Goal: Transaction & Acquisition: Purchase product/service

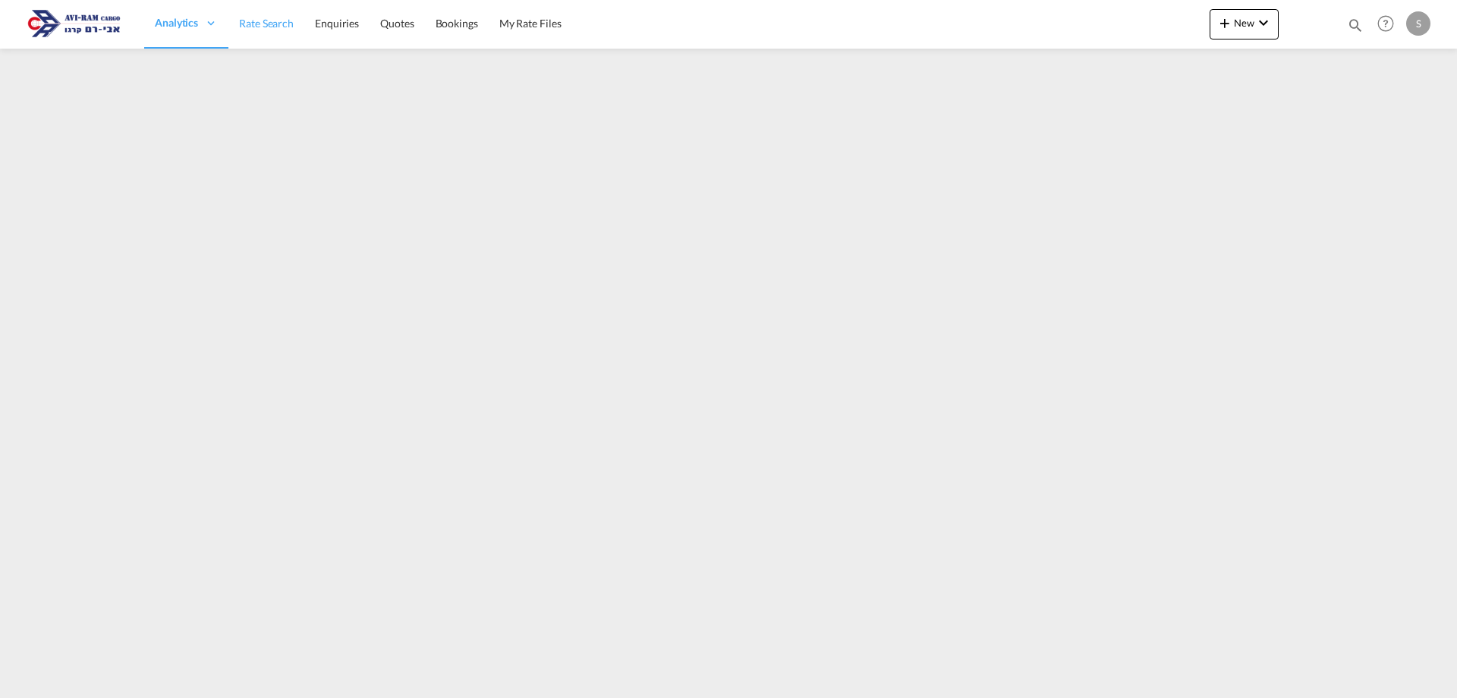
click at [276, 27] on span "Rate Search" at bounding box center [266, 23] width 55 height 13
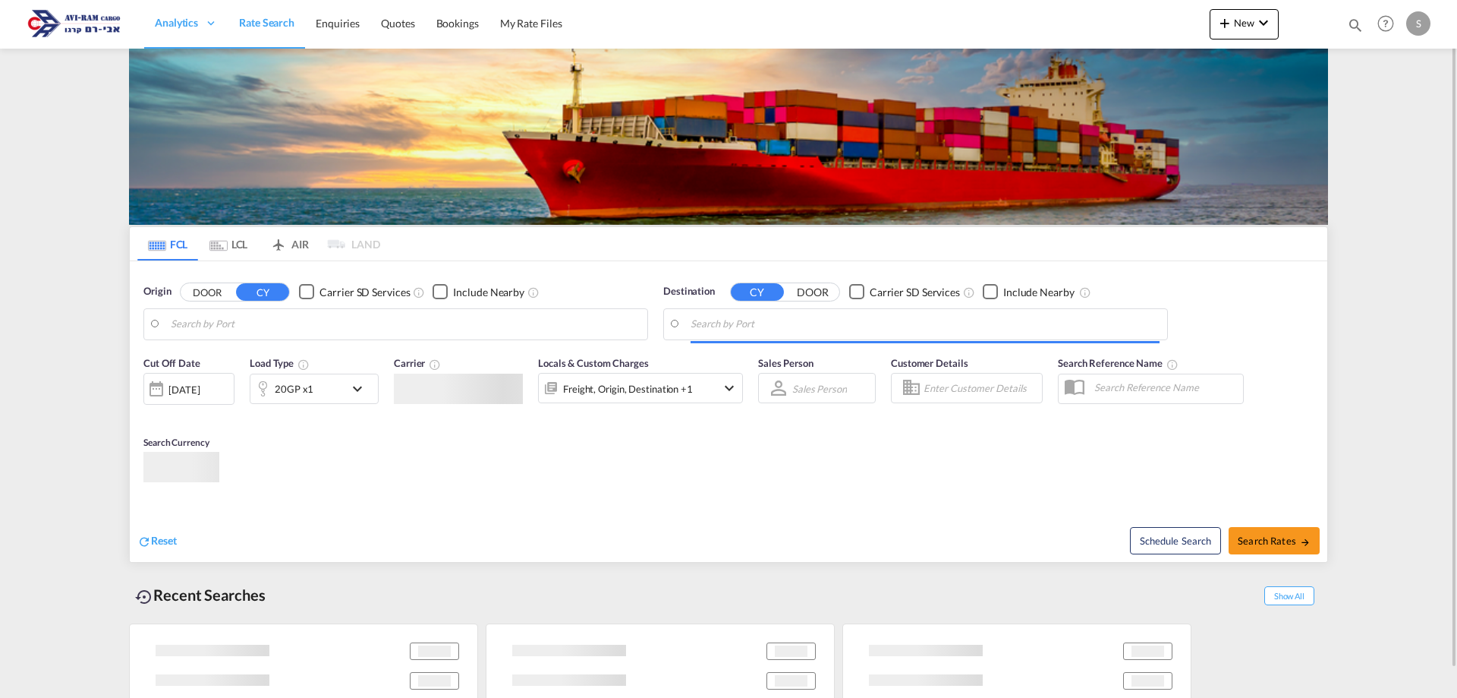
type input "[GEOGRAPHIC_DATA], GBSOU"
type input "Ashdod, ILASH"
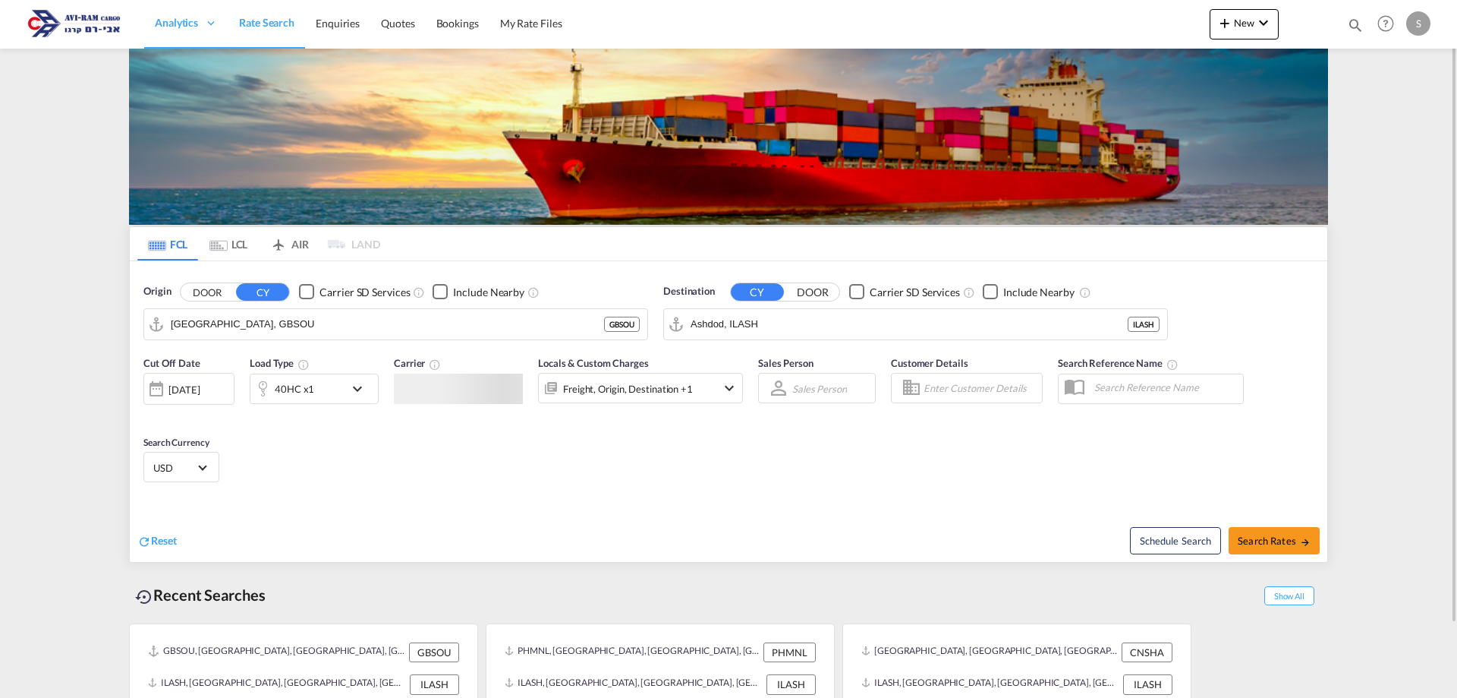
click at [229, 246] on md-tab-item "LCL" at bounding box center [228, 243] width 61 height 33
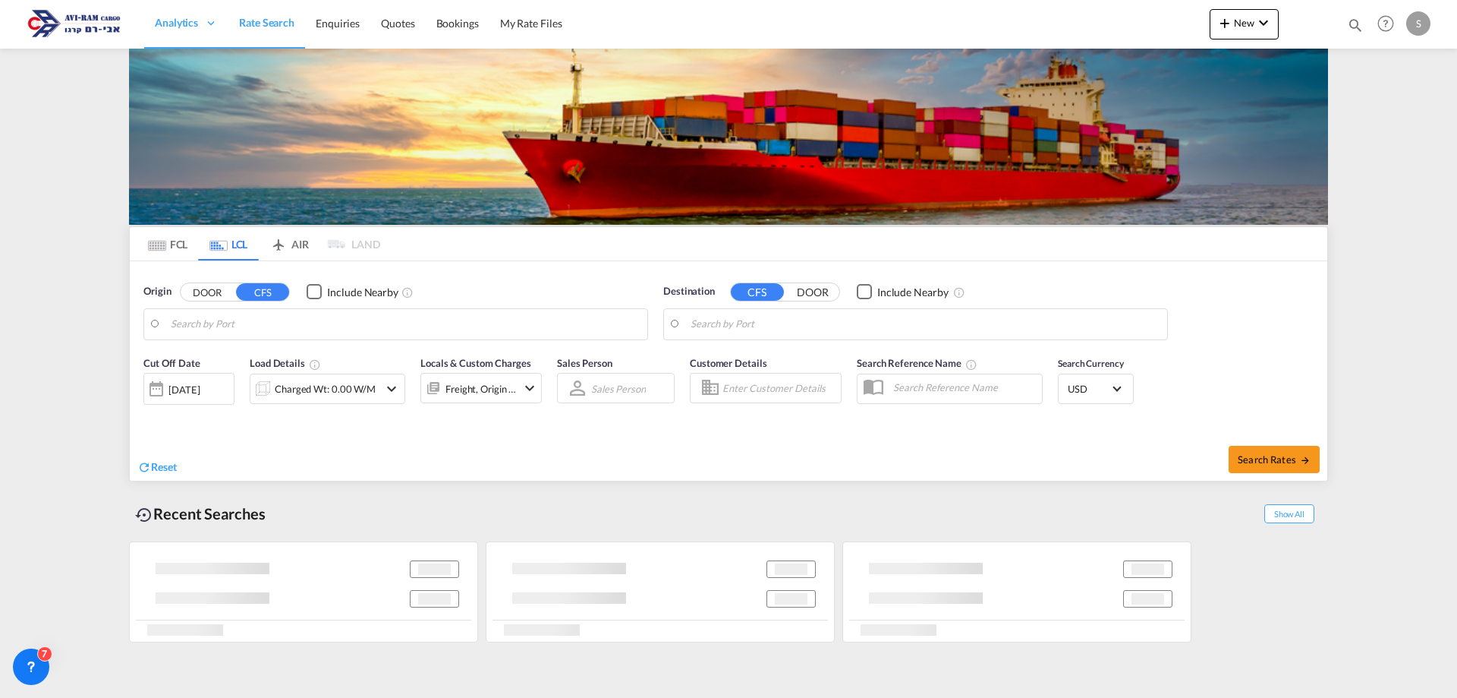
type input "[GEOGRAPHIC_DATA], NLRTM"
type input "Ashdod, ILASH"
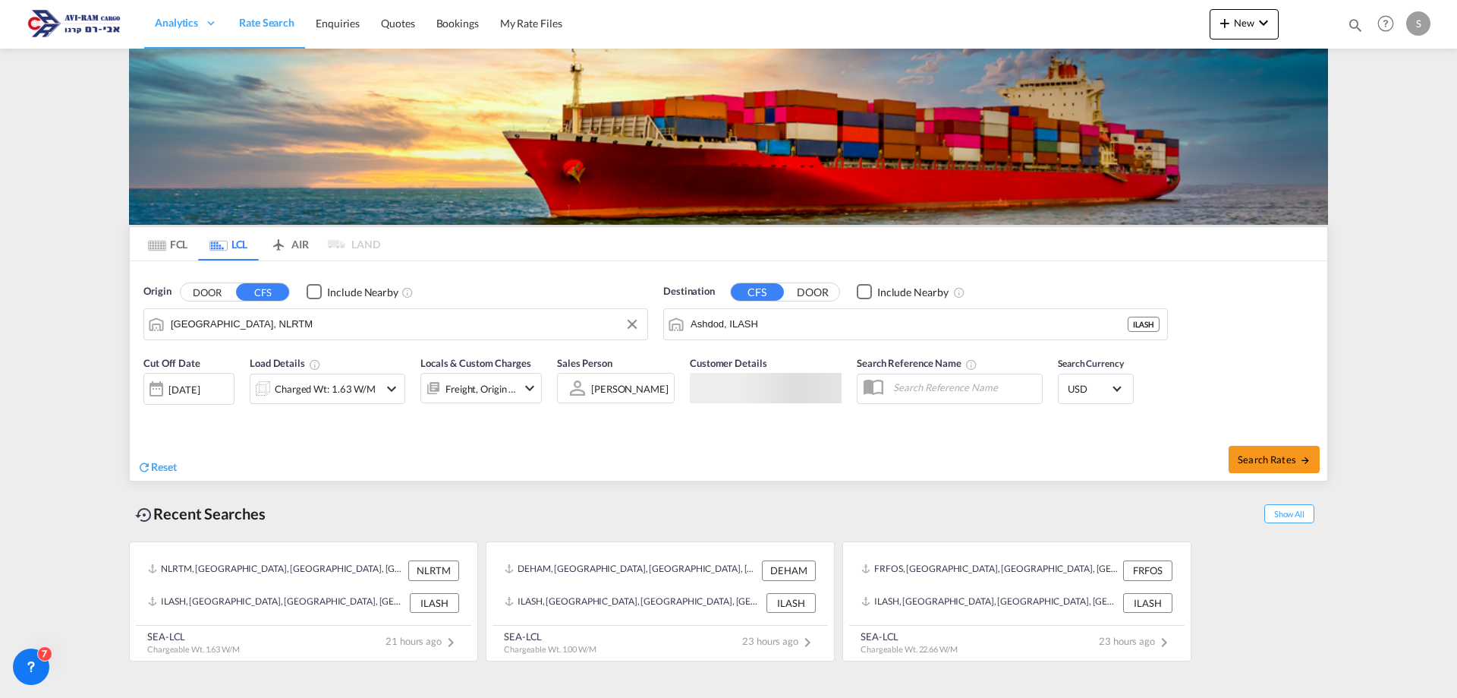
click at [245, 327] on input "[GEOGRAPHIC_DATA], NLRTM" at bounding box center [405, 324] width 469 height 23
type input "כ"
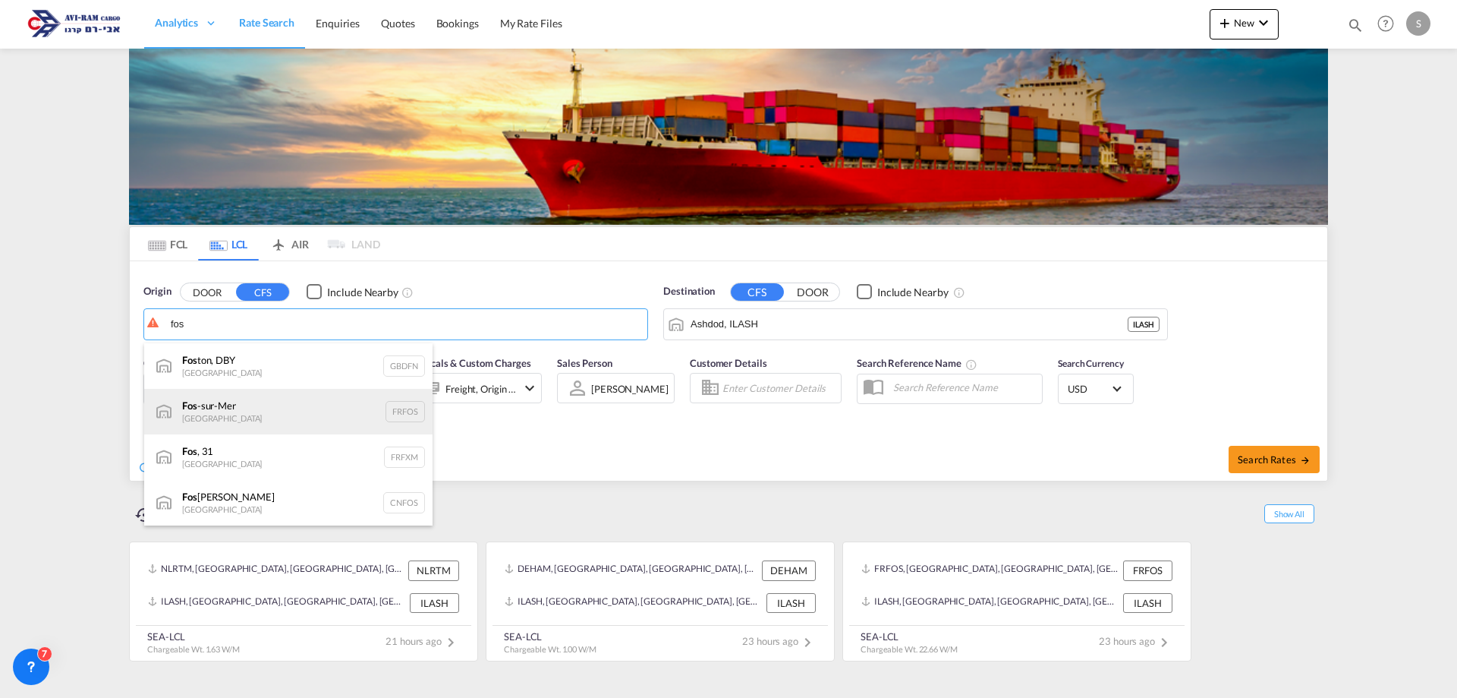
click at [283, 400] on div "Fos -sur-Mer France FRFOS" at bounding box center [288, 412] width 288 height 46
type input "Fos-[GEOGRAPHIC_DATA], [GEOGRAPHIC_DATA]"
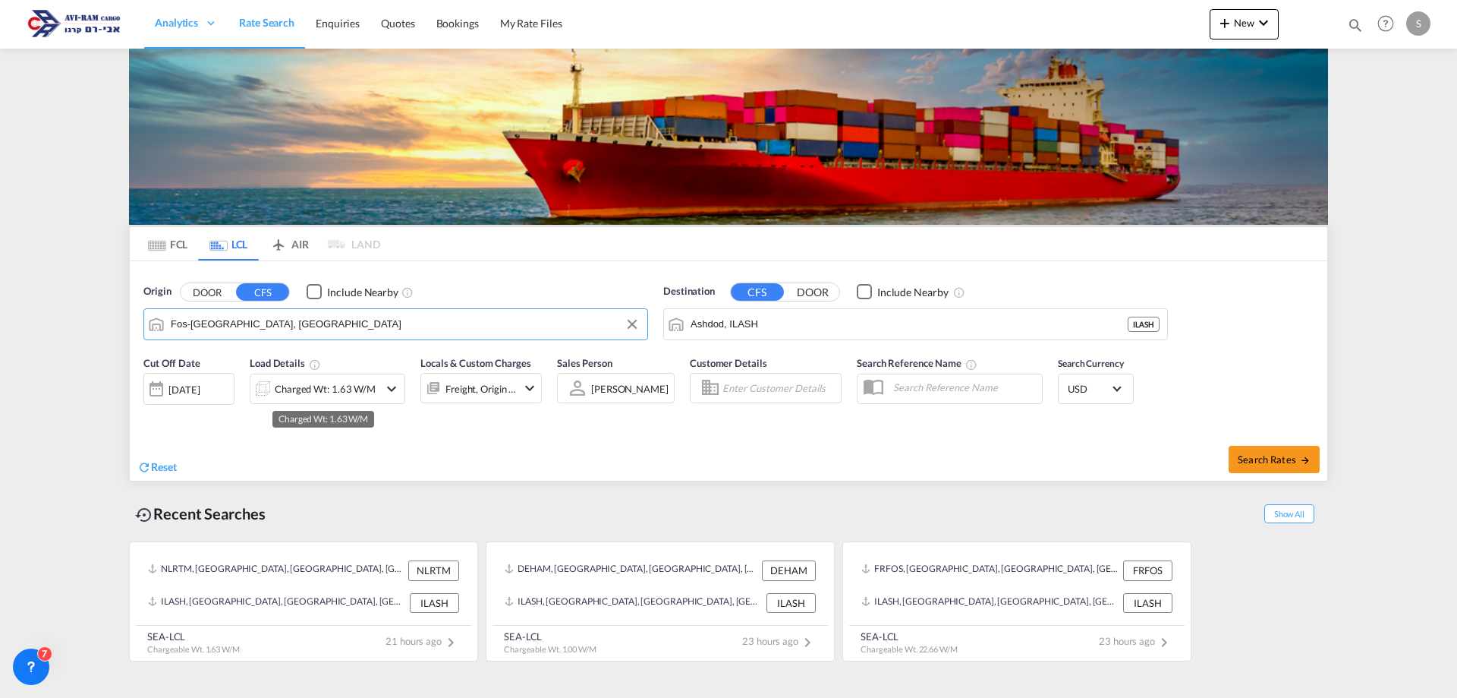
click at [301, 382] on div "Charged Wt: 1.63 W/M" at bounding box center [325, 388] width 101 height 21
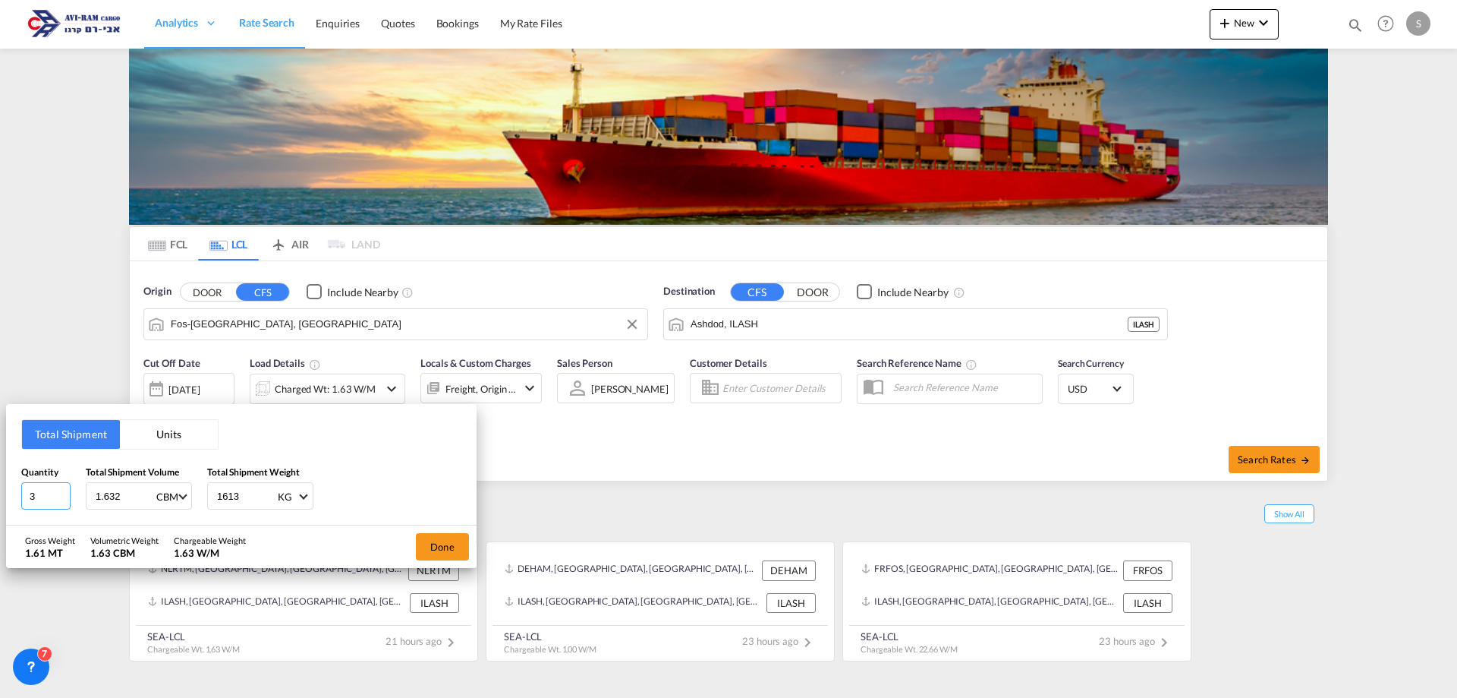
drag, startPoint x: 43, startPoint y: 491, endPoint x: -13, endPoint y: 480, distance: 57.3
click at [0, 480] on html "Analytics Dashboard Rate Search Enquiries Quotes Bookings" at bounding box center [728, 349] width 1457 height 698
type input "15"
type input "22.656"
type input "2023"
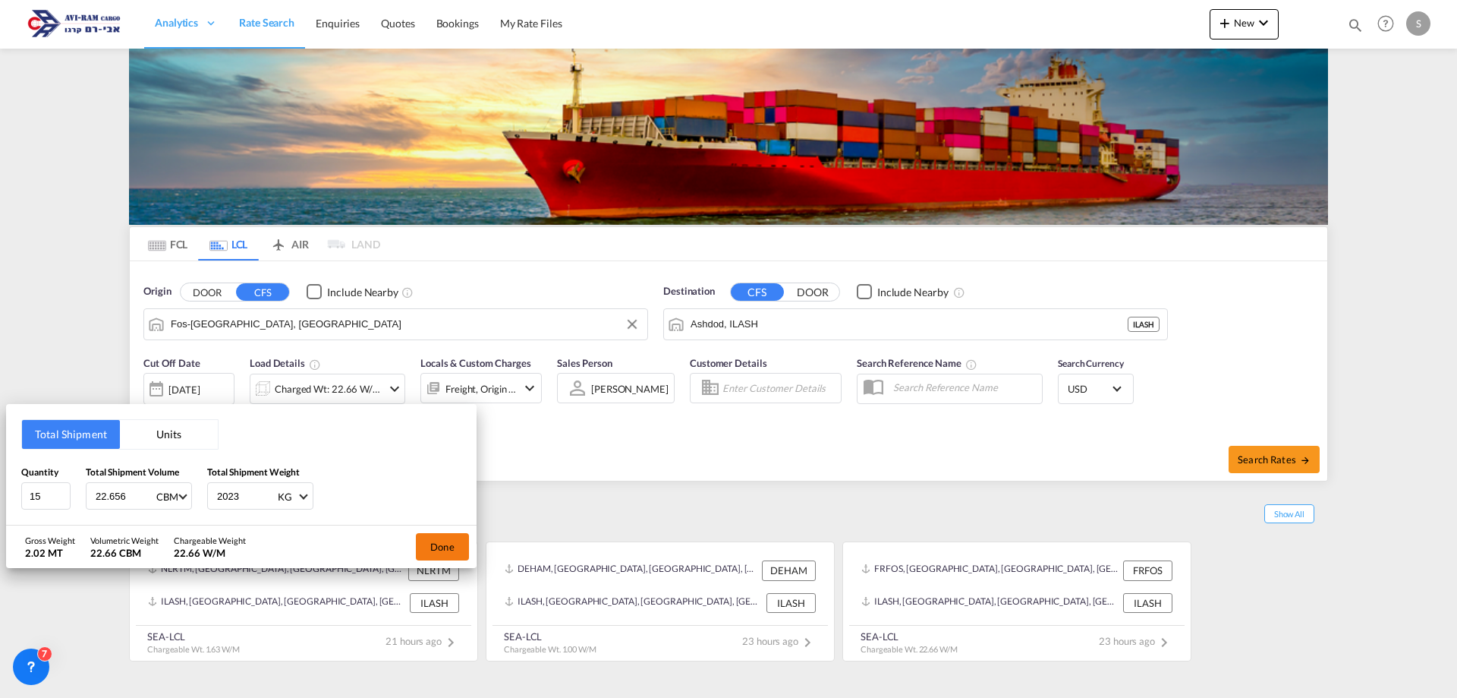
click at [452, 540] on button "Done" at bounding box center [442, 546] width 53 height 27
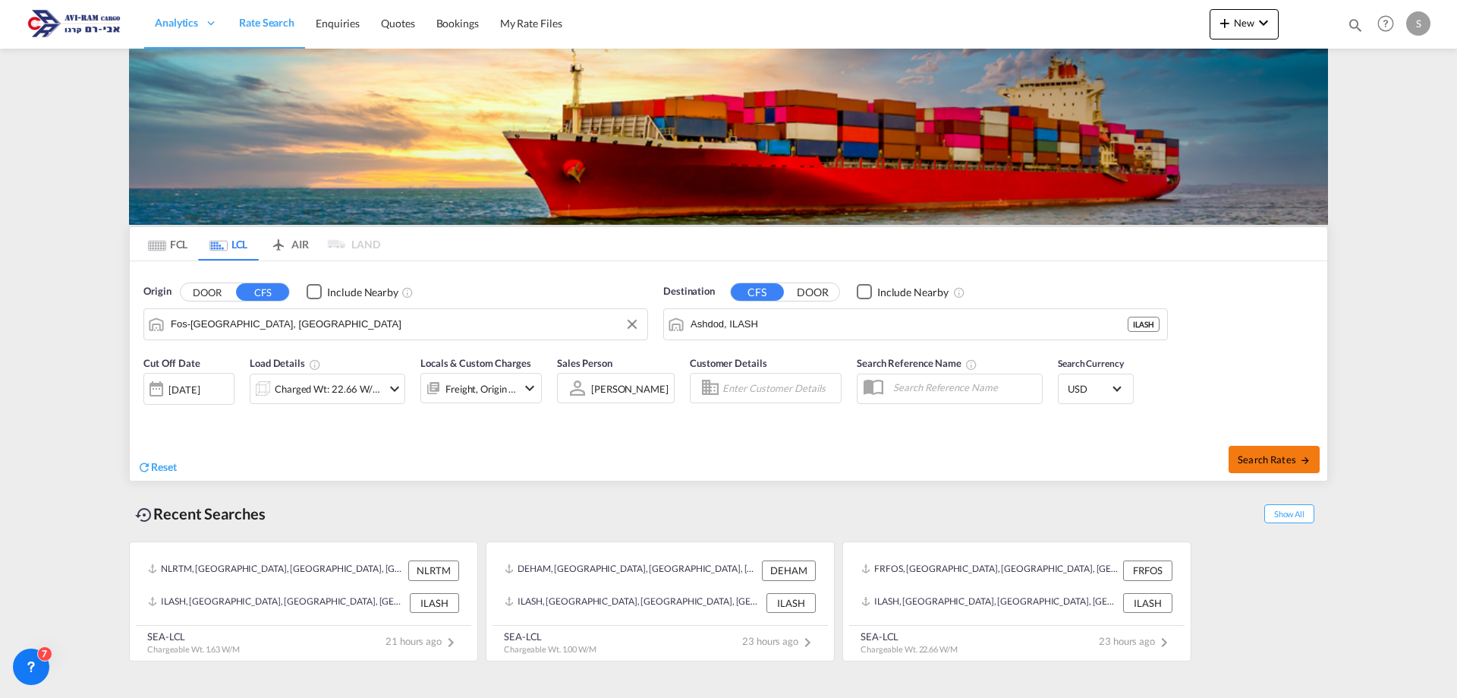
click at [1289, 446] on button "Search Rates" at bounding box center [1274, 459] width 91 height 27
type input "FRFOS to ILASH / 17 Sep 2025"
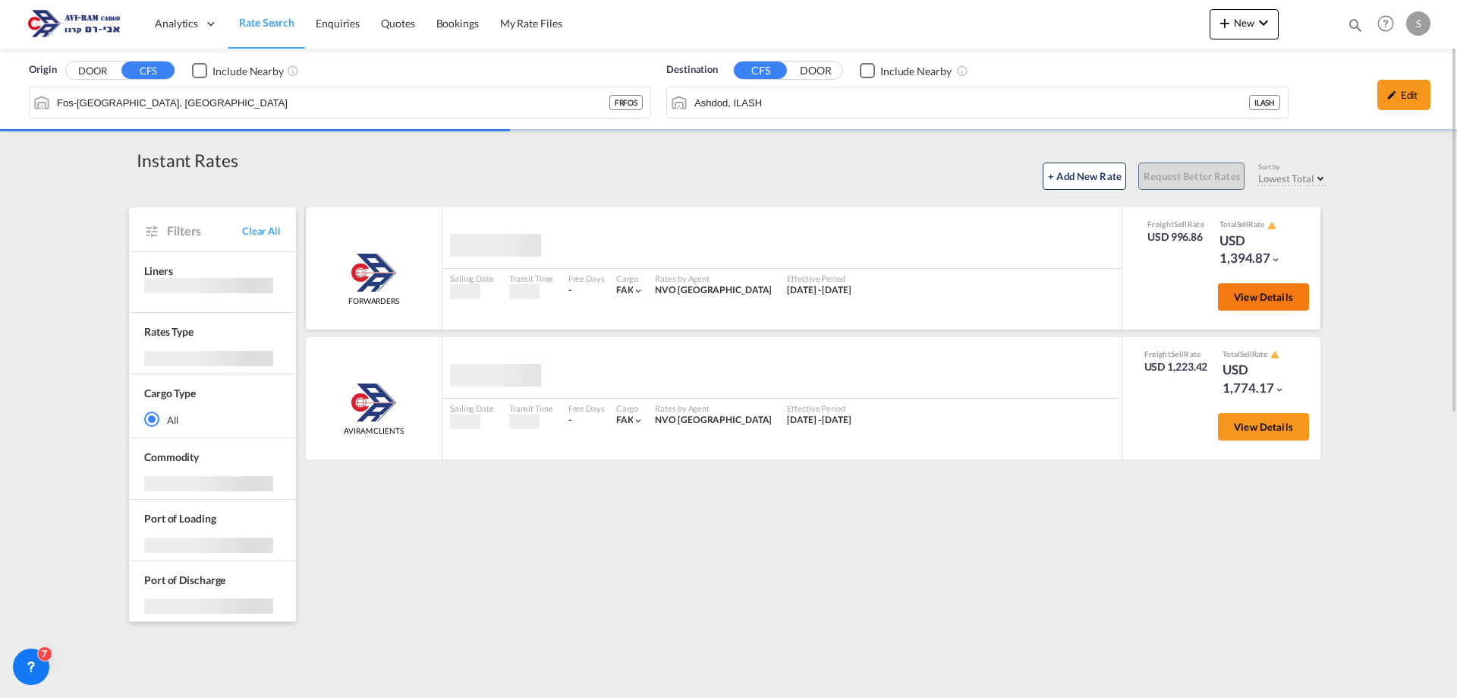
click at [1246, 300] on span "View Details" at bounding box center [1263, 297] width 59 height 12
click at [1291, 298] on span "View Details" at bounding box center [1263, 297] width 59 height 12
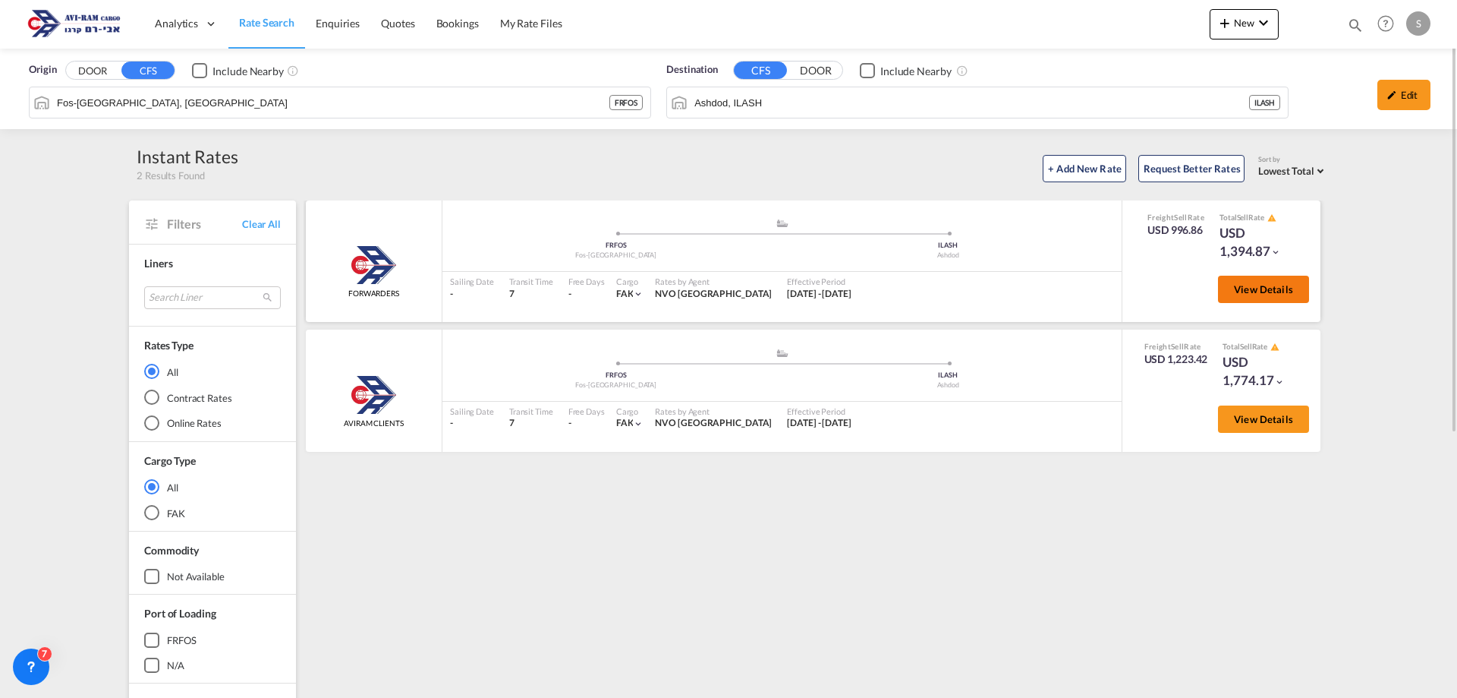
click at [1291, 298] on button "View Details" at bounding box center [1263, 289] width 91 height 27
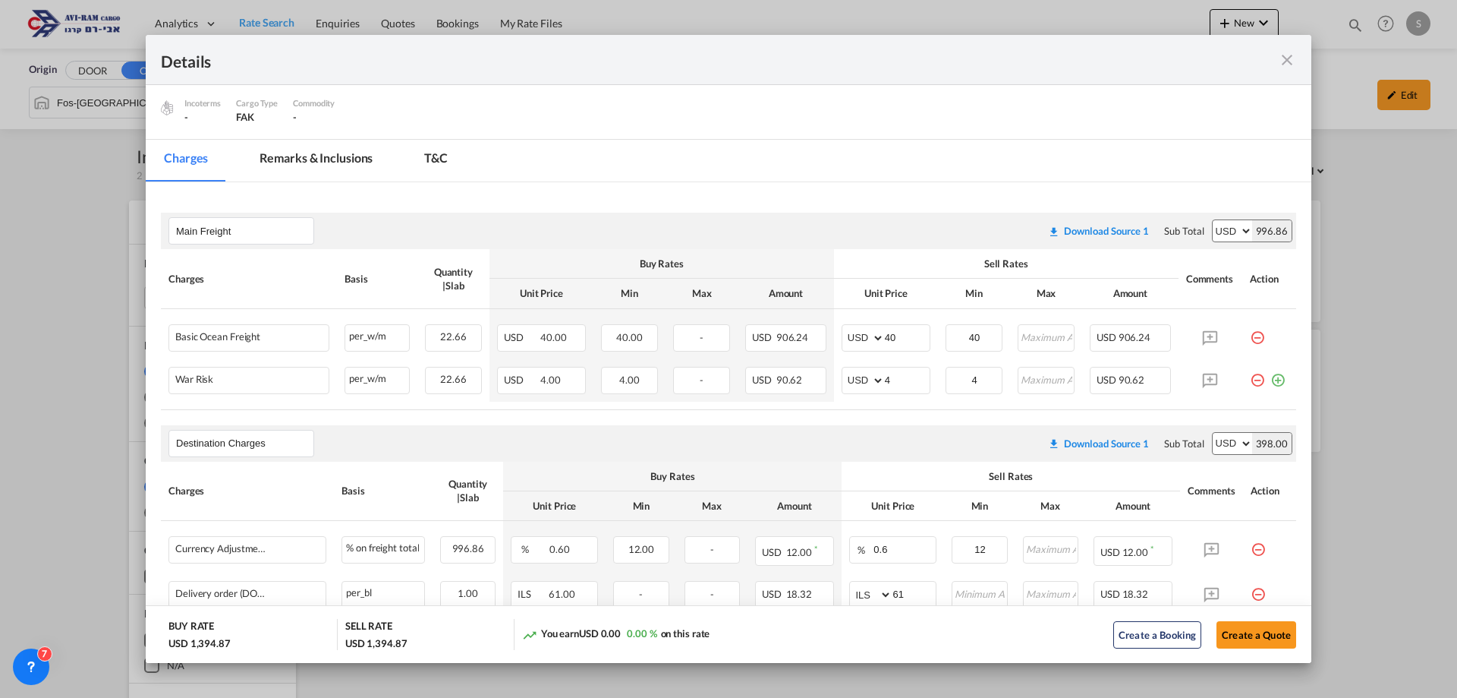
scroll to position [228, 0]
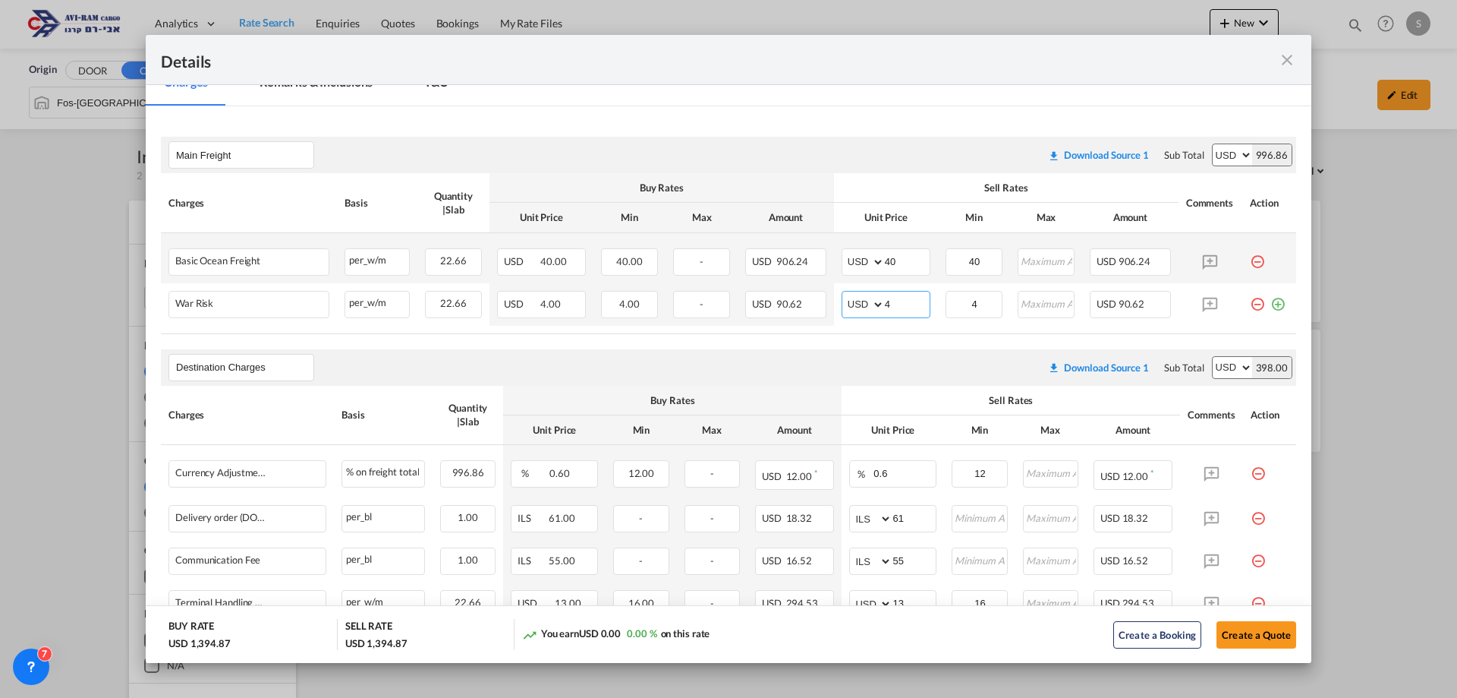
drag, startPoint x: 895, startPoint y: 291, endPoint x: 802, endPoint y: 279, distance: 93.4
click at [802, 279] on tbody "Basic Ocean Freight Please Enter Already Exists per_w/m per_w/m can not applied…" at bounding box center [729, 279] width 1136 height 93
type input "2"
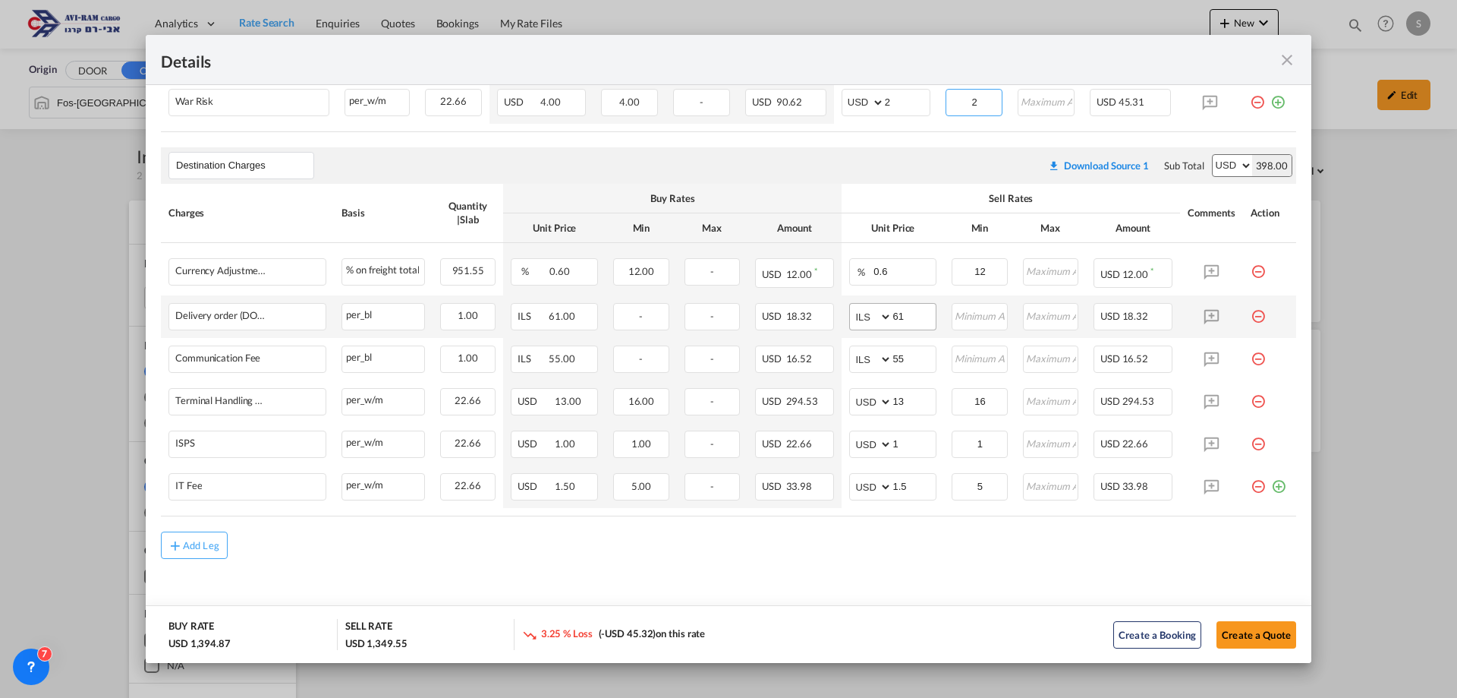
type input "2"
drag, startPoint x: 884, startPoint y: 310, endPoint x: 829, endPoint y: 320, distance: 56.3
click at [829, 319] on tr "Delivery order (DO Fee) Please Enter Already Exists per_bl per_bl can not appli…" at bounding box center [729, 316] width 1136 height 43
type input "116"
type input "66"
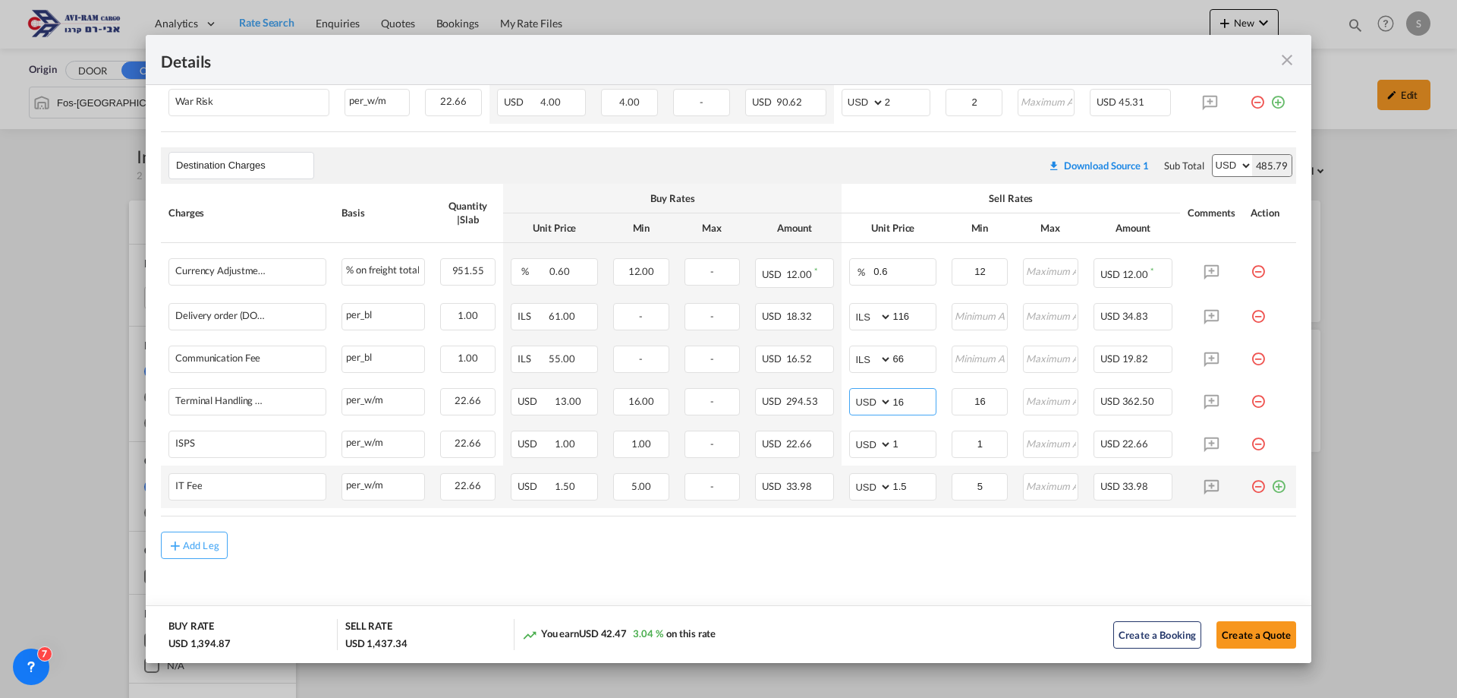
type input "16"
click at [1265, 493] on td "Port of Loading ..." at bounding box center [1269, 486] width 53 height 43
click at [1271, 485] on md-icon "icon-plus-circle-outline green-400-fg" at bounding box center [1278, 480] width 15 height 15
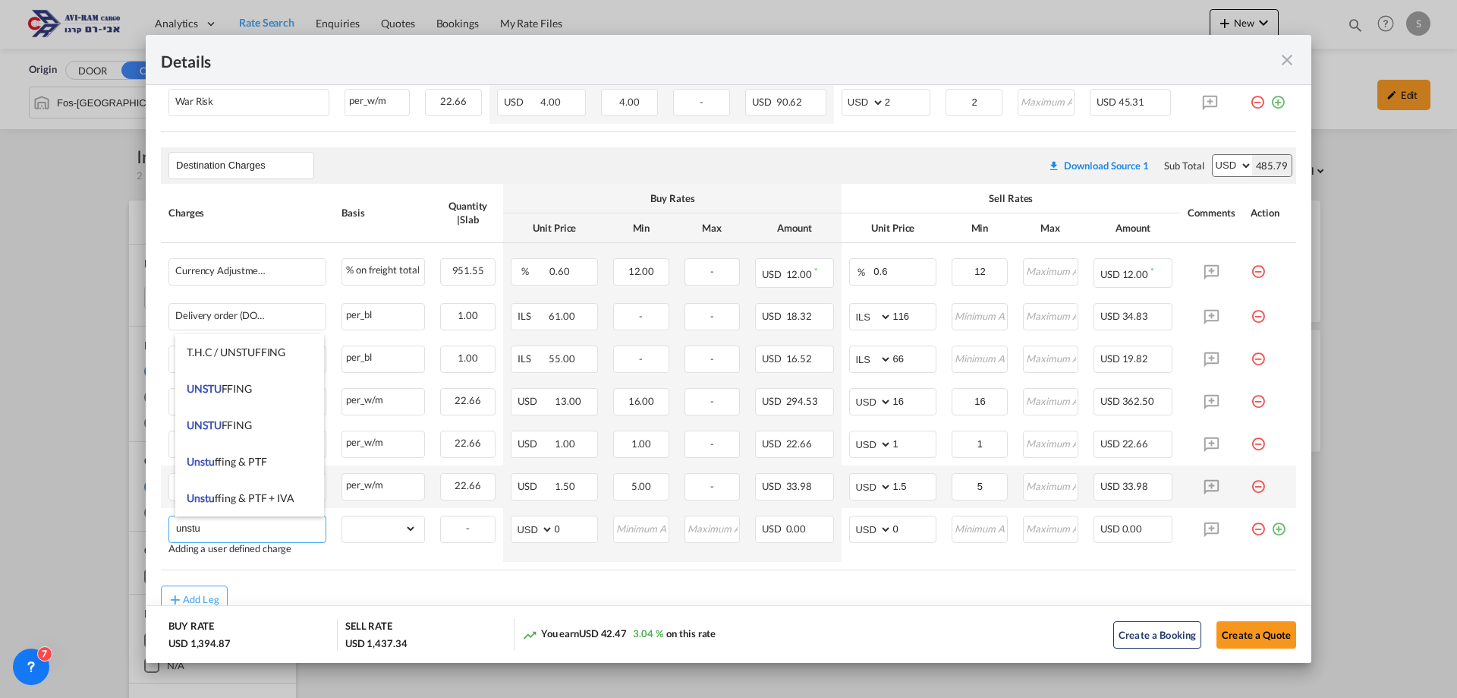
click at [225, 389] on span "UNSTU FFING" at bounding box center [219, 388] width 65 height 13
type input "UNSTUFFING"
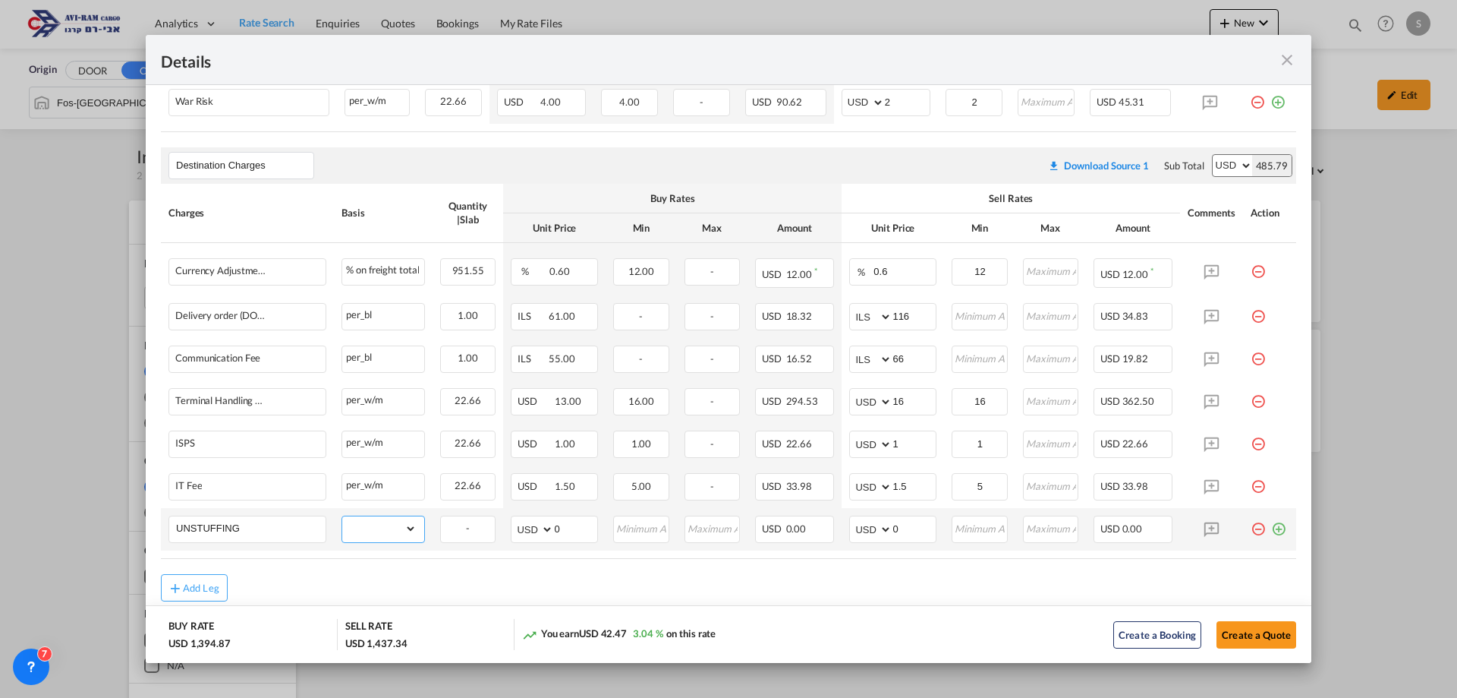
click at [380, 526] on select "gross_weight volumetric_weight per_shipment per_bl per_km per_hawb per_kg flat …" at bounding box center [379, 528] width 74 height 24
select select "per_ton"
click at [342, 516] on select "gross_weight volumetric_weight per_shipment per_bl per_km per_hawb per_kg flat …" at bounding box center [379, 528] width 74 height 24
click at [849, 525] on md-input-container "AED AFN ALL AMD ANG AOA ARS AUD AWG AZN BAM BBD BDT BGN BHD BIF BMD BND BOB BRL…" at bounding box center [892, 528] width 87 height 27
type input "11.6"
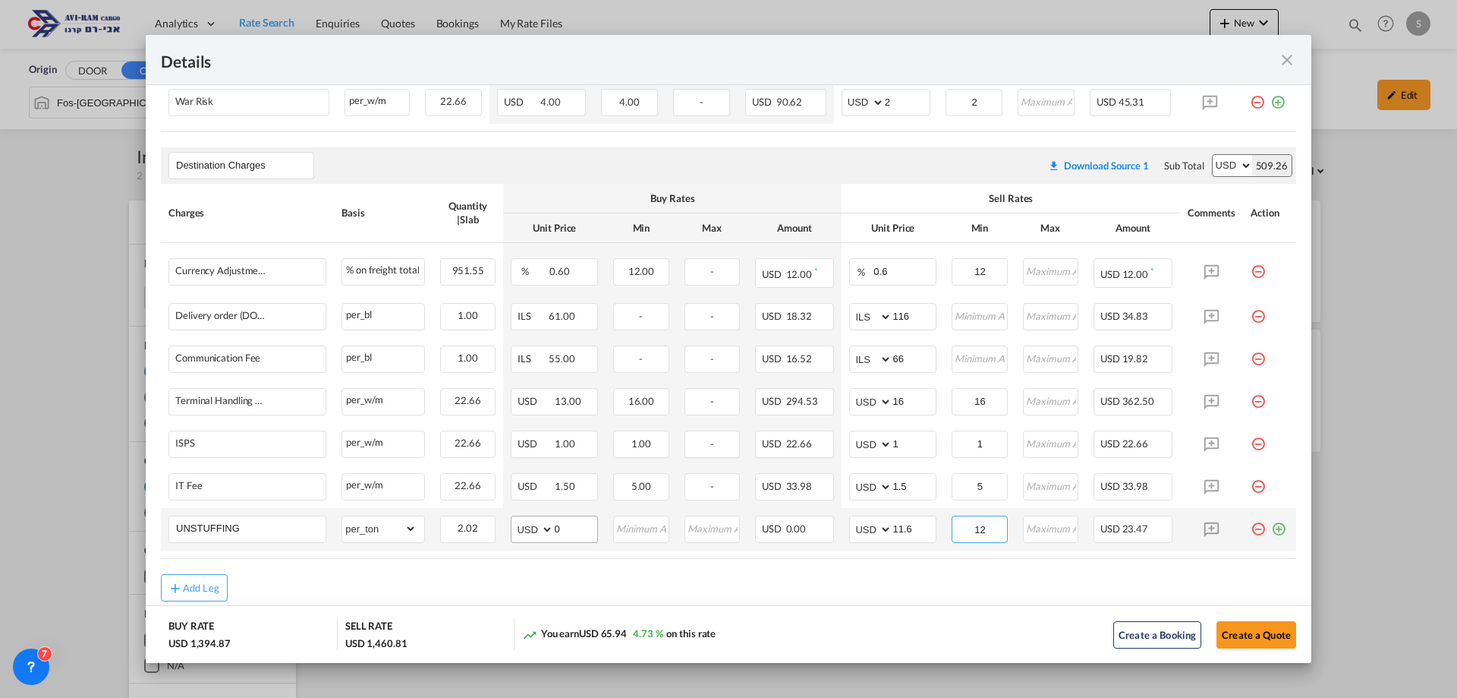
scroll to position [472, 0]
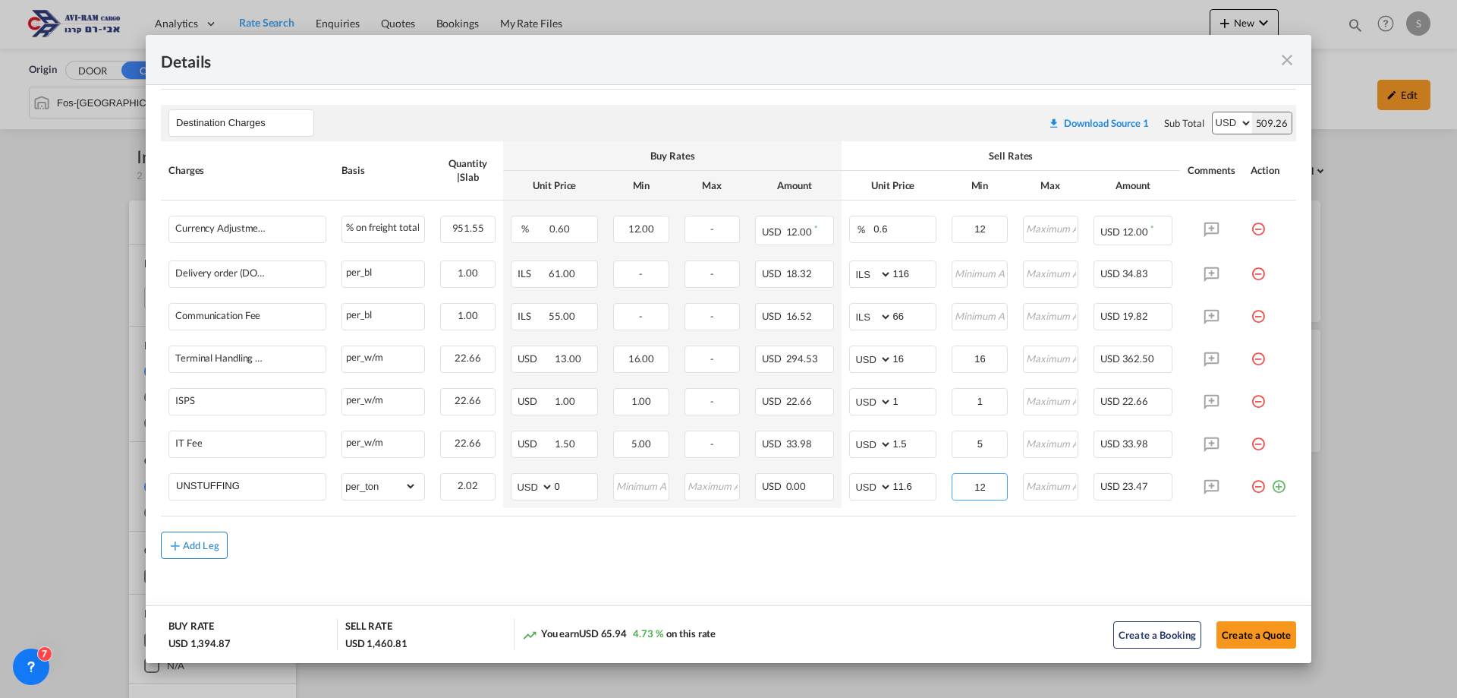
type input "12"
click at [208, 540] on div "Add Leg" at bounding box center [201, 544] width 36 height 9
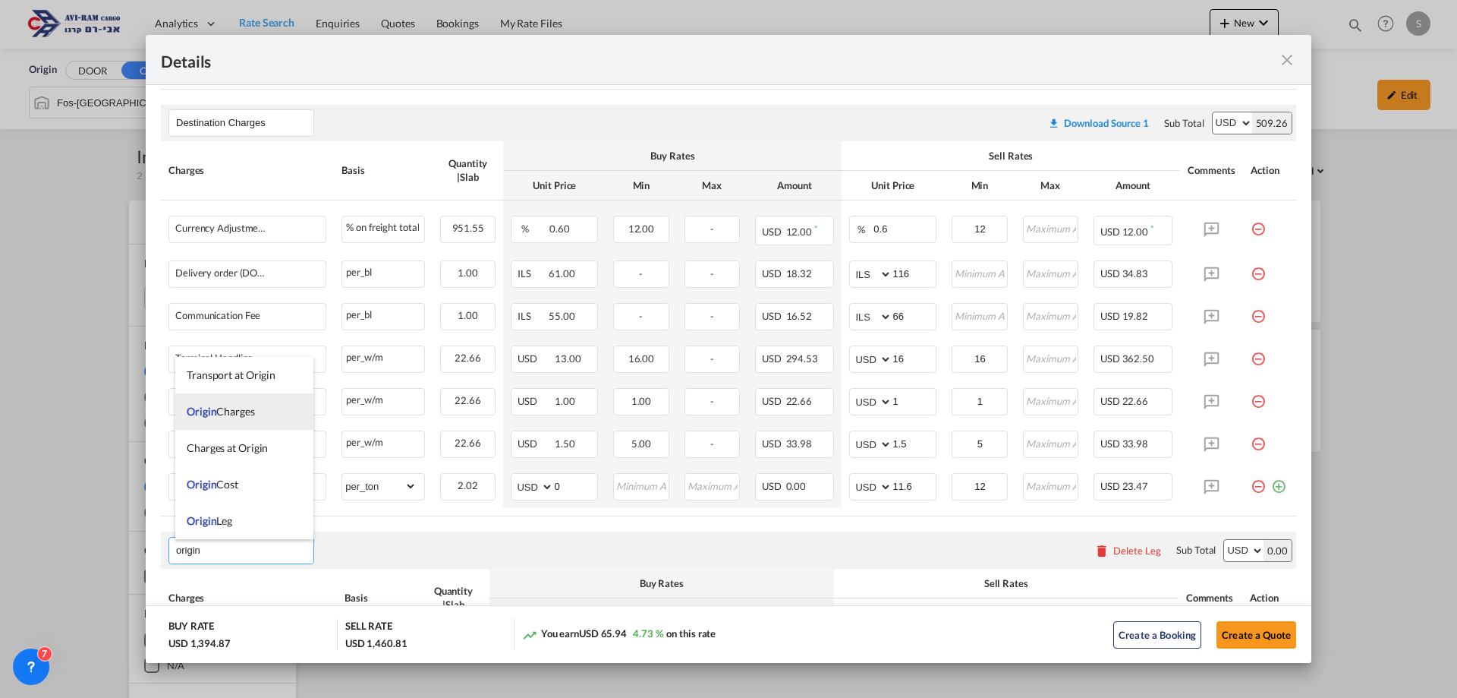
click at [212, 399] on li "Origin Charges" at bounding box center [244, 411] width 138 height 36
type input "Origin Charges"
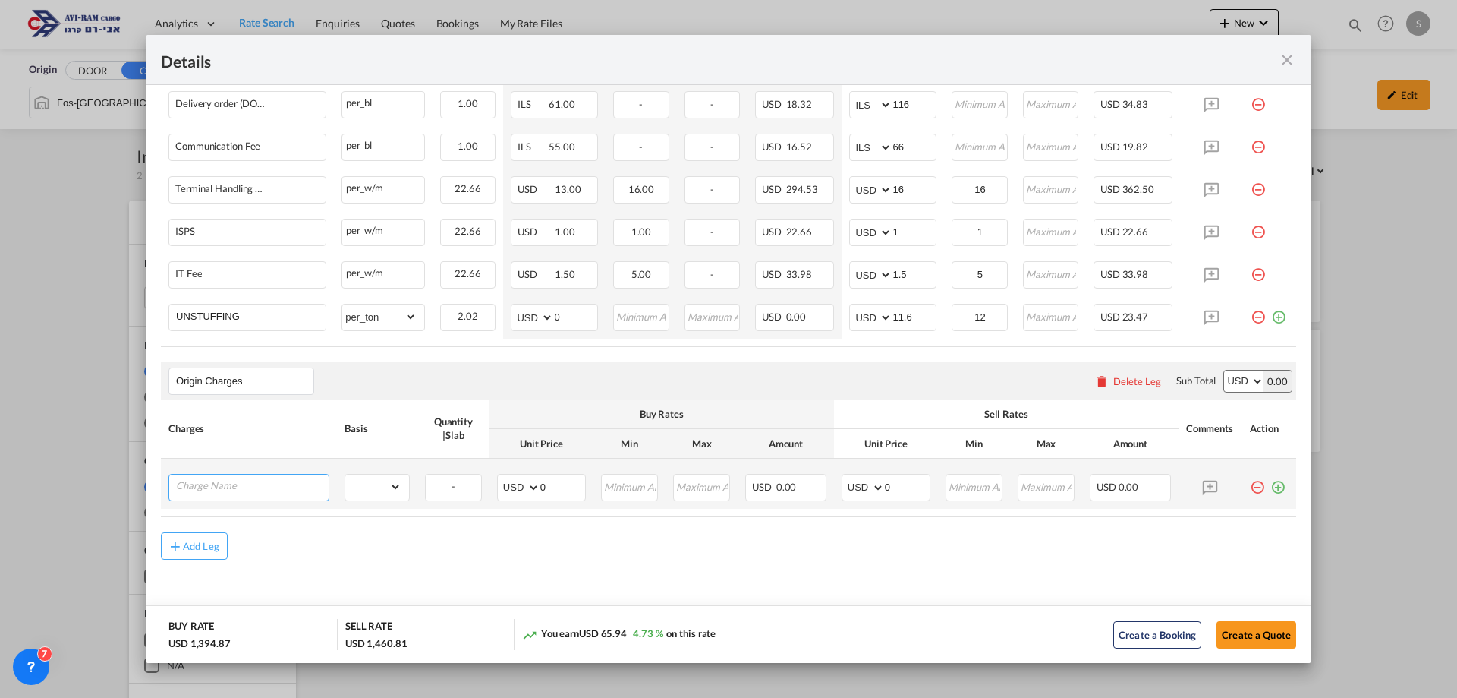
click at [252, 492] on input "Charge Name" at bounding box center [252, 485] width 153 height 23
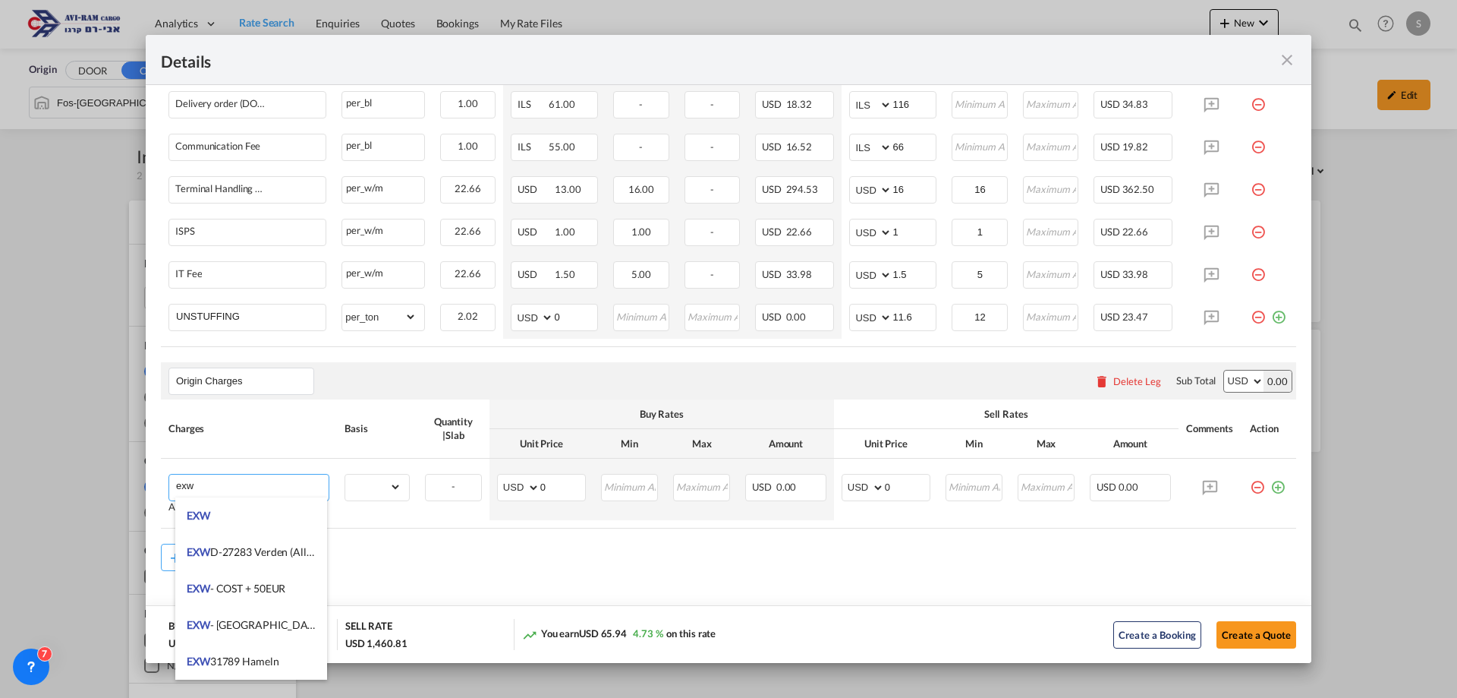
click at [254, 509] on li "EXW" at bounding box center [251, 515] width 152 height 36
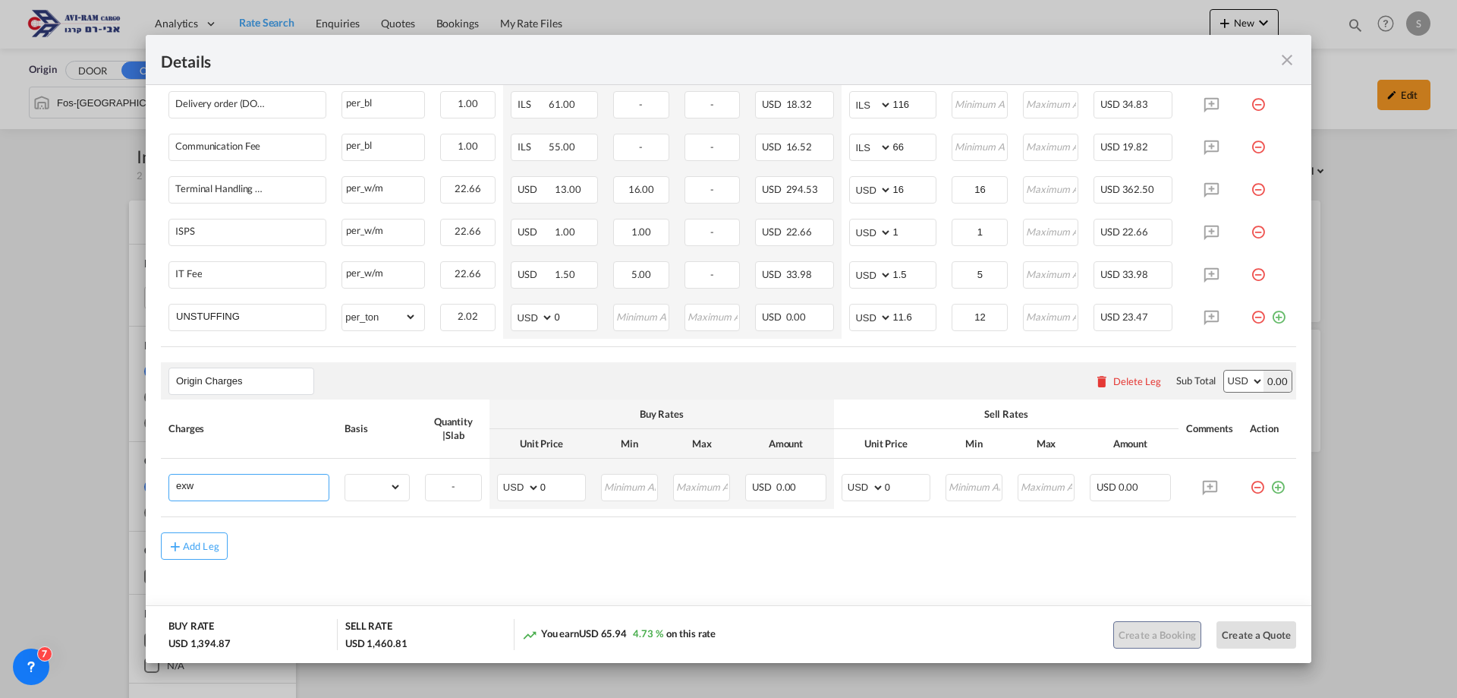
type input "EXW"
click at [361, 487] on select "gross_weight volumetric_weight per_shipment per_bl per_km per_hawb per_kg flat …" at bounding box center [373, 486] width 56 height 24
select select "per_shipment"
click at [345, 474] on select "gross_weight volumetric_weight per_shipment per_bl per_km per_hawb per_kg flat …" at bounding box center [373, 486] width 56 height 24
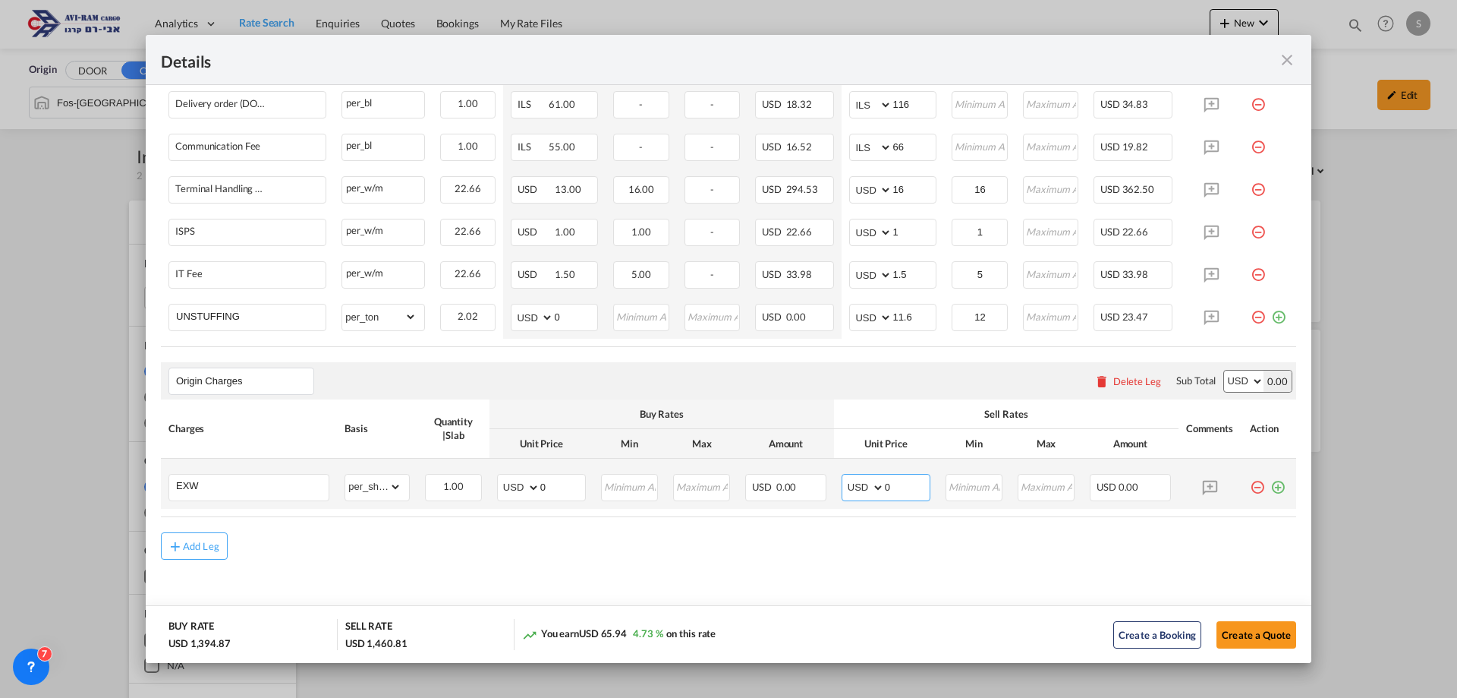
click at [857, 489] on select "AED AFN ALL AMD ANG AOA ARS AUD AWG AZN BAM BBD BDT BGN BHD BIF BMD BND BOB BRL…" at bounding box center [864, 487] width 39 height 21
select select "string:EUR"
click at [845, 477] on select "AED AFN ALL AMD ANG AOA ARS AUD AWG AZN BAM BBD BDT BGN BHD BIF BMD BND BOB BRL…" at bounding box center [864, 487] width 39 height 21
drag, startPoint x: 891, startPoint y: 491, endPoint x: 859, endPoint y: 487, distance: 33.0
click at [859, 487] on md-input-container "AED AFN ALL AMD ANG AOA ARS AUD AWG AZN BAM BBD BDT BGN BHD BIF BMD BND BOB BRL…" at bounding box center [886, 487] width 89 height 27
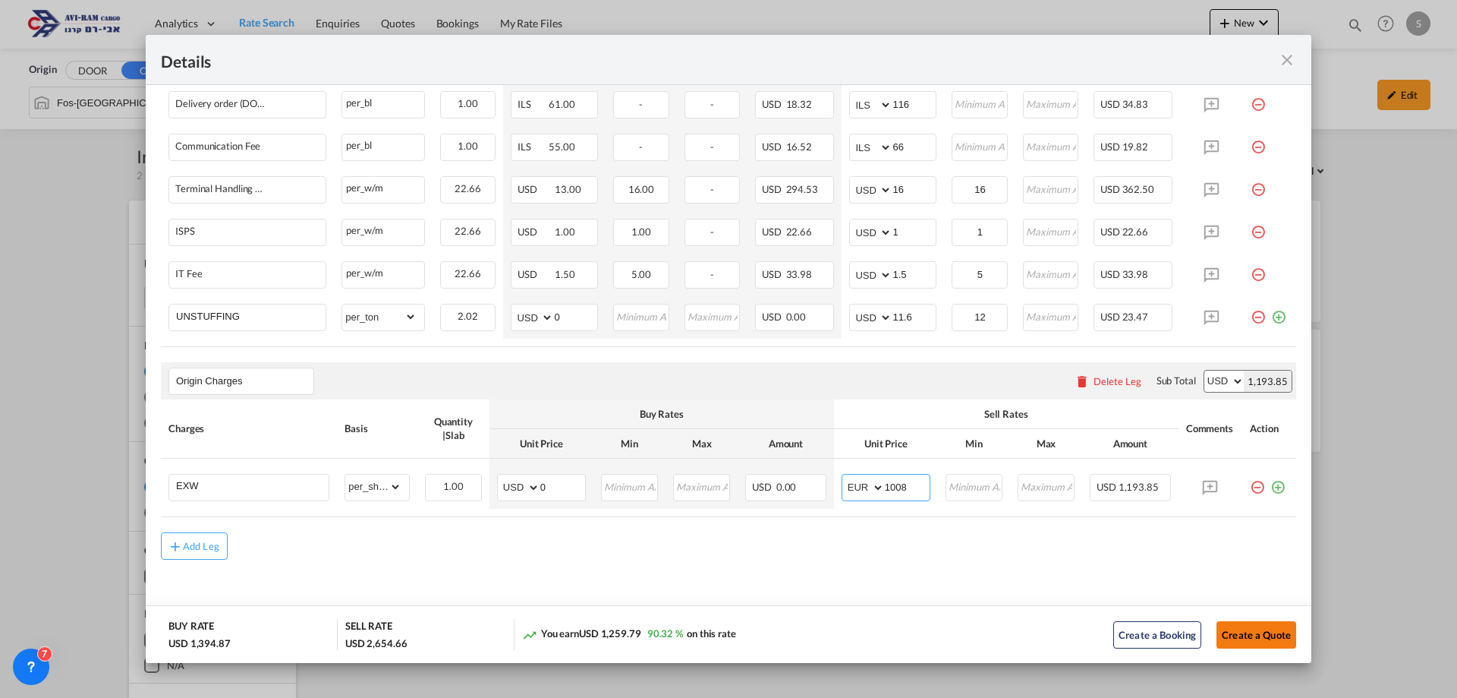
type input "1008"
click at [1244, 635] on button "Create a Quote" at bounding box center [1257, 634] width 80 height 27
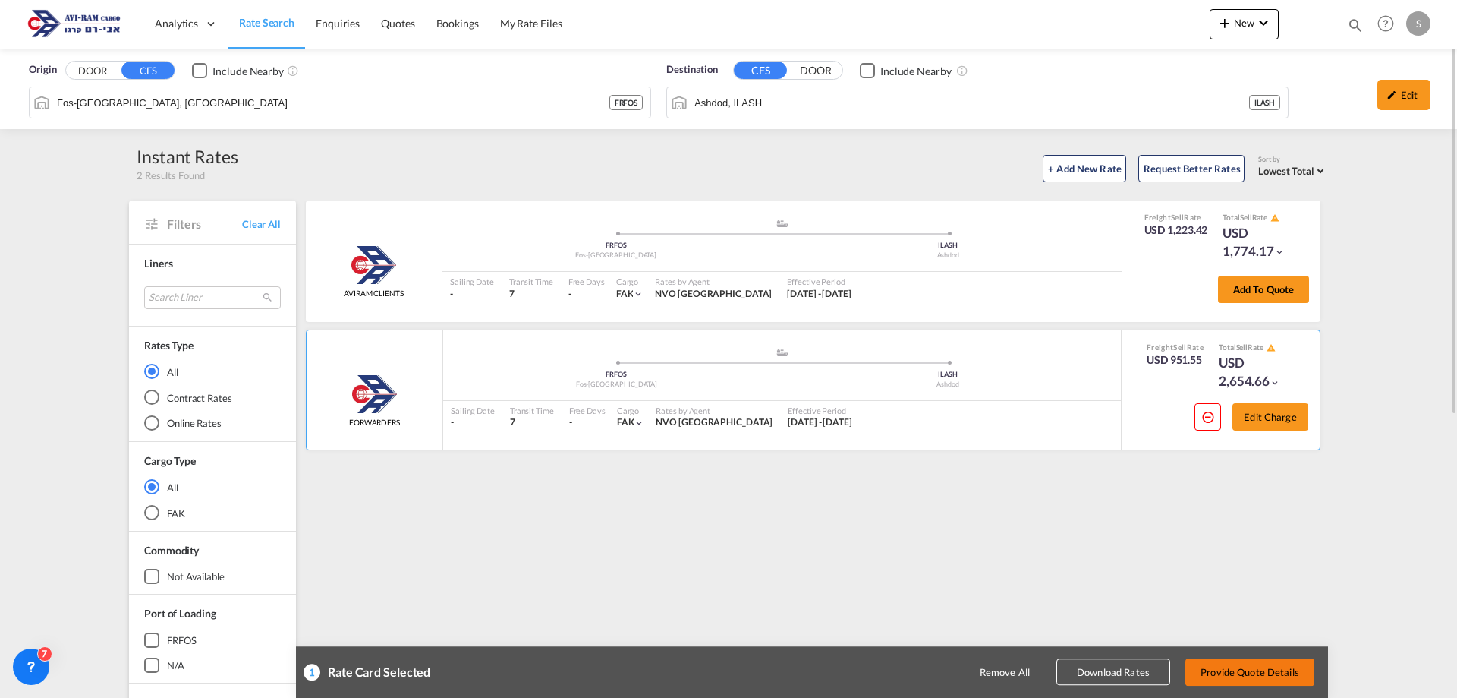
click at [1250, 671] on button "Provide Quote Details" at bounding box center [1250, 671] width 129 height 27
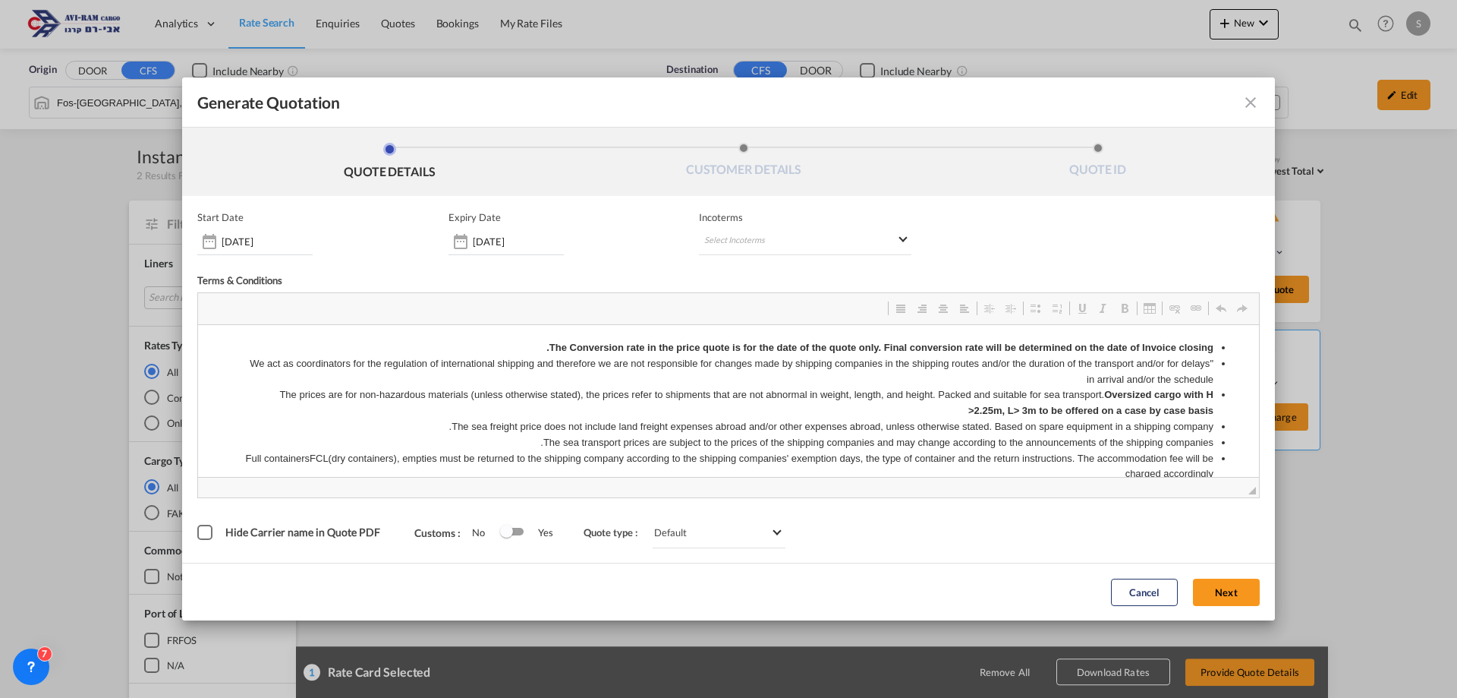
scroll to position [0, 0]
click at [784, 252] on md-select "Select Incoterms DPU - import Delivery at Place Unloaded CIF - export Cost,Insu…" at bounding box center [805, 241] width 213 height 27
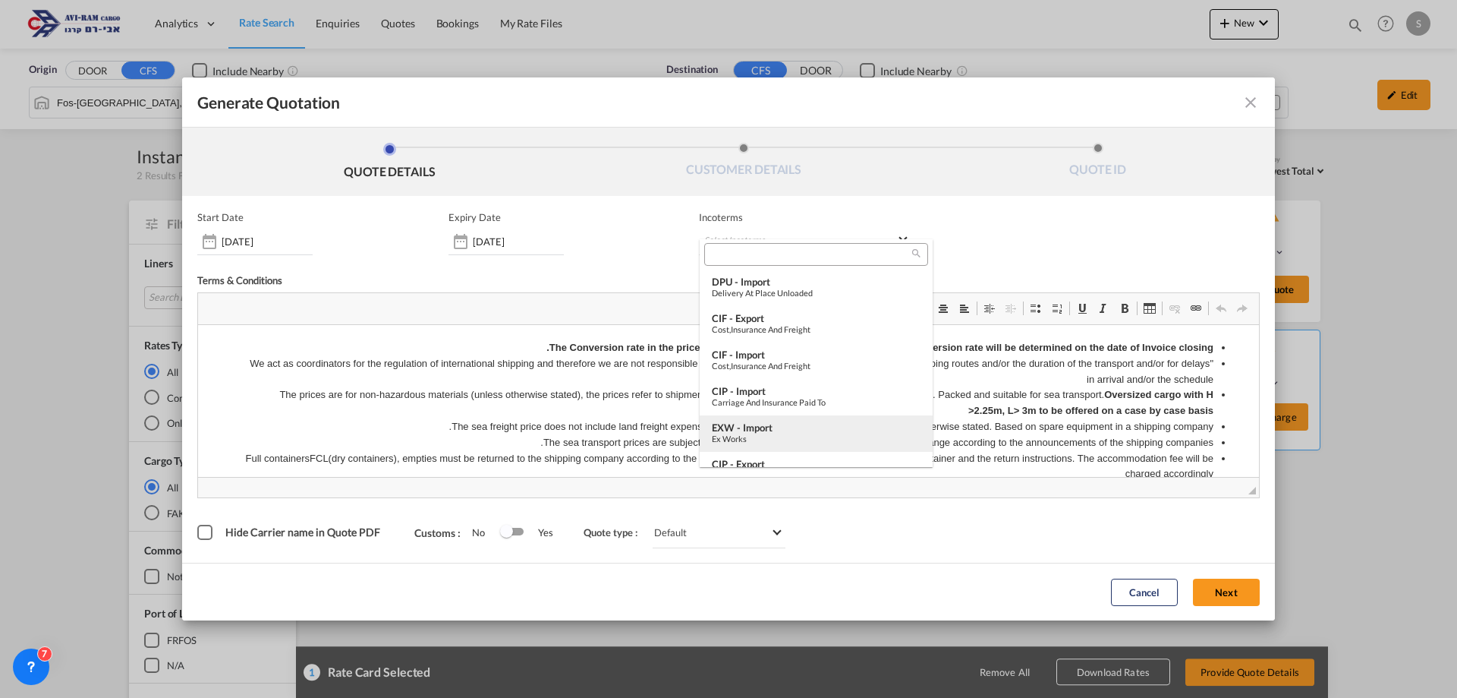
click at [800, 428] on div "EXW - import" at bounding box center [816, 427] width 209 height 12
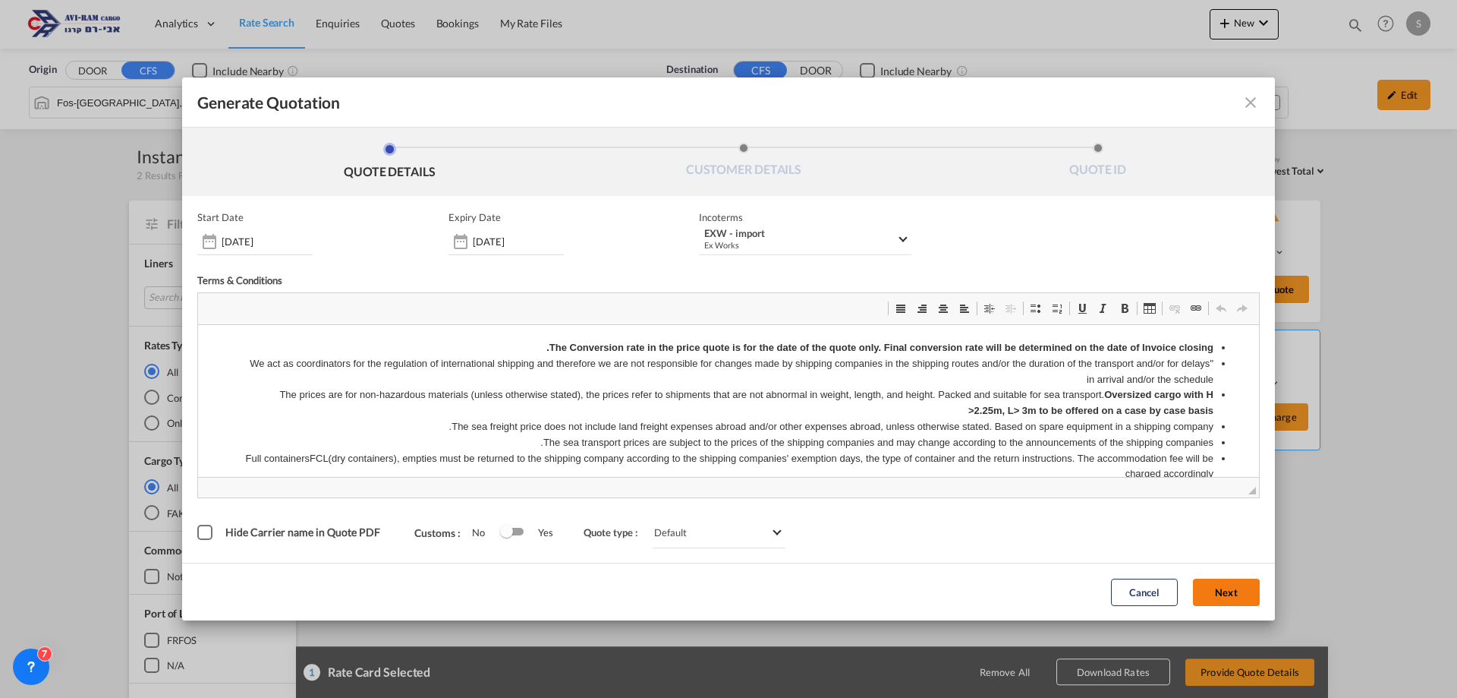
click at [1227, 594] on button "Next" at bounding box center [1226, 591] width 67 height 27
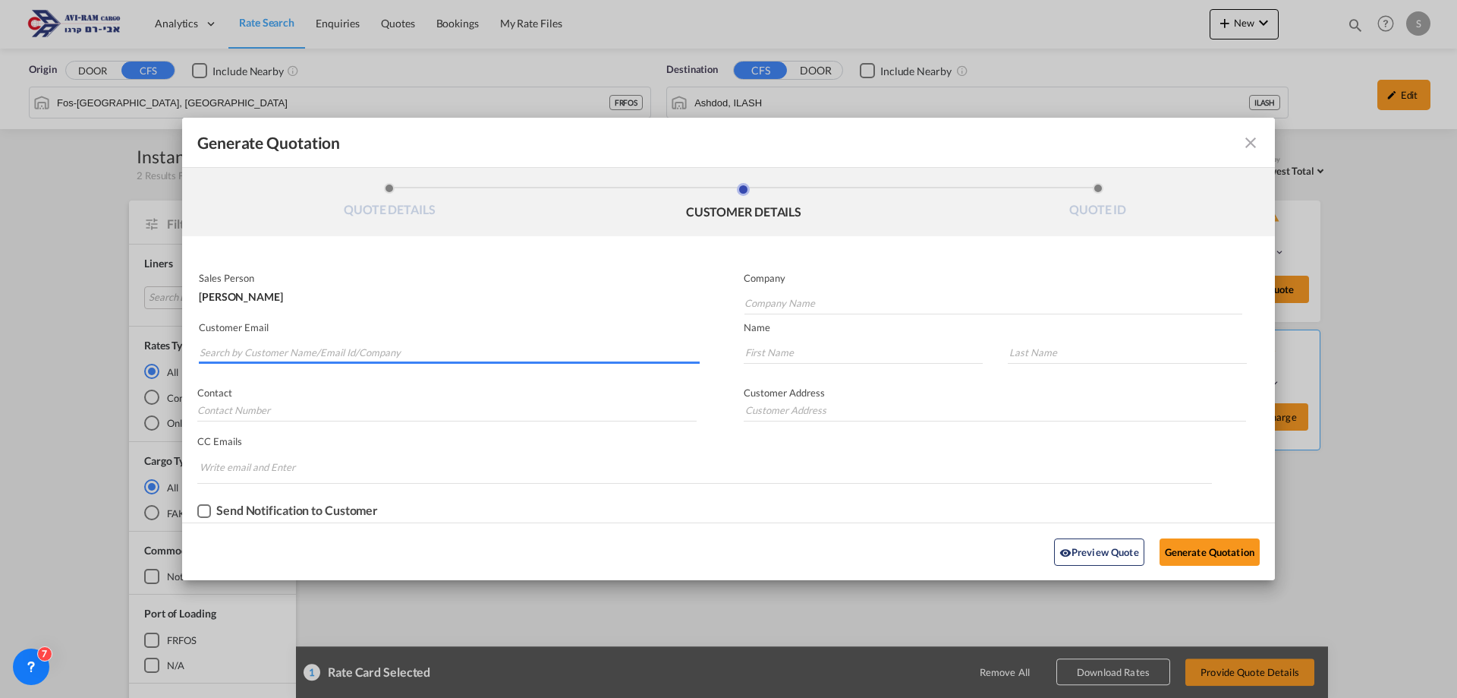
drag, startPoint x: 263, startPoint y: 343, endPoint x: 256, endPoint y: 347, distance: 8.5
click at [263, 344] on input "Search by Customer Name/Email Id/Company" at bounding box center [450, 352] width 500 height 23
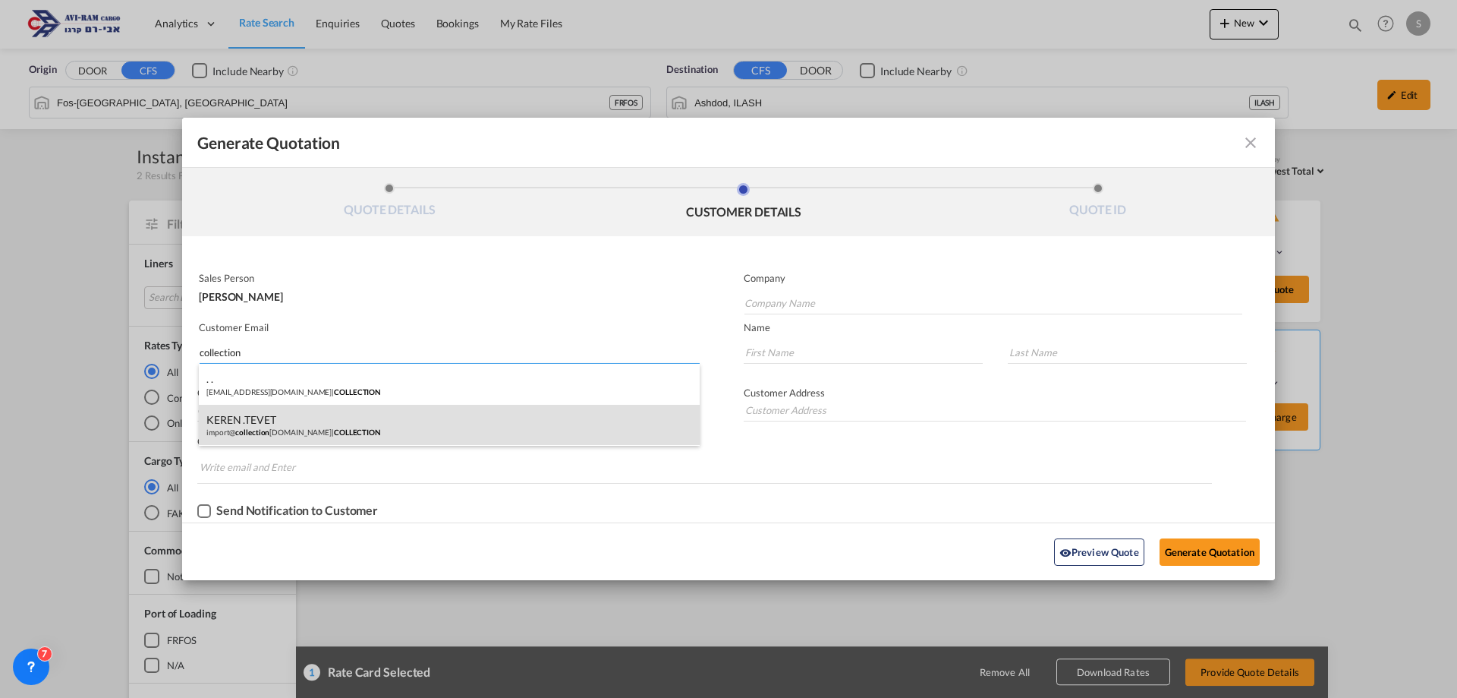
type input "collection"
click at [348, 427] on div "KEREN .TEVET import@ collection design.co.il | COLLECTION" at bounding box center [449, 425] width 501 height 41
type input "COLLECTION"
type input "import@collectiondesign.co.il"
type input "KEREN"
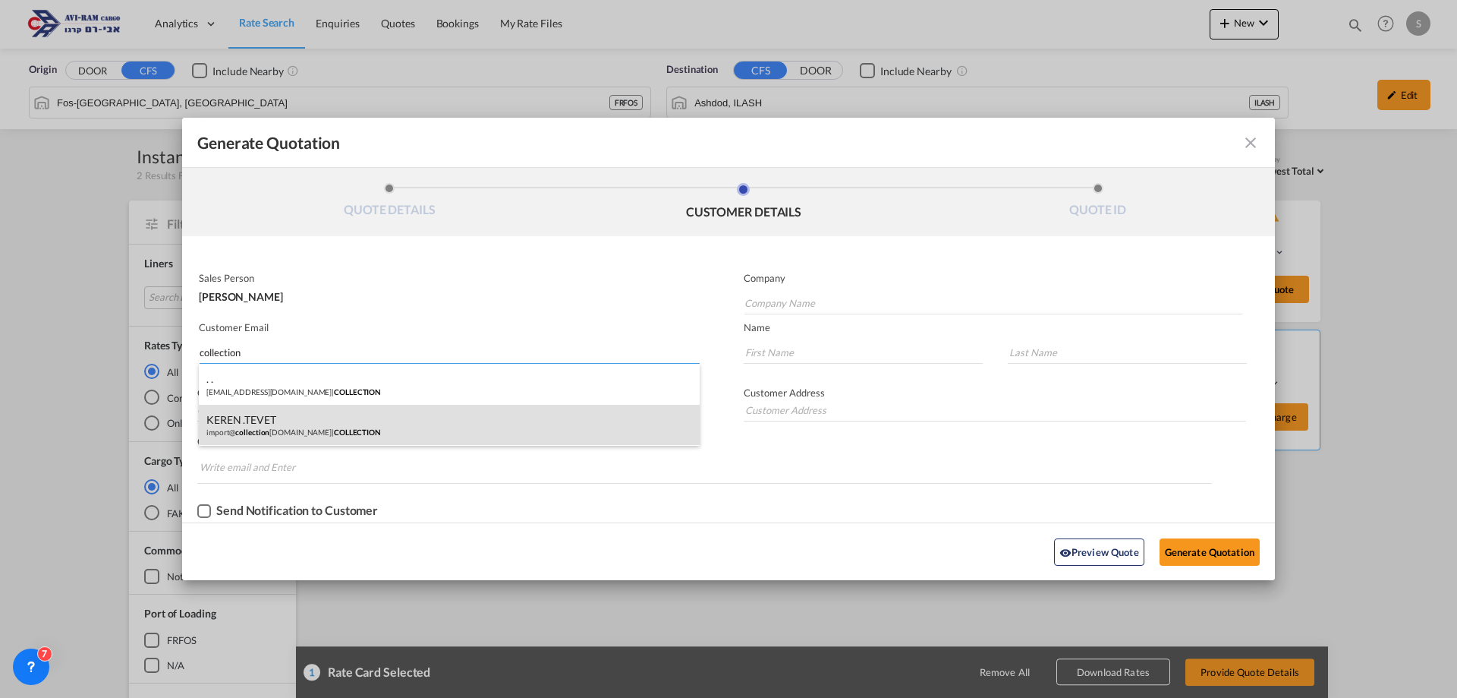
type input ".TEVET"
type input "."
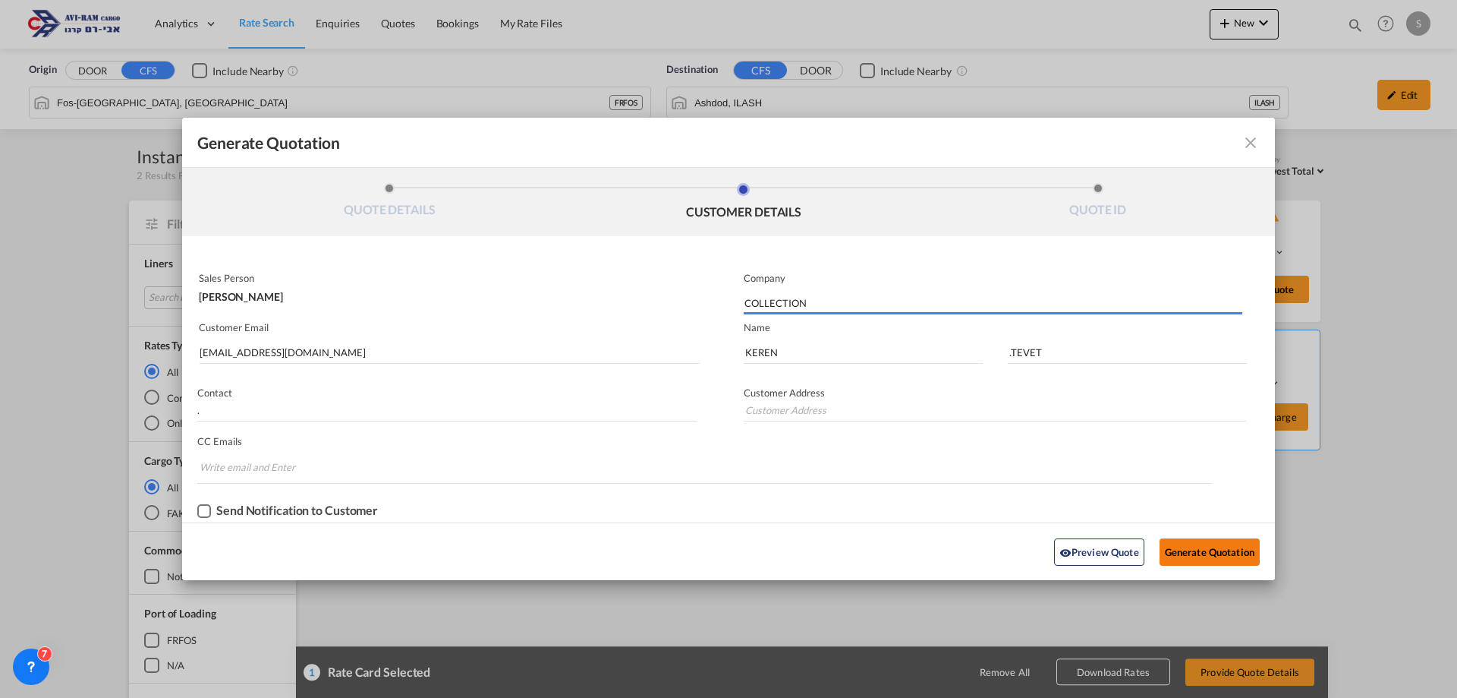
click at [1187, 553] on button "Generate Quotation" at bounding box center [1210, 551] width 100 height 27
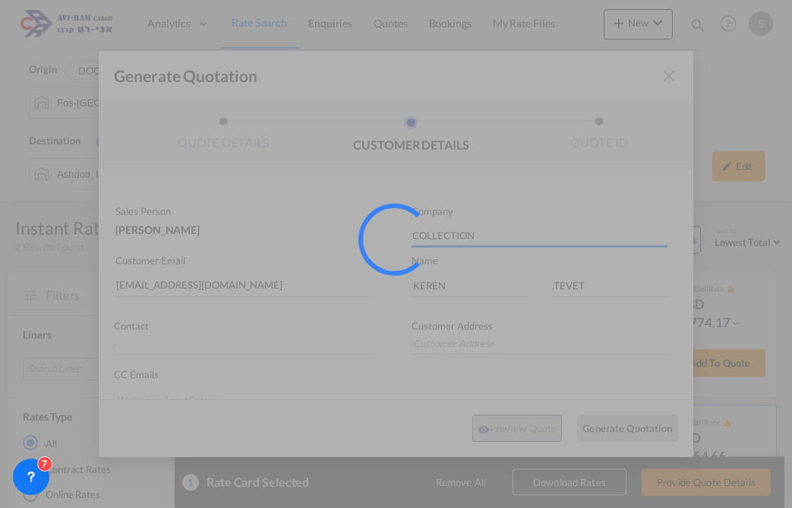
type input "."
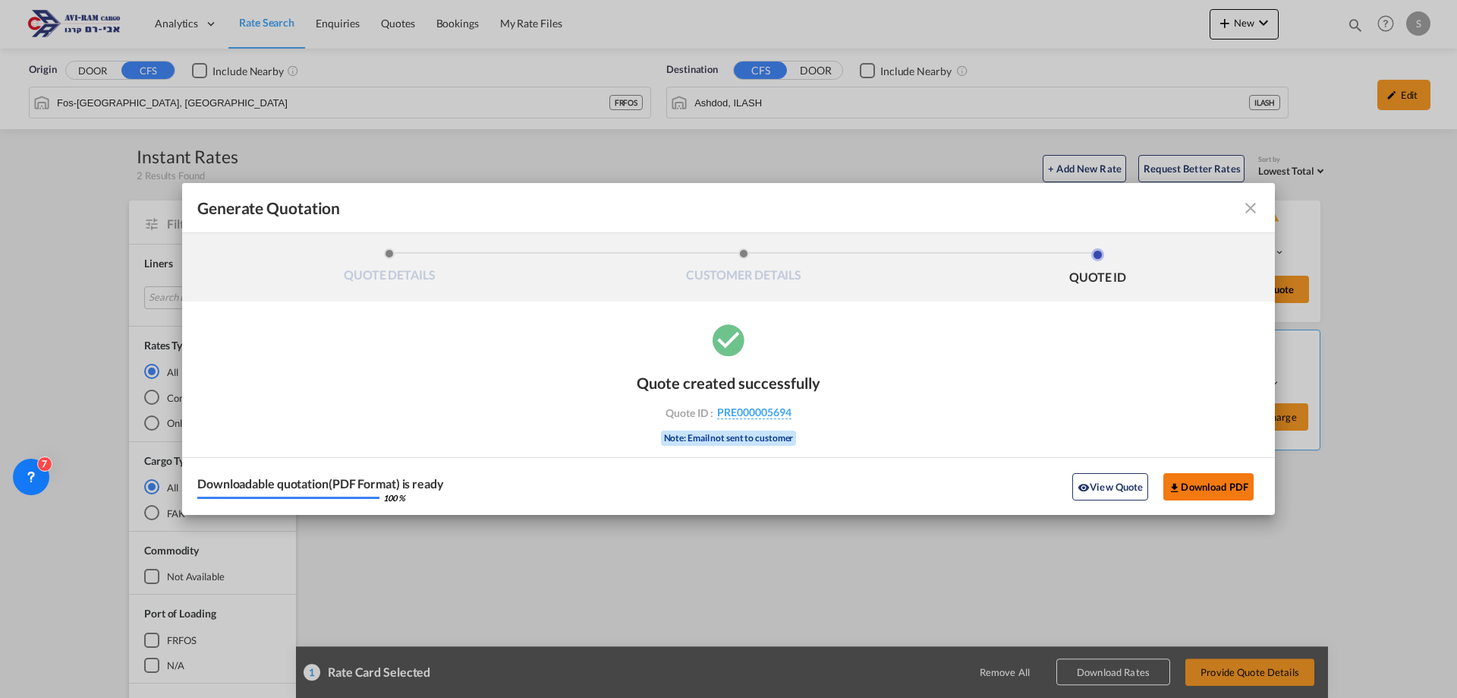
click at [1198, 489] on button "Download PDF" at bounding box center [1209, 486] width 90 height 27
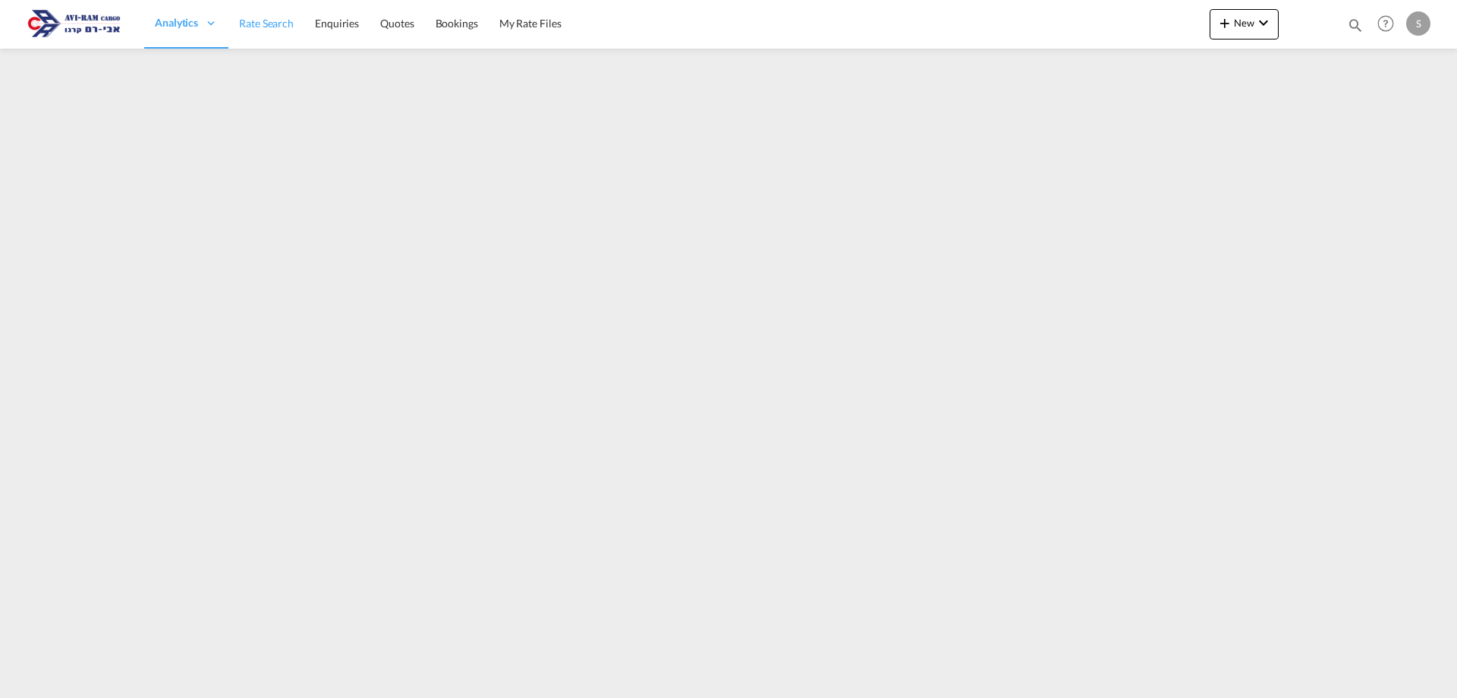
click at [243, 19] on span "Rate Search" at bounding box center [266, 23] width 55 height 13
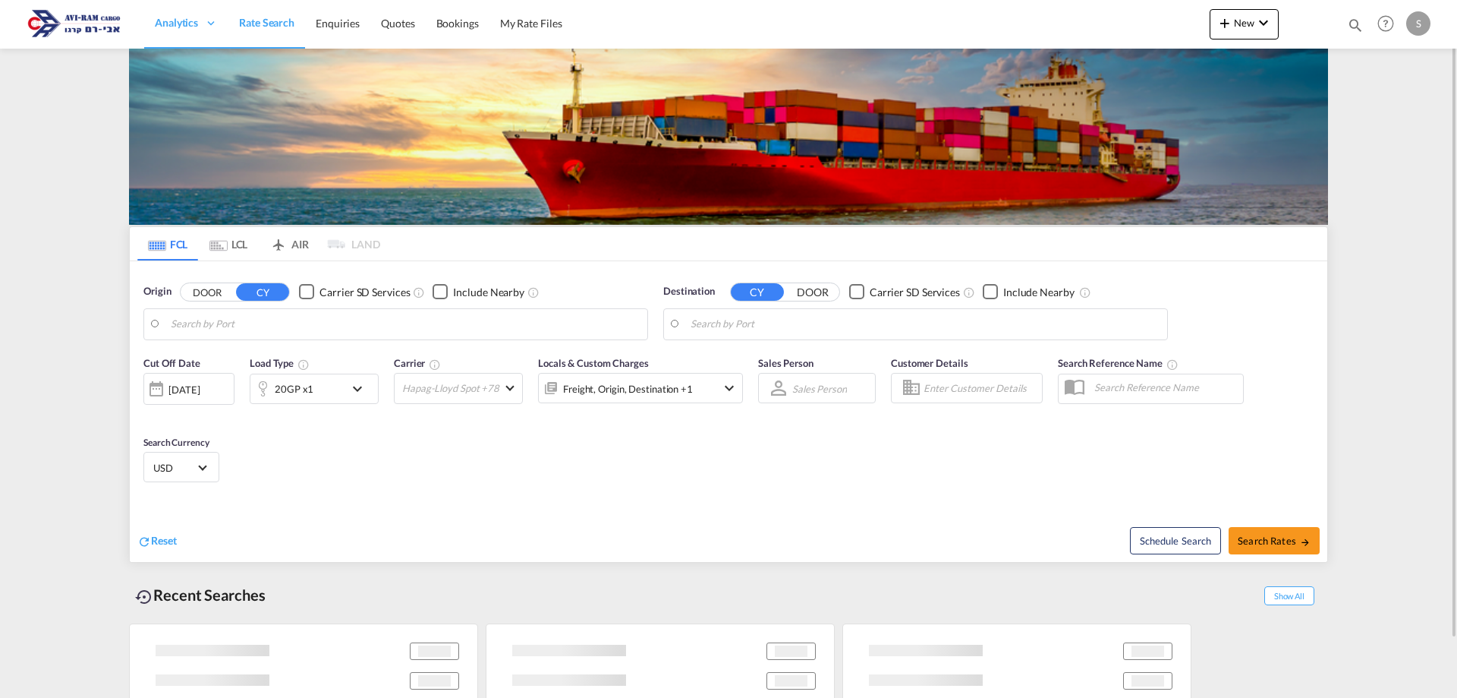
click at [244, 245] on md-tab-item "LCL" at bounding box center [228, 243] width 61 height 33
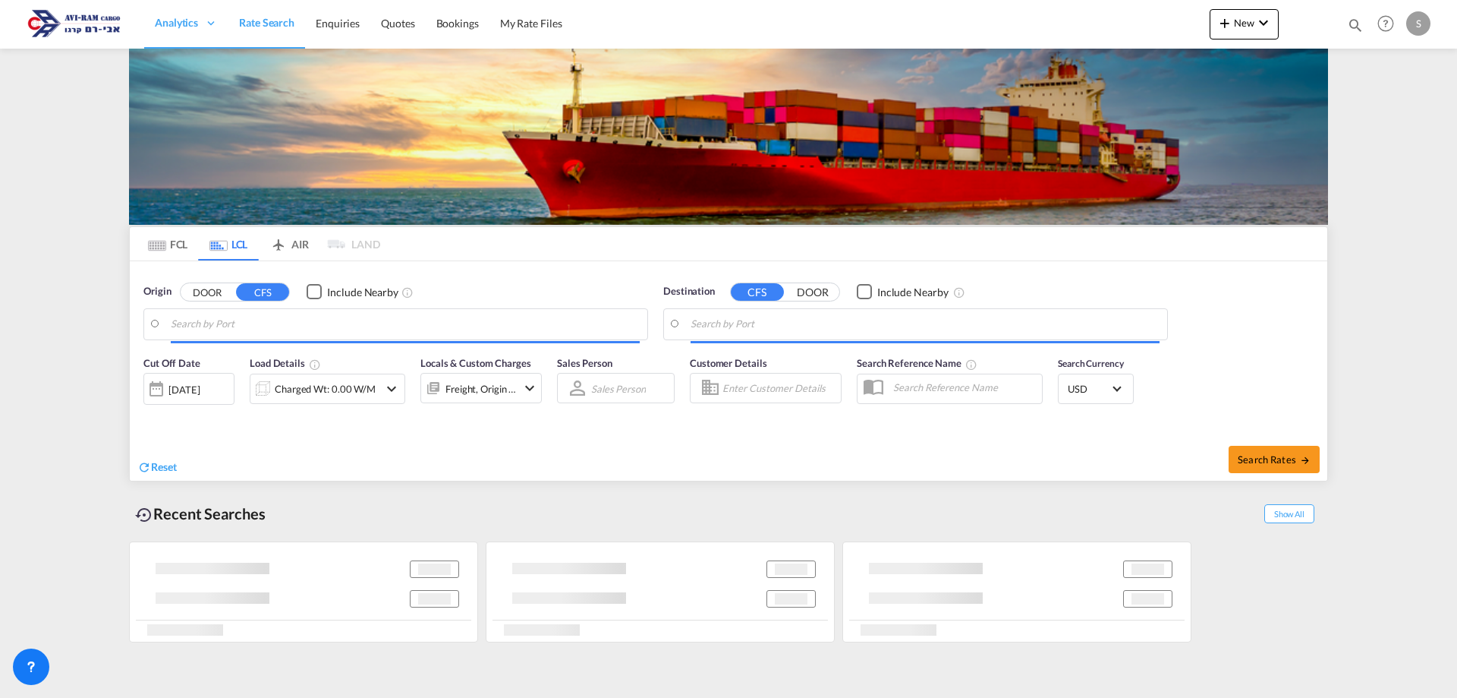
type input "Fos-[GEOGRAPHIC_DATA], [GEOGRAPHIC_DATA]"
type input "Ashdod, ILASH"
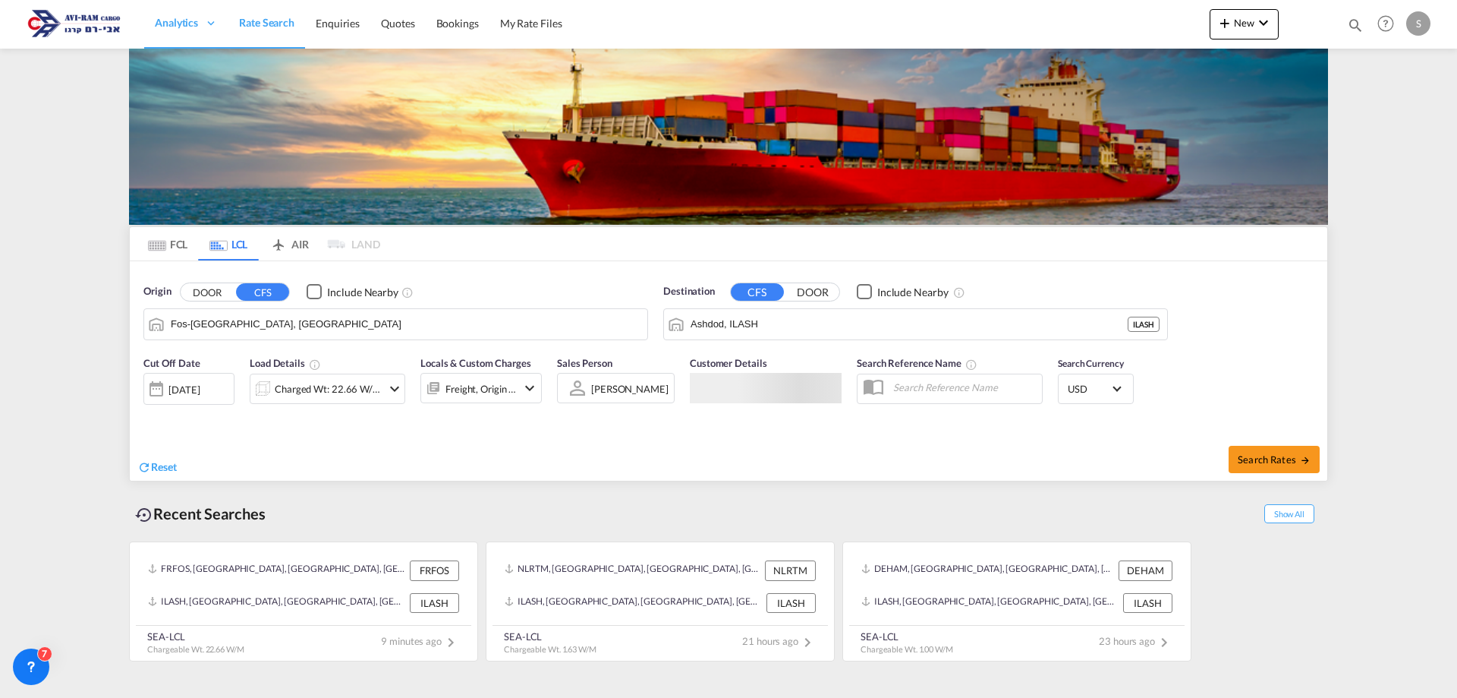
click at [239, 322] on input "Fos-[GEOGRAPHIC_DATA], [GEOGRAPHIC_DATA]" at bounding box center [405, 324] width 469 height 23
type input "נ"
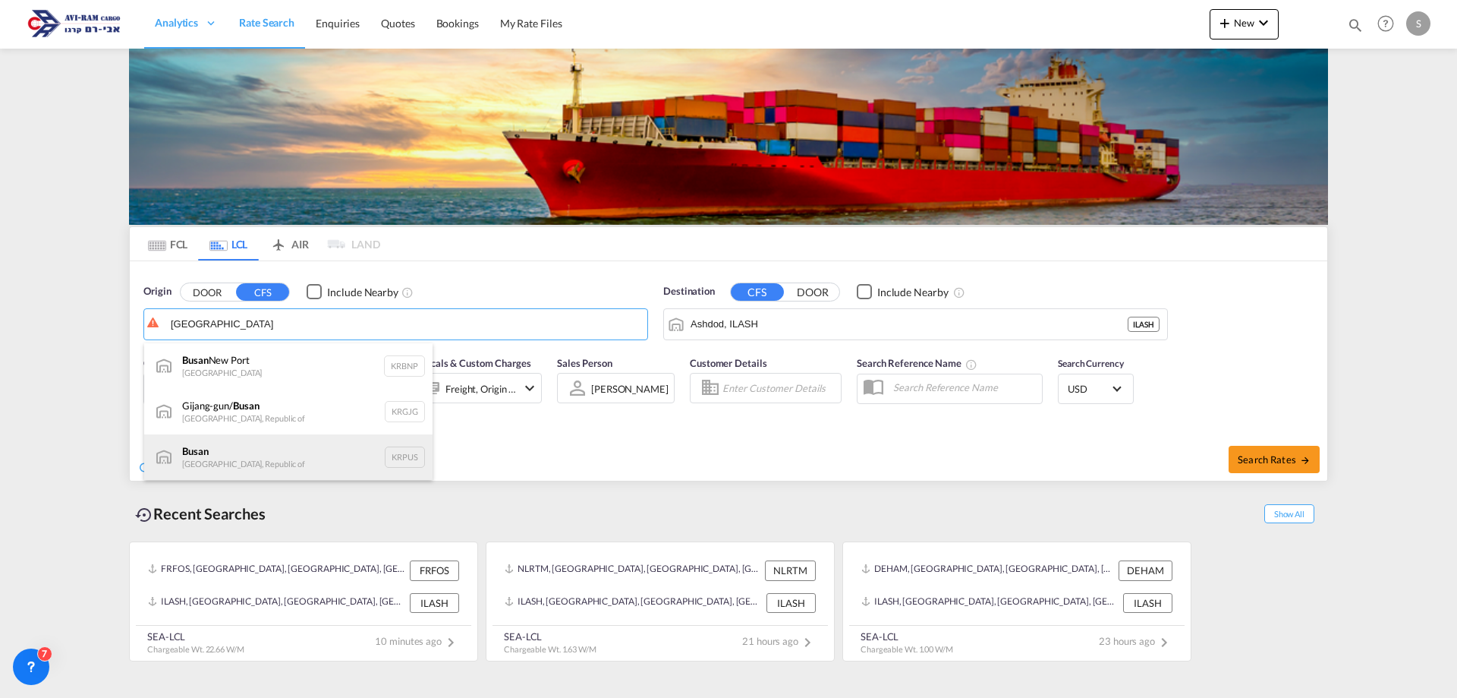
click at [243, 457] on div "Busan Korea, Republic of KRPUS" at bounding box center [288, 457] width 288 height 46
type input "Busan, KRPUS"
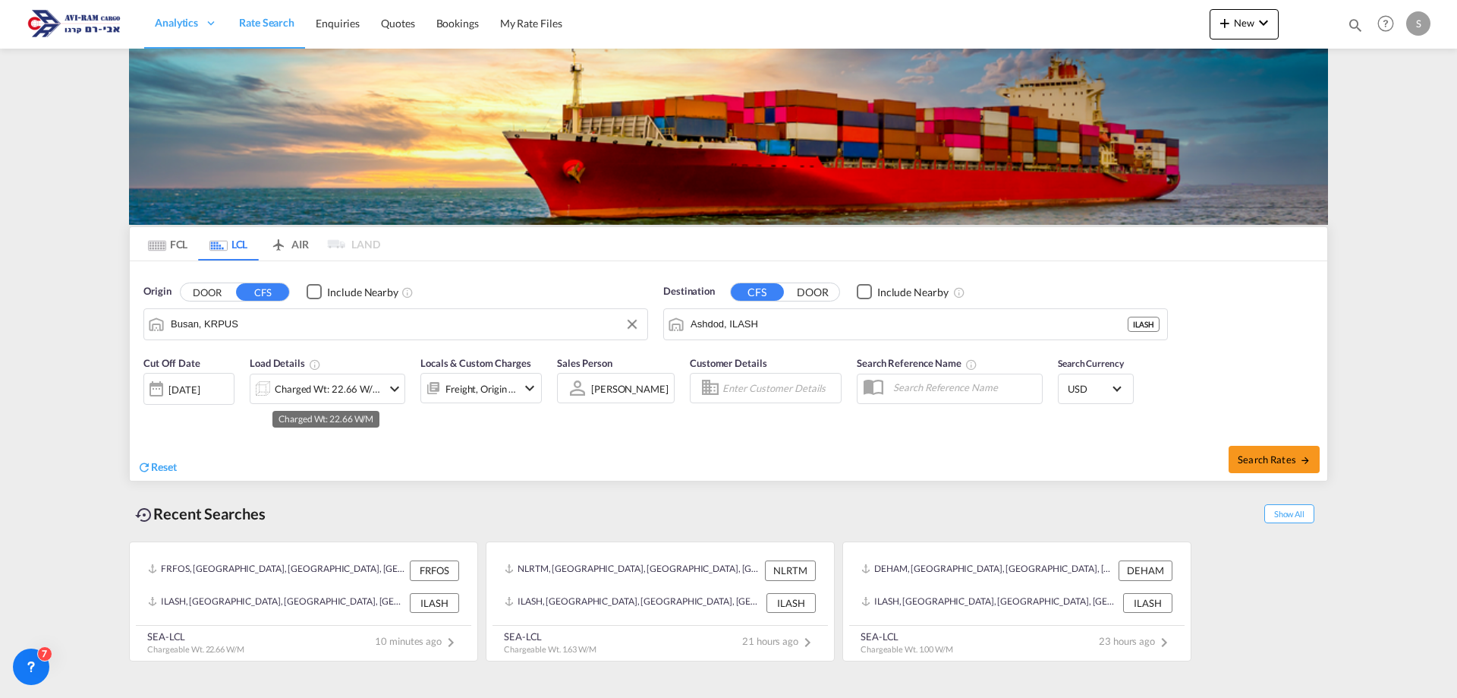
click at [337, 386] on div "Charged Wt: 22.66 W/M" at bounding box center [328, 388] width 107 height 21
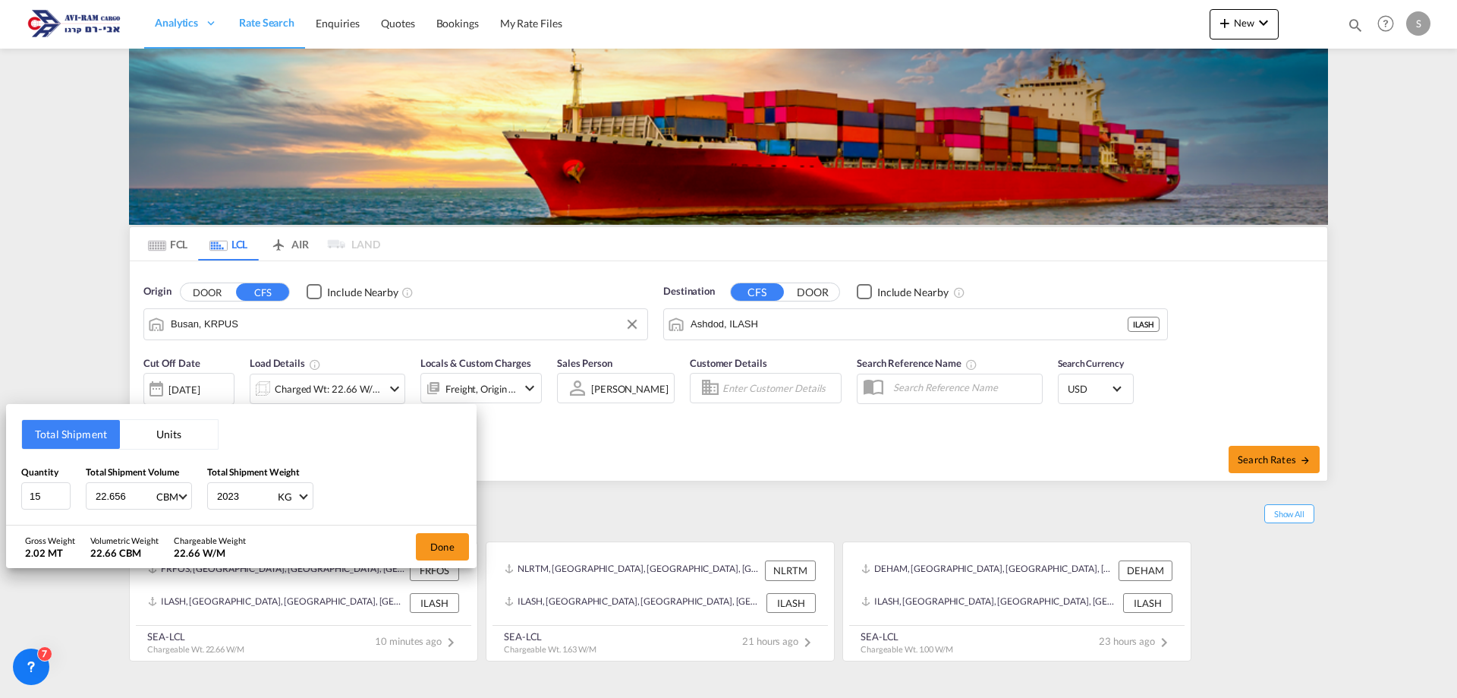
click at [168, 437] on button "Units" at bounding box center [169, 434] width 98 height 29
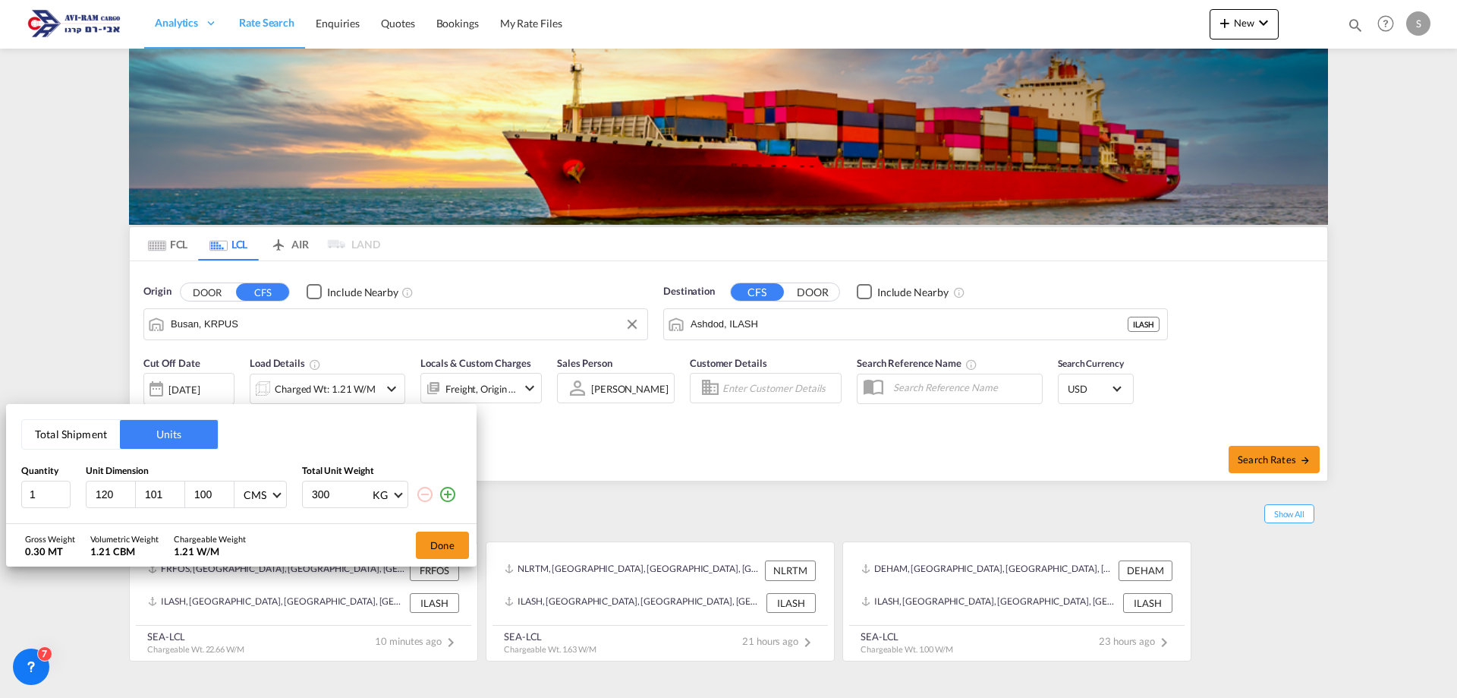
drag, startPoint x: 108, startPoint y: 493, endPoint x: 83, endPoint y: 501, distance: 25.4
click at [84, 500] on div "1 120 101 100 CMS CMS Inches 300 KG KG LB" at bounding box center [241, 493] width 440 height 27
type input "80"
type input "50"
type input "70"
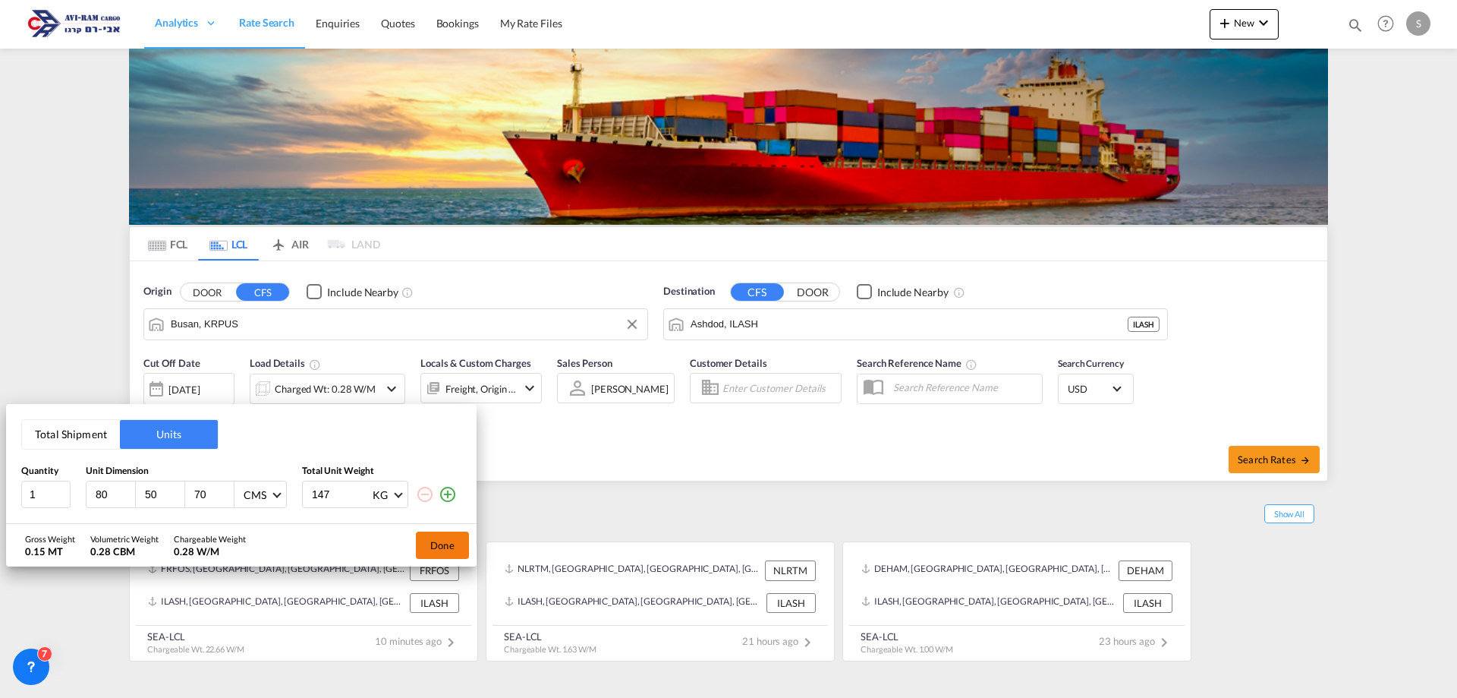
type input "147"
click at [458, 547] on button "Done" at bounding box center [442, 544] width 53 height 27
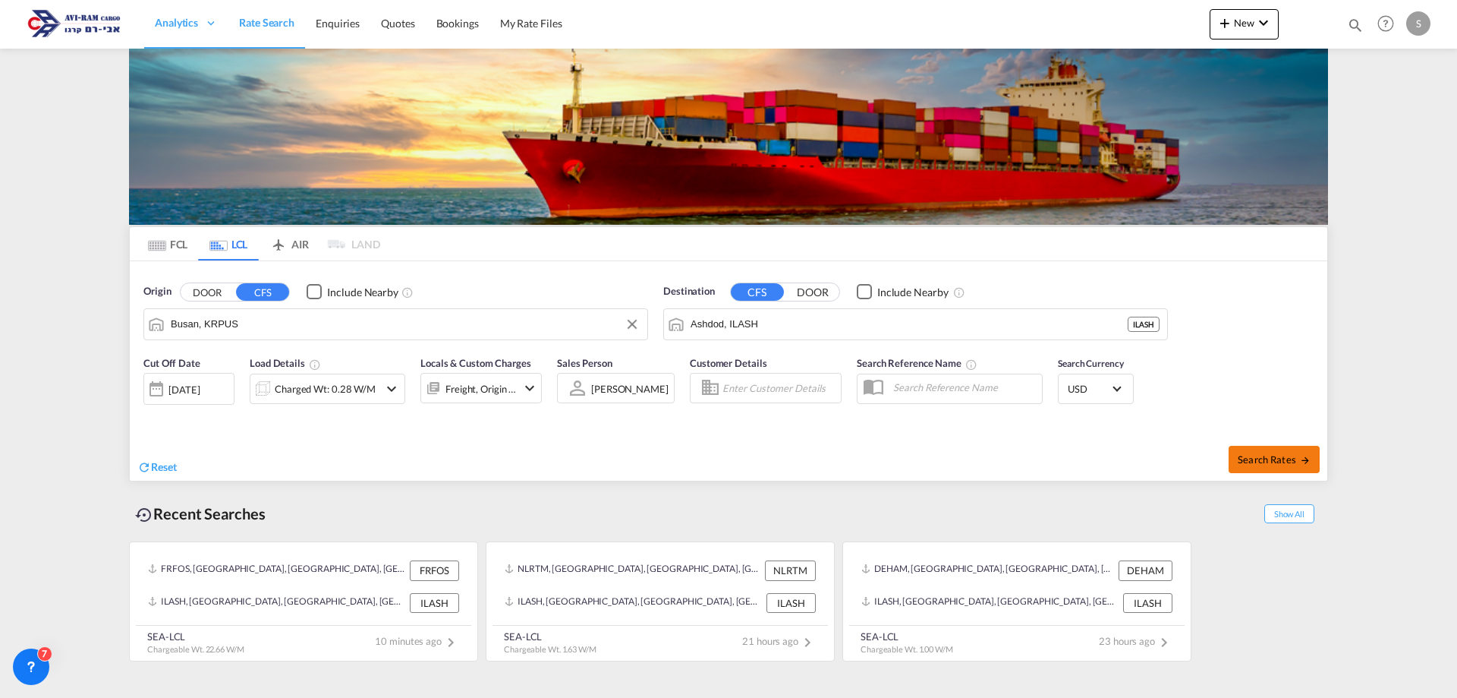
click at [1300, 457] on md-icon "icon-arrow-right" at bounding box center [1305, 460] width 11 height 11
type input "KRPUS to ILASH / [DATE]"
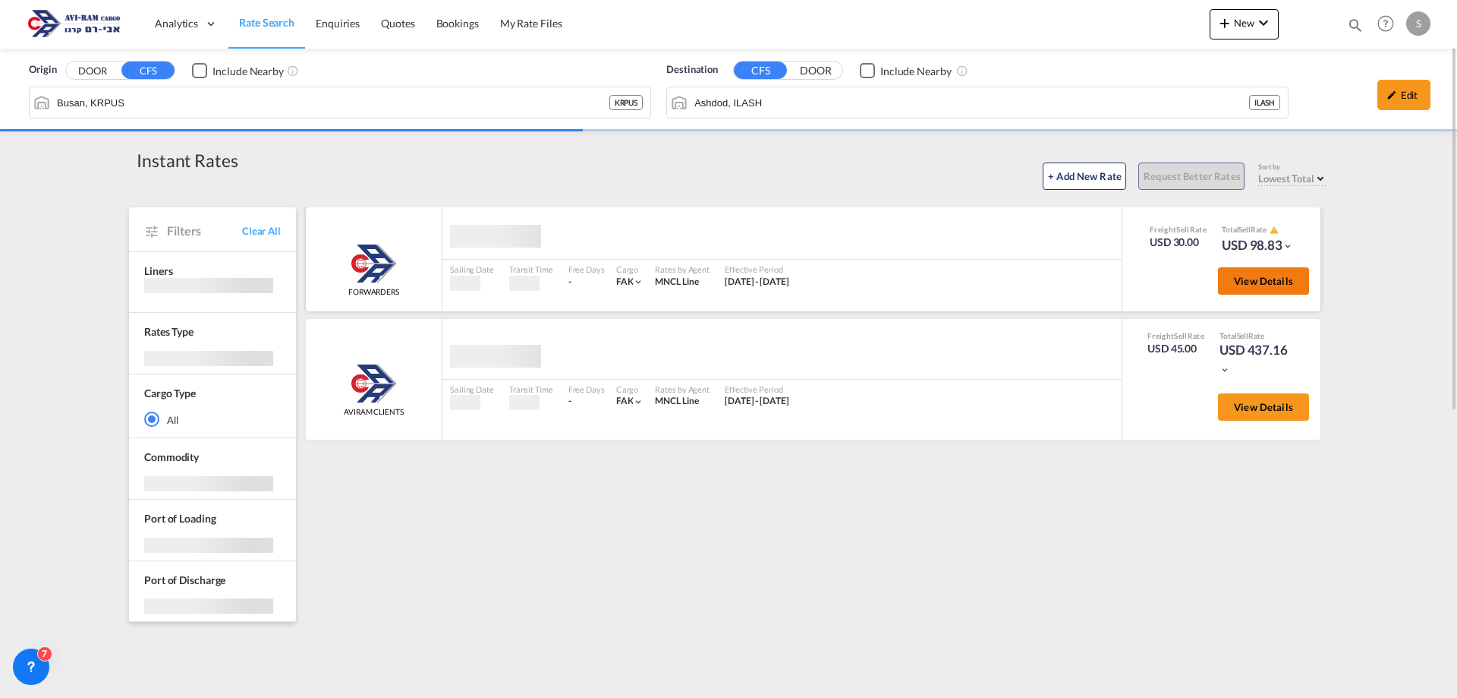
click at [1266, 285] on span "View Details" at bounding box center [1263, 281] width 59 height 12
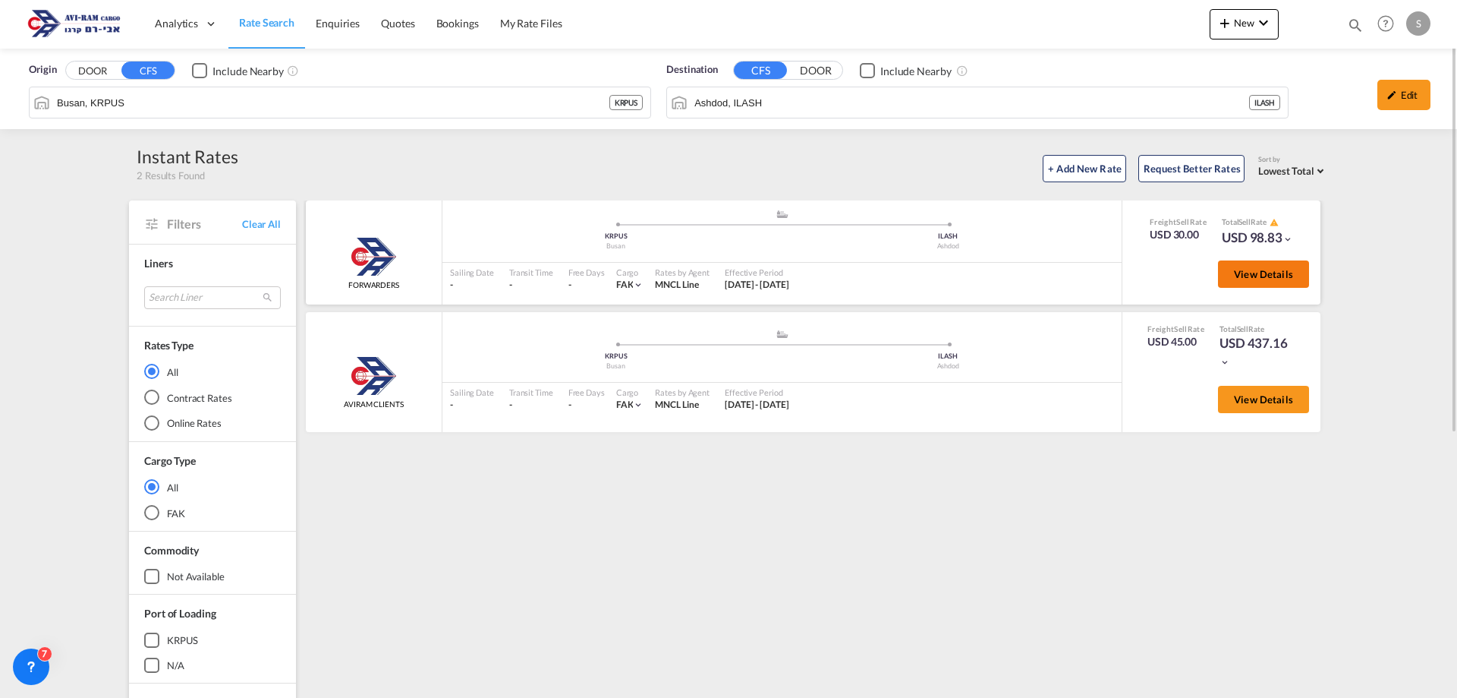
click at [1252, 278] on span "View Details" at bounding box center [1263, 274] width 59 height 12
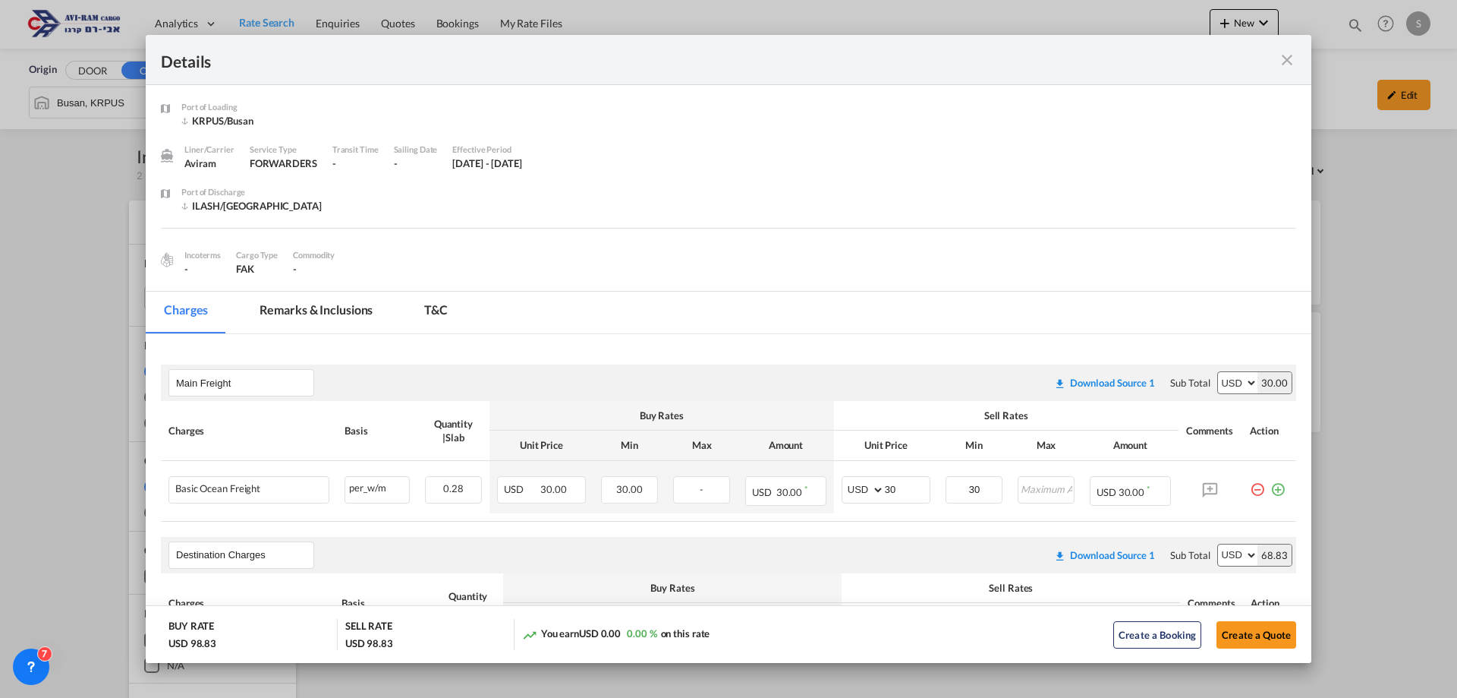
scroll to position [228, 0]
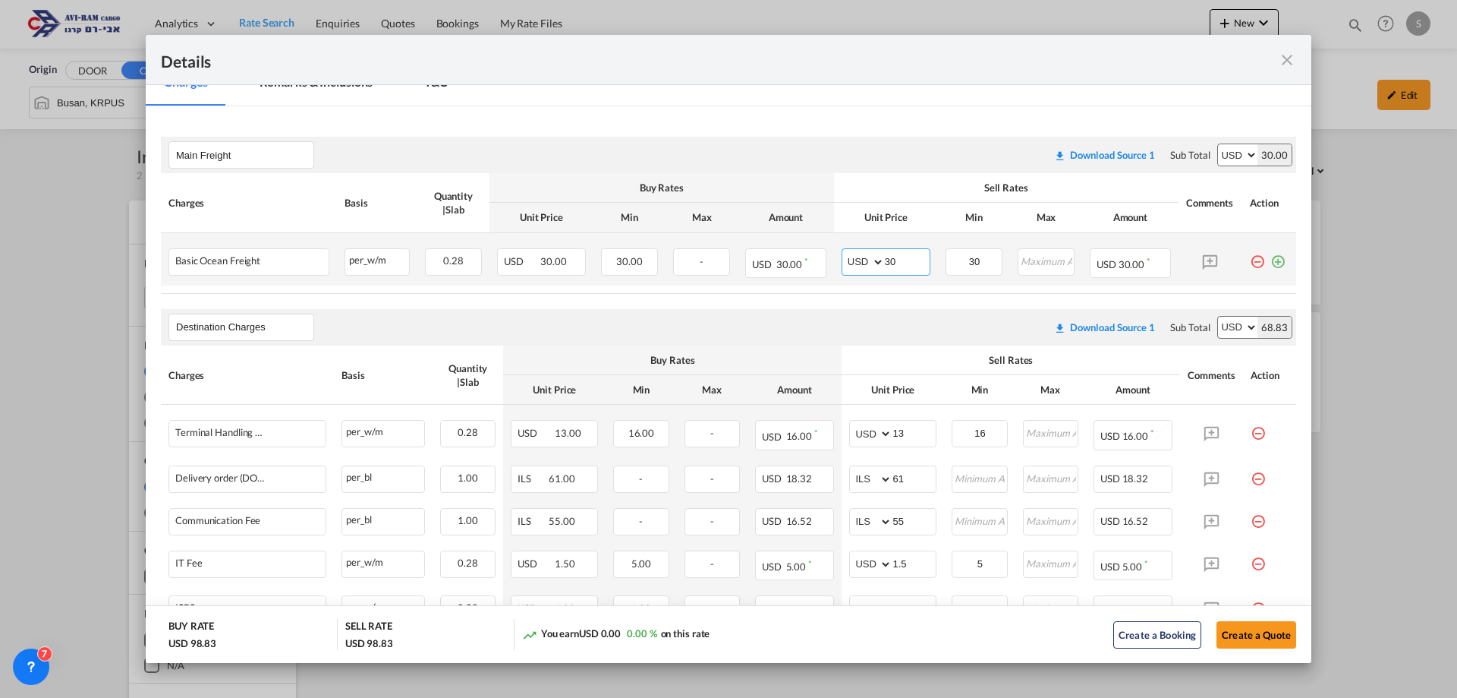
drag, startPoint x: 900, startPoint y: 261, endPoint x: 861, endPoint y: 273, distance: 40.4
click at [861, 273] on md-input-container "AED AFN ALL AMD ANG AOA ARS AUD AWG AZN BAM BBD BDT BGN BHD BIF BMD BND BOB BRL…" at bounding box center [886, 261] width 89 height 27
type input "35"
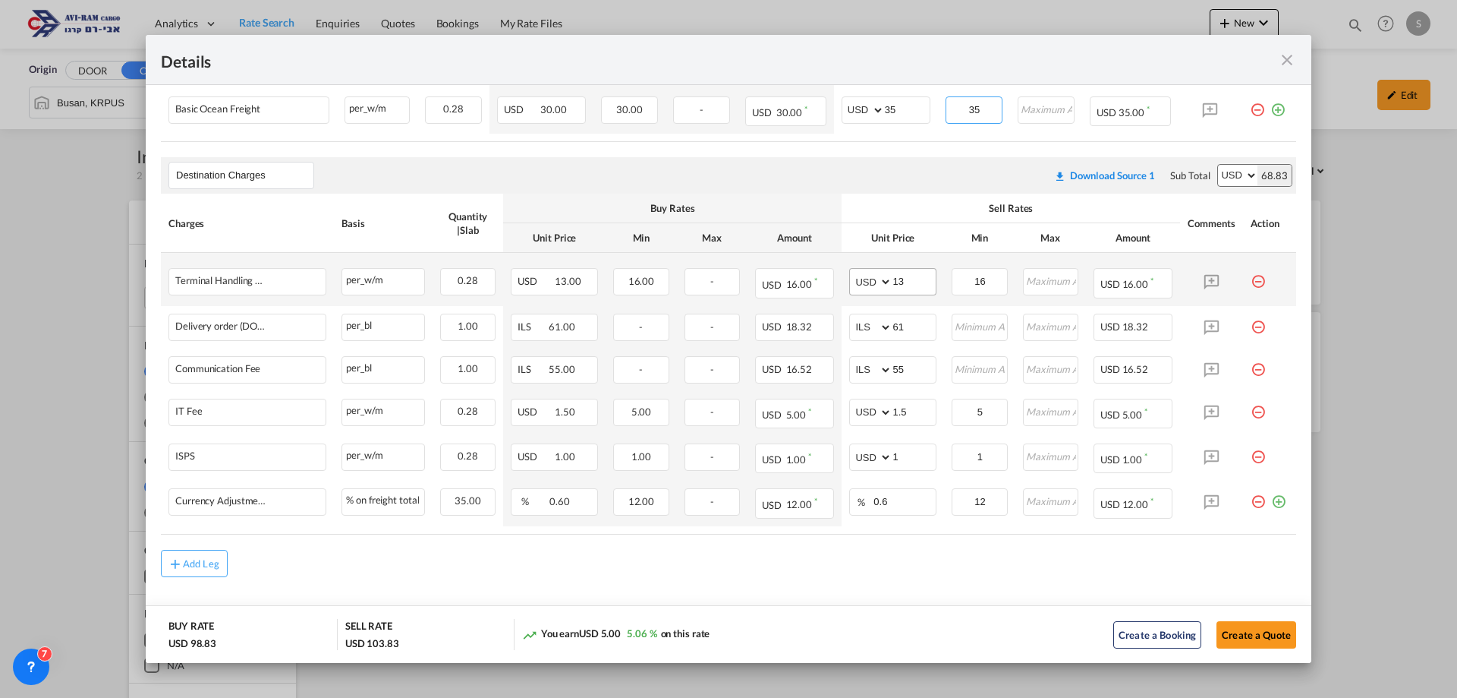
type input "35"
drag, startPoint x: 907, startPoint y: 284, endPoint x: 814, endPoint y: 288, distance: 93.5
click at [829, 288] on tr "Terminal Handling Charge - Destination Please Enter Already Exists per_w/m per_…" at bounding box center [729, 279] width 1136 height 52
type input "16"
type input "116"
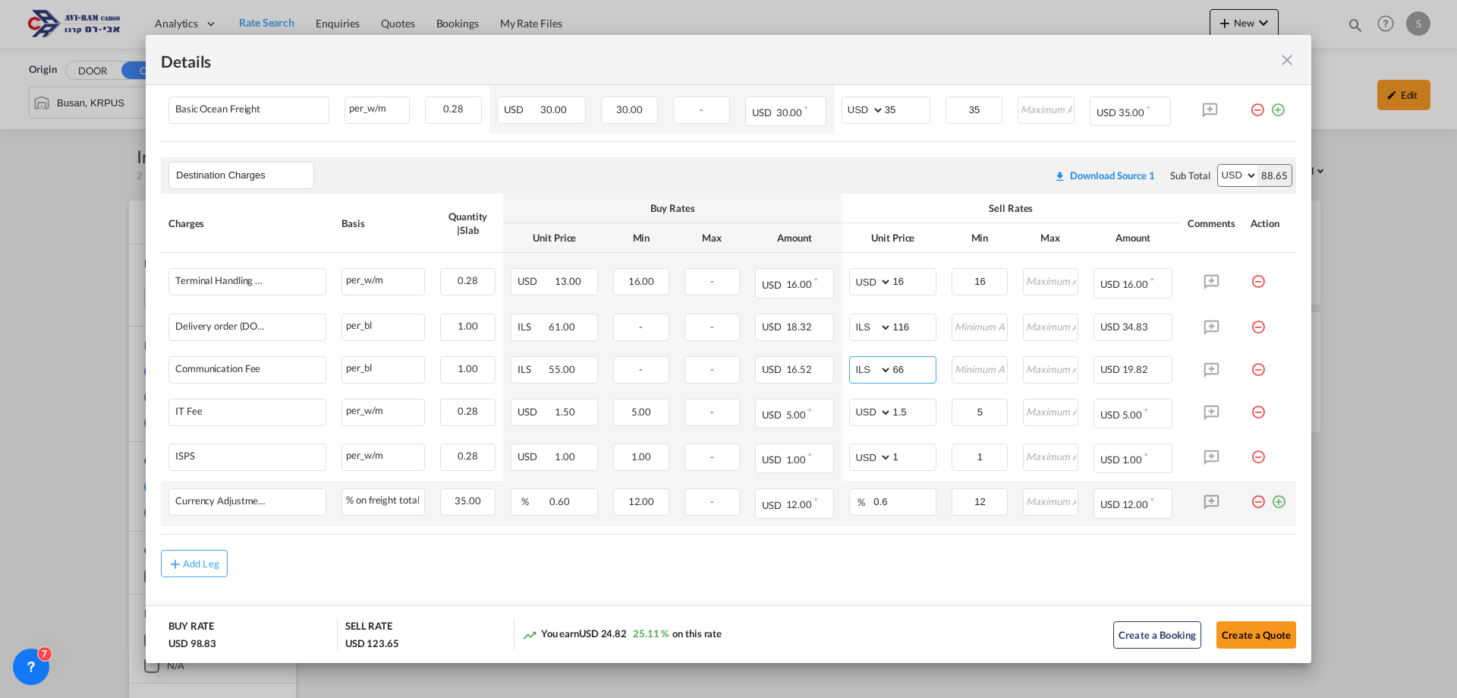
type input "66"
click at [1271, 499] on md-icon "icon-plus-circle-outline green-400-fg" at bounding box center [1278, 495] width 15 height 15
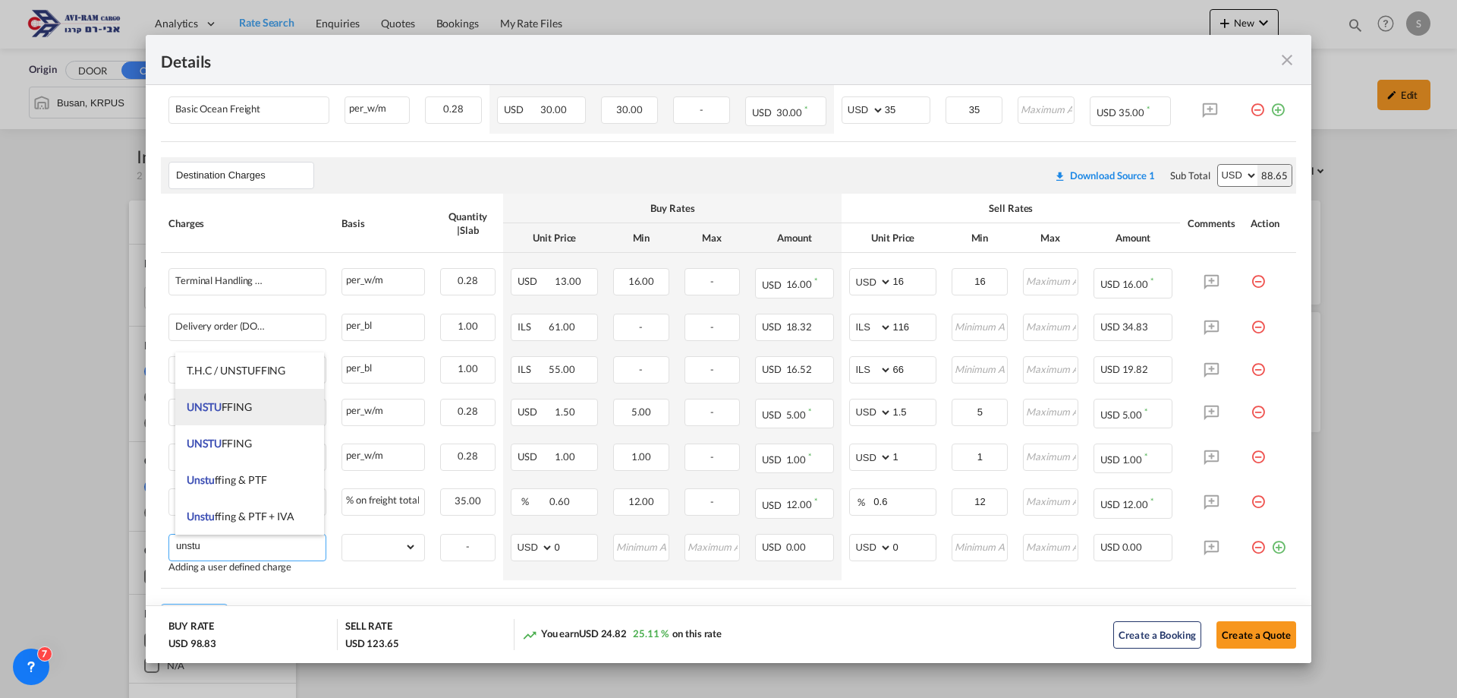
click at [255, 411] on li "UNSTU FFING" at bounding box center [249, 407] width 149 height 36
type input "UNSTUFFING"
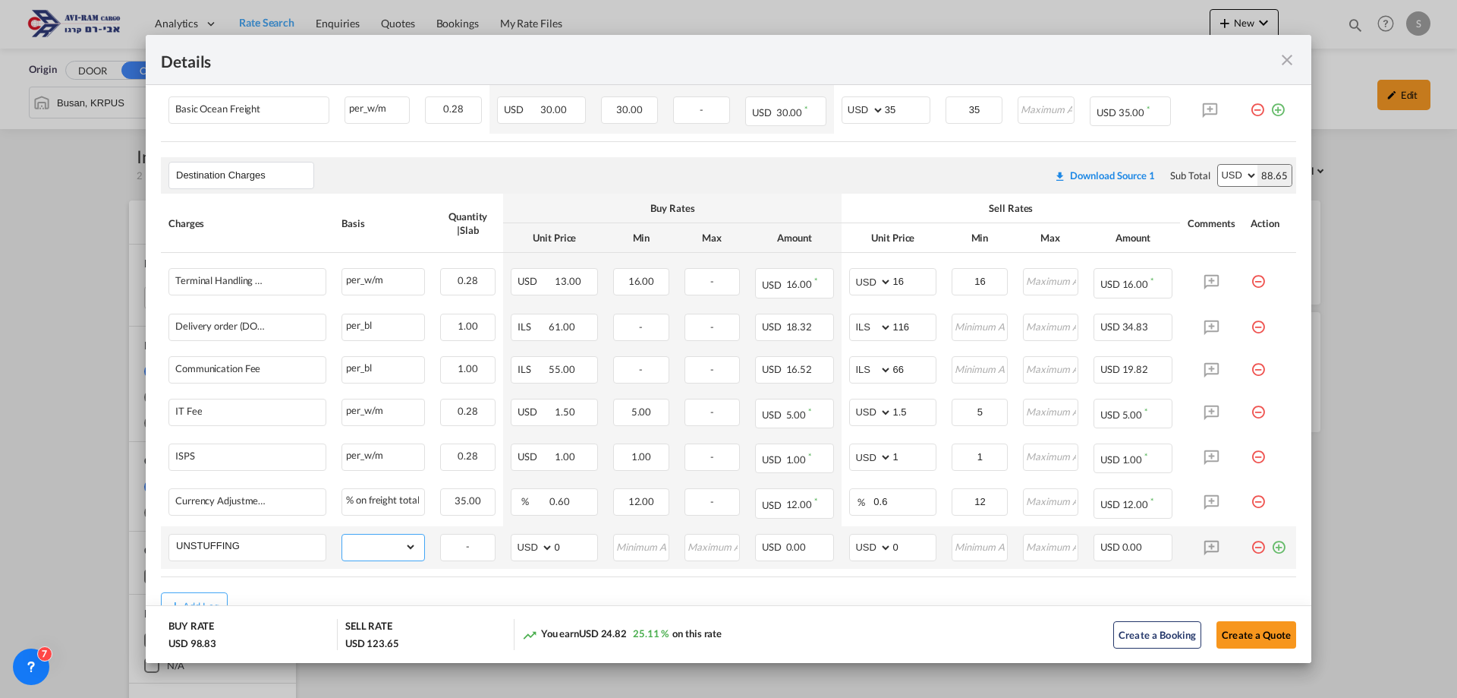
click at [399, 546] on select "gross_weight volumetric_weight per_shipment per_bl per_km per_hawb per_kg flat …" at bounding box center [379, 546] width 74 height 24
select select "per_ton"
click at [342, 534] on select "gross_weight volumetric_weight per_shipment per_bl per_km per_hawb per_kg flat …" at bounding box center [379, 546] width 74 height 24
drag, startPoint x: 897, startPoint y: 543, endPoint x: 782, endPoint y: 542, distance: 115.4
click at [792, 541] on tr "UNSTUFFING Please Enter Already Exists gross_weight volumetric_weight per_shipm…" at bounding box center [729, 547] width 1136 height 43
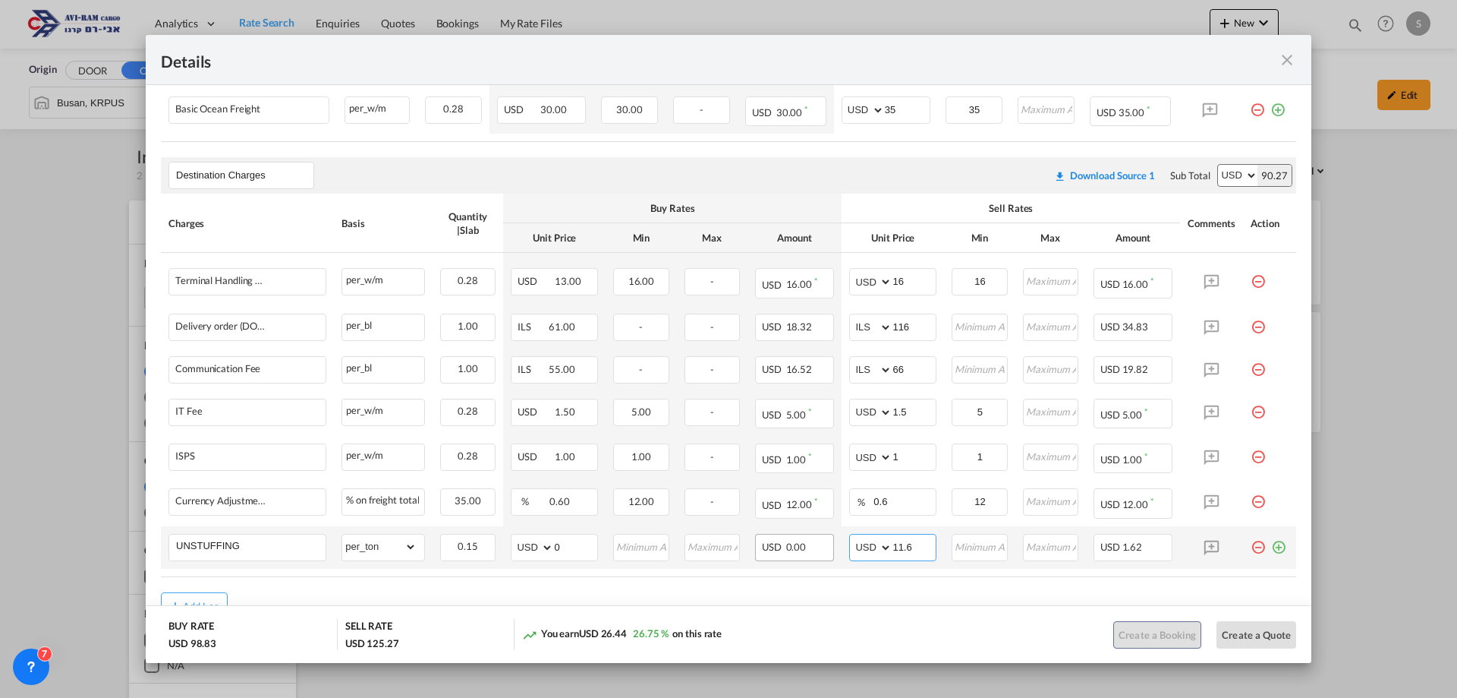
type input "11.6"
type input "12"
click at [1261, 631] on button "Create a Quote" at bounding box center [1257, 634] width 80 height 27
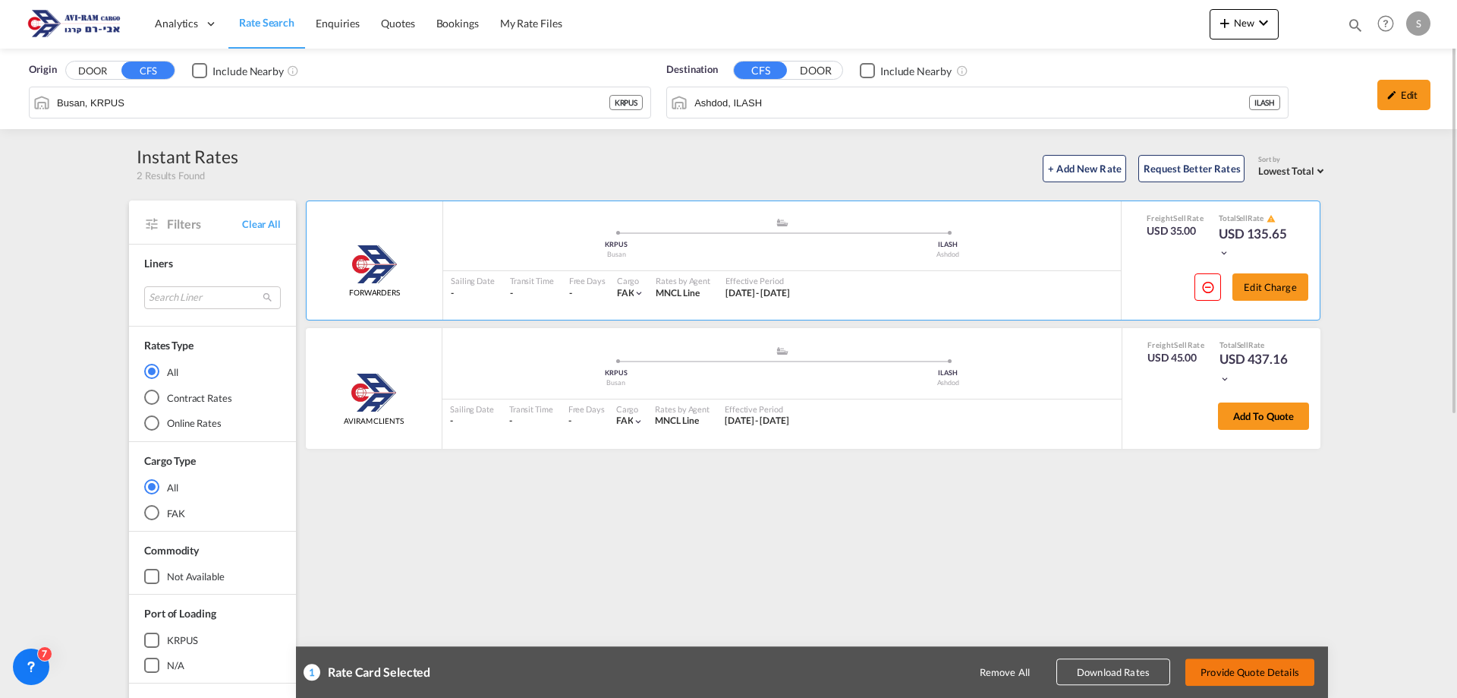
click at [1256, 670] on button "Provide Quote Details" at bounding box center [1250, 671] width 129 height 27
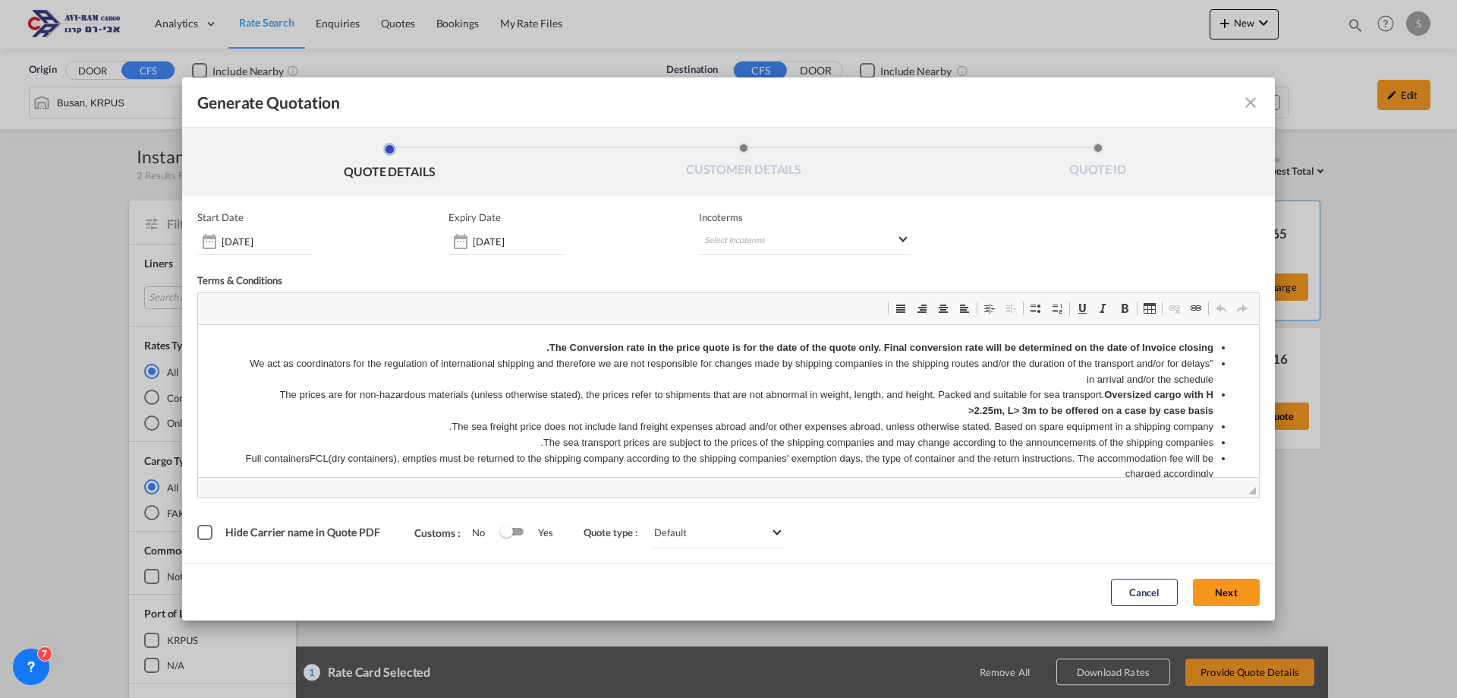
scroll to position [0, 0]
click at [777, 243] on md-select "Select Incoterms DAP - import Delivered at Place DDP - export Delivery Duty Pai…" at bounding box center [805, 241] width 213 height 27
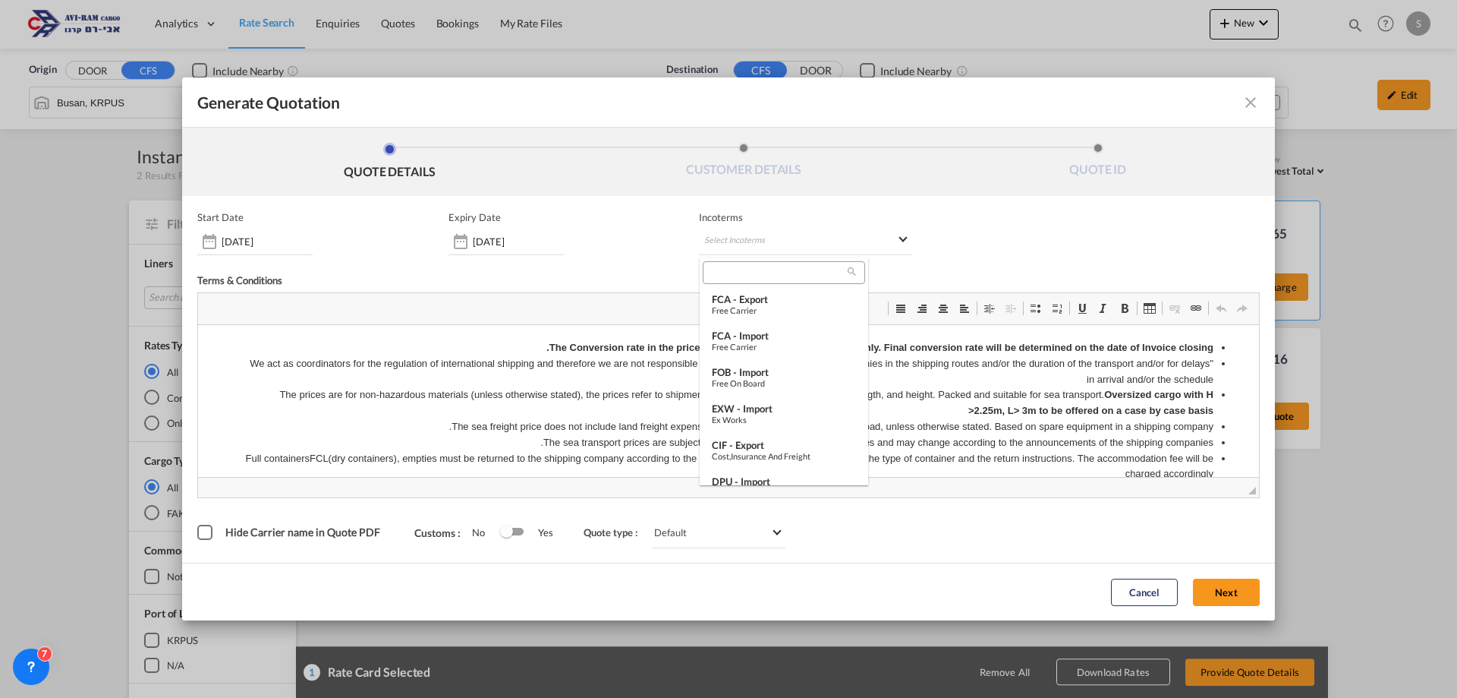
scroll to position [155, 0]
click at [783, 353] on md-option "FOB - import Free on Board" at bounding box center [784, 369] width 169 height 36
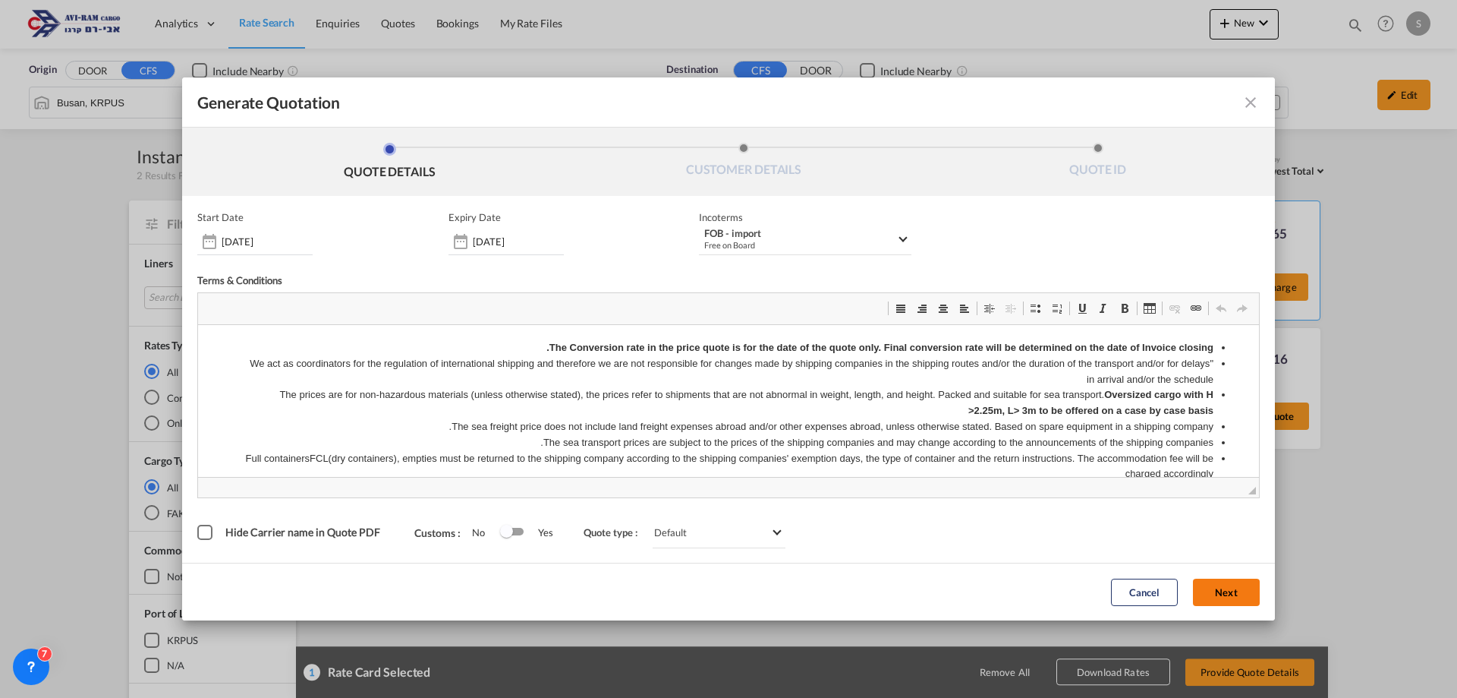
click at [1238, 591] on button "Next" at bounding box center [1226, 591] width 67 height 27
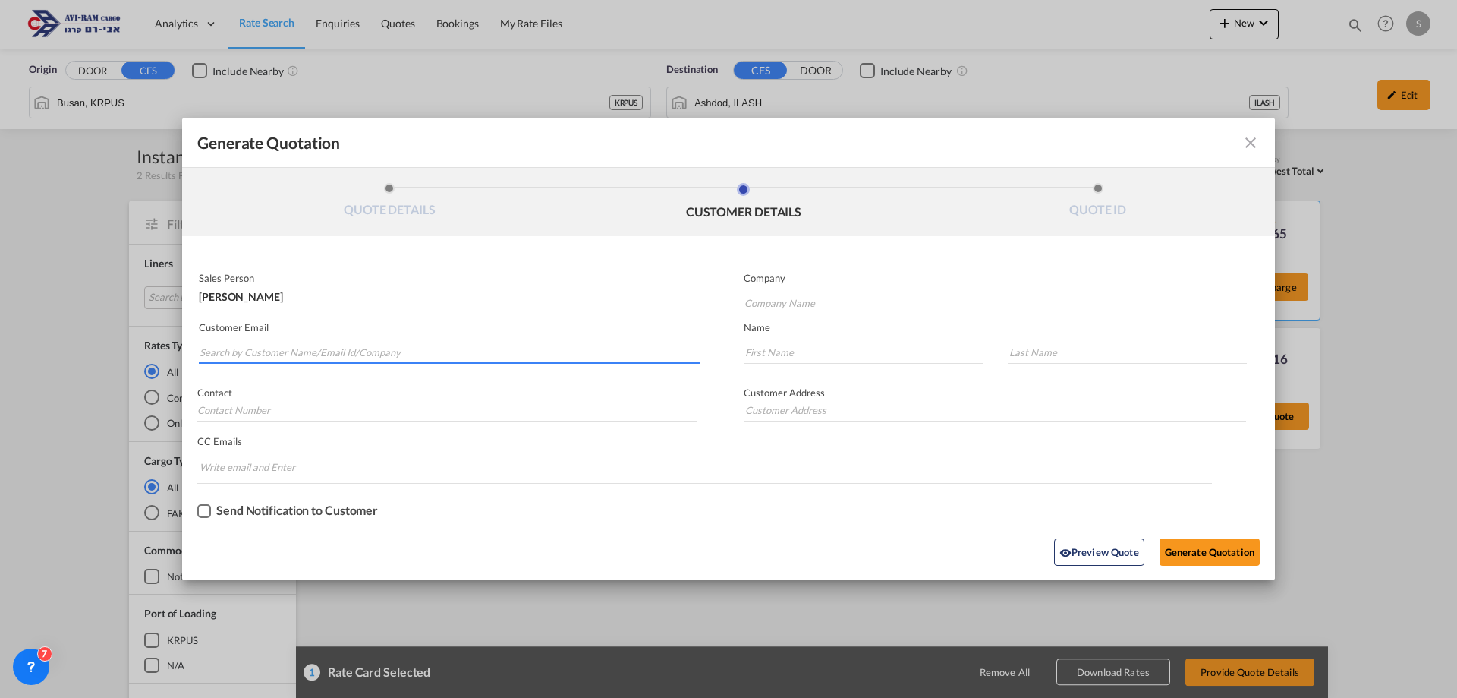
click at [345, 349] on input "Search by Customer Name/Email Id/Company" at bounding box center [450, 352] width 500 height 23
type input "scope"
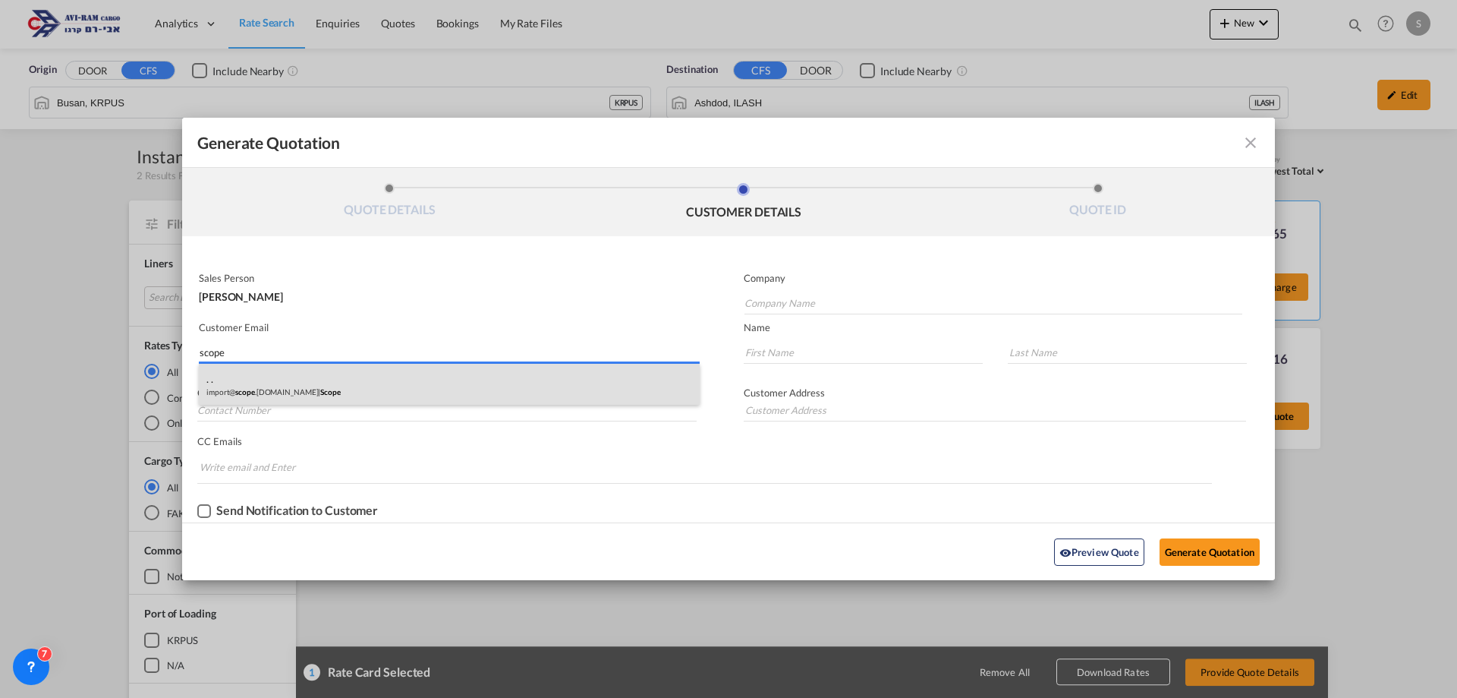
click at [235, 384] on body "Analytics Dashboard Rate Search Enquiries Quotes Bookings" at bounding box center [728, 349] width 1457 height 698
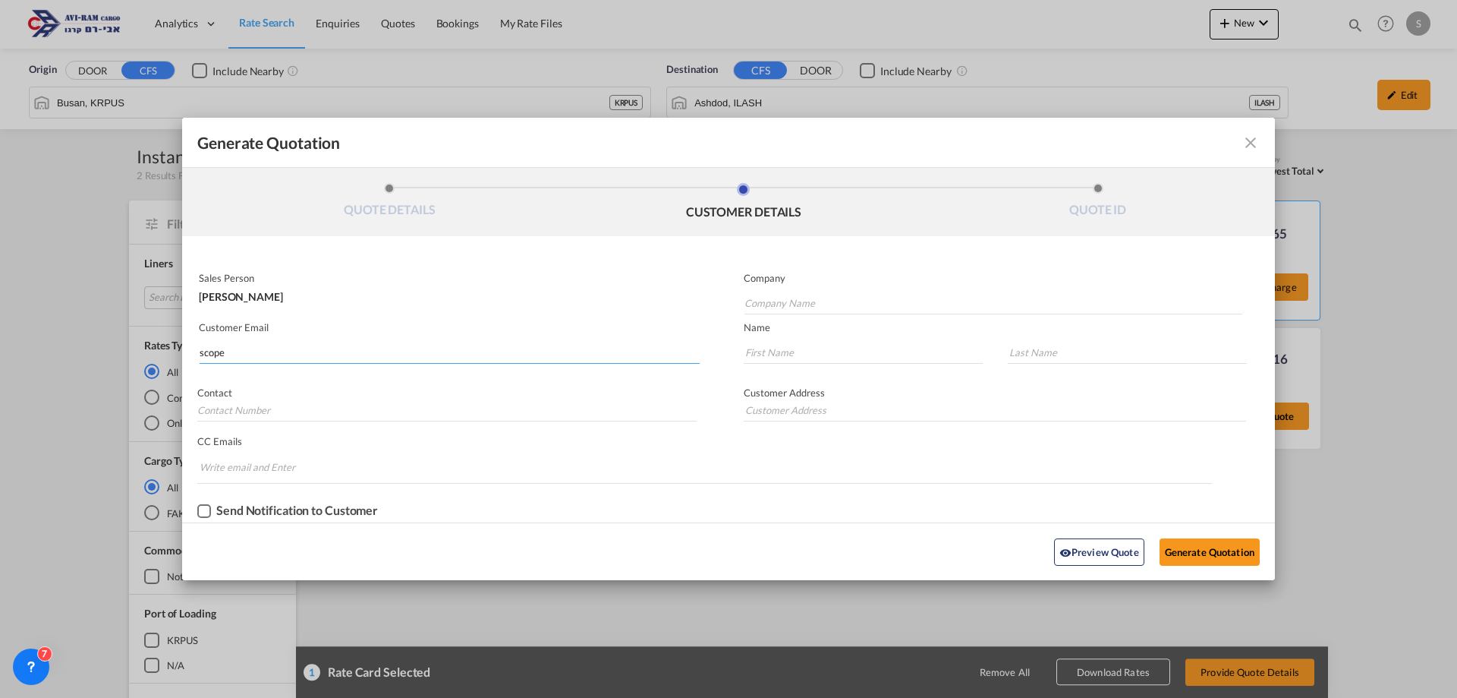
click at [383, 354] on input "scope" at bounding box center [450, 352] width 500 height 23
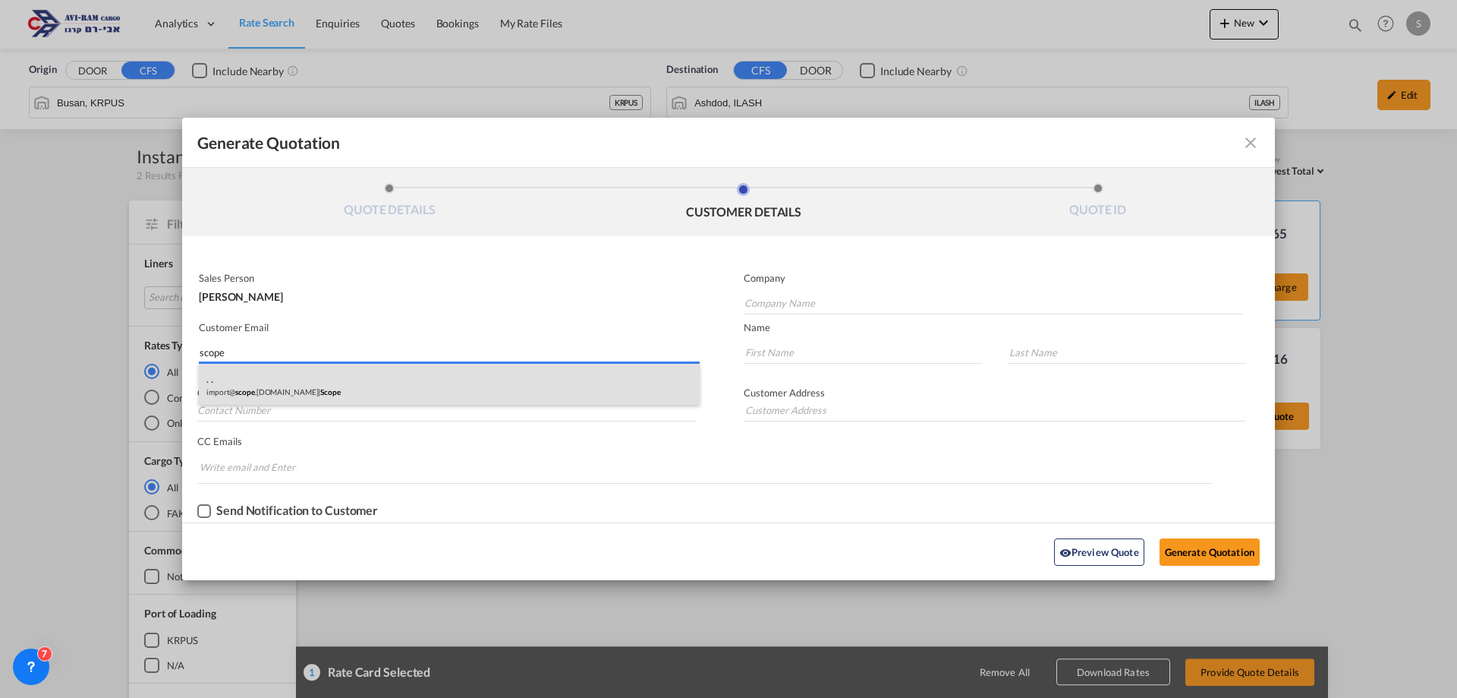
click at [350, 380] on div ". . import@ scope .[DOMAIN_NAME] | Scope" at bounding box center [449, 384] width 501 height 41
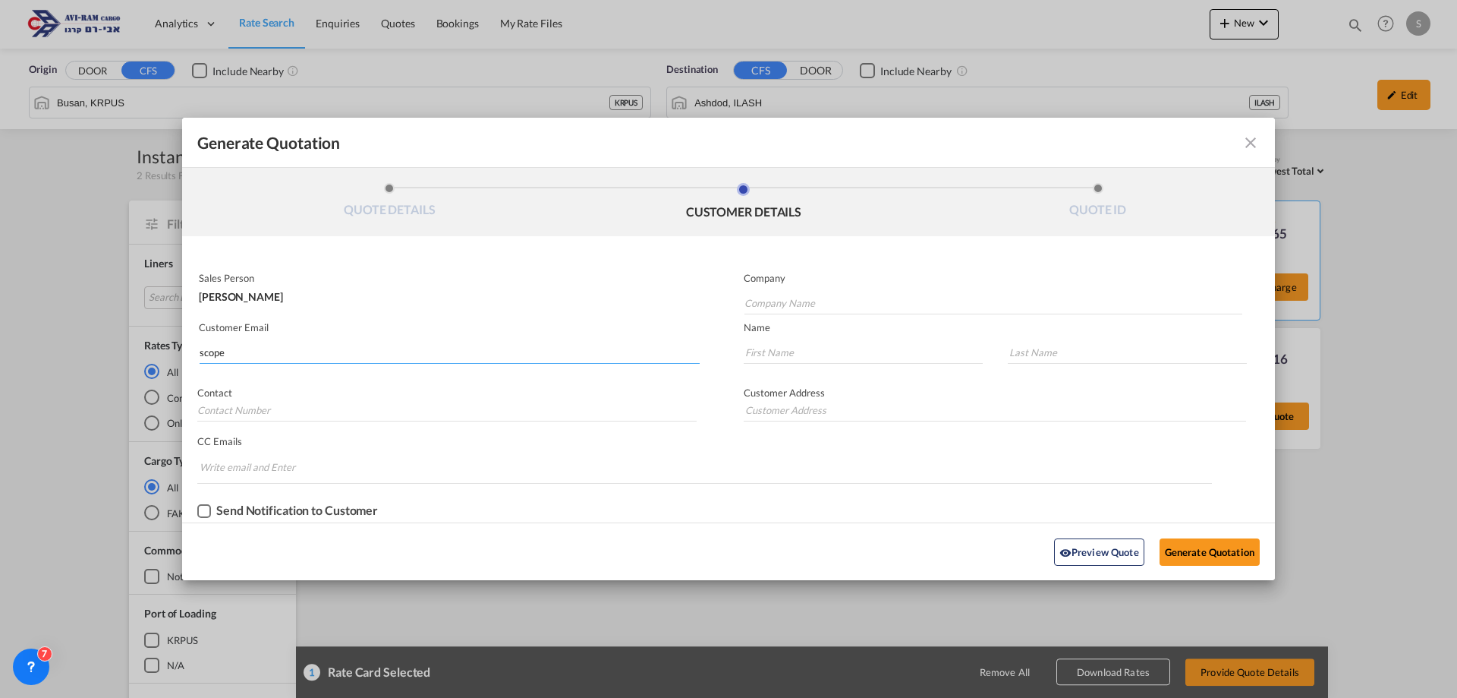
type input "Scope"
type input "[EMAIL_ADDRESS][DOMAIN_NAME]"
type input "."
click at [1181, 553] on button "Generate Quotation" at bounding box center [1210, 551] width 100 height 27
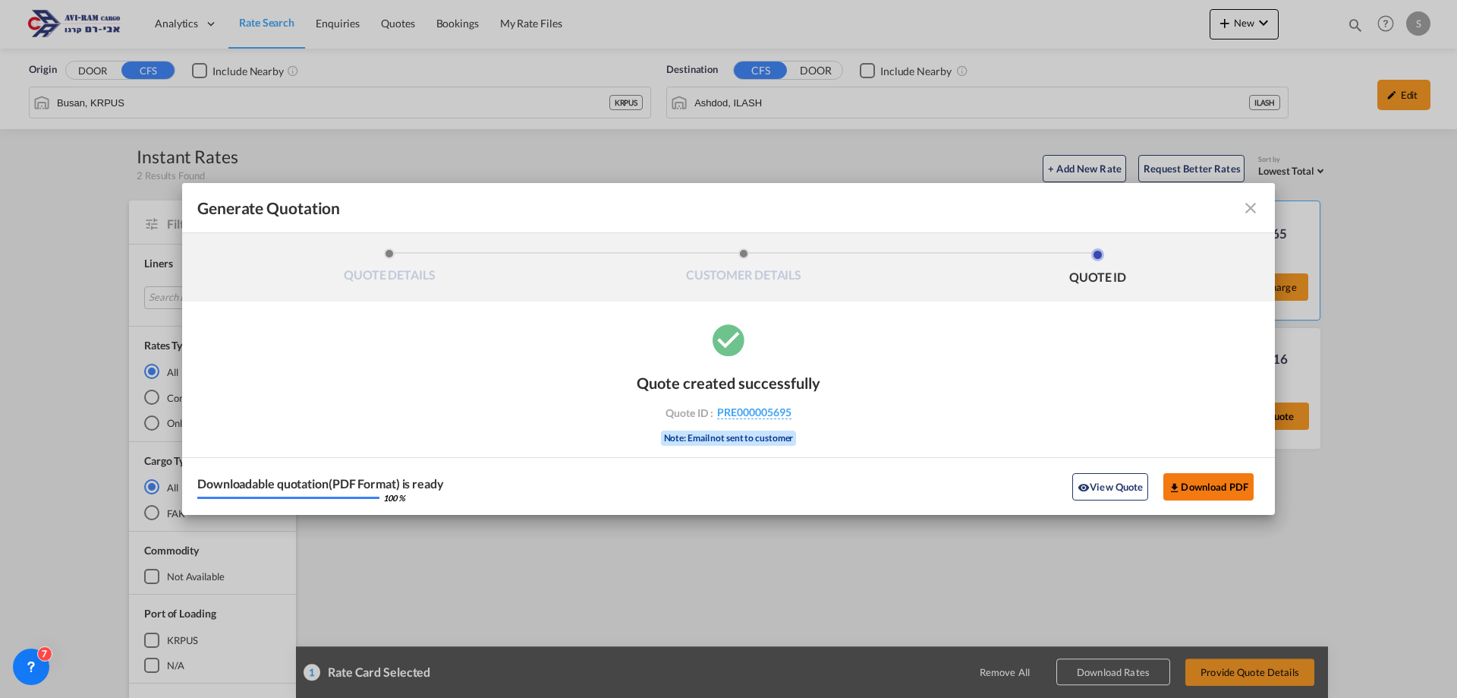
click at [1224, 493] on button "Download PDF" at bounding box center [1209, 486] width 90 height 27
click at [1256, 209] on md-icon "icon-close fg-AAA8AD cursor m-0" at bounding box center [1251, 208] width 18 height 18
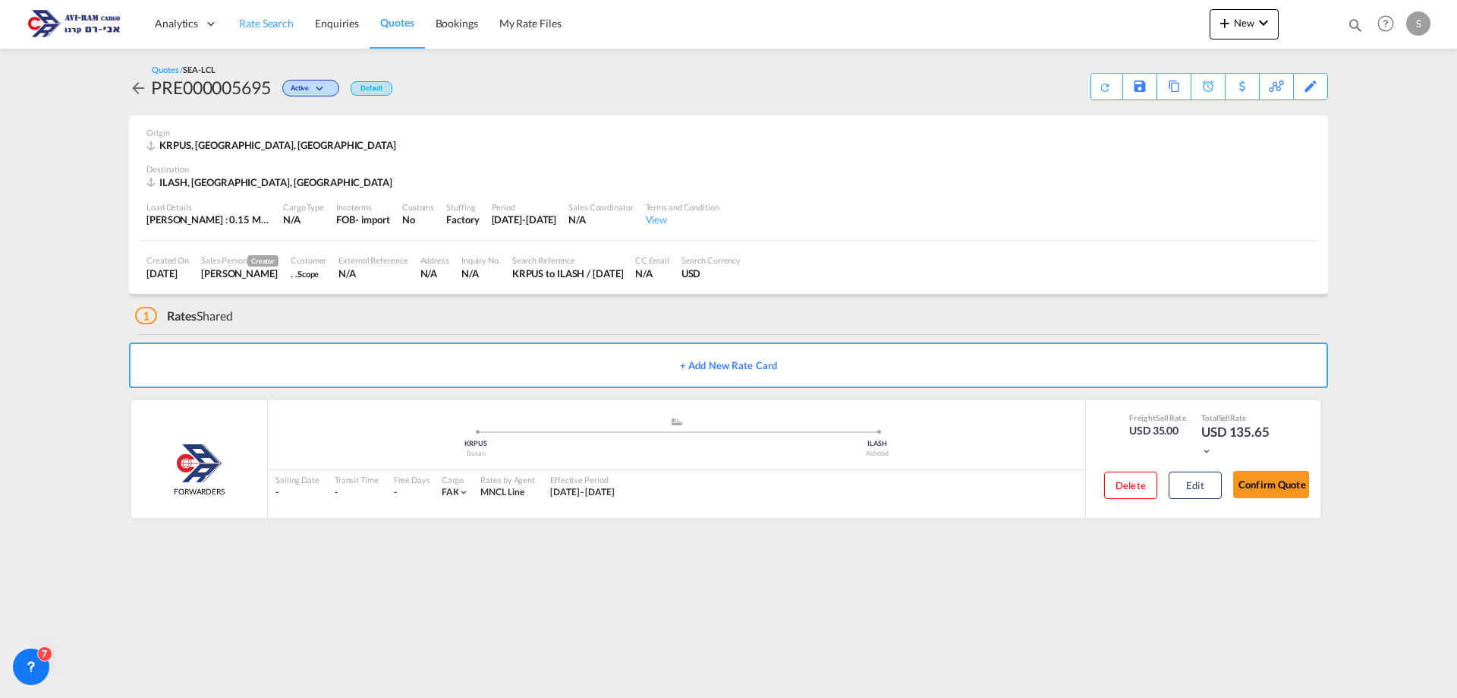
click at [254, 15] on link "Rate Search" at bounding box center [266, 23] width 76 height 49
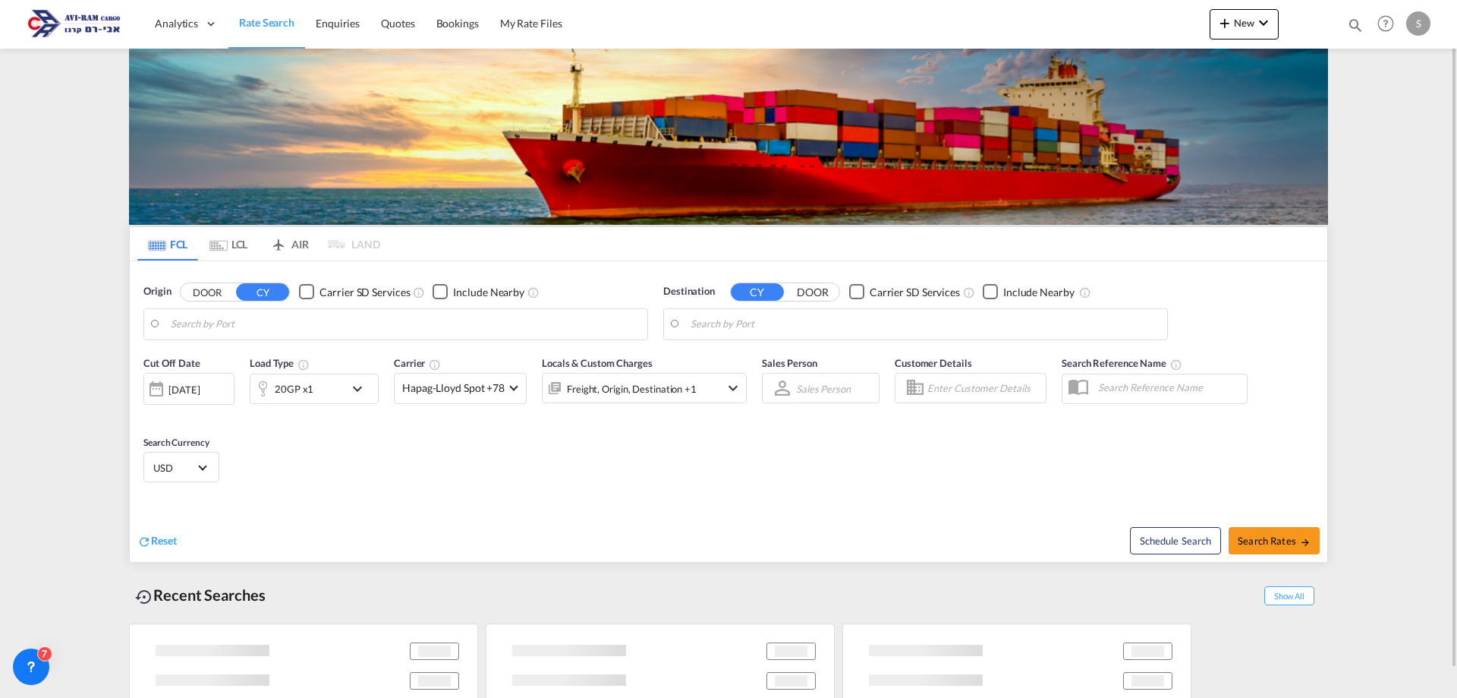
type input "[GEOGRAPHIC_DATA], GBSOU"
type input "Ashdod, ILASH"
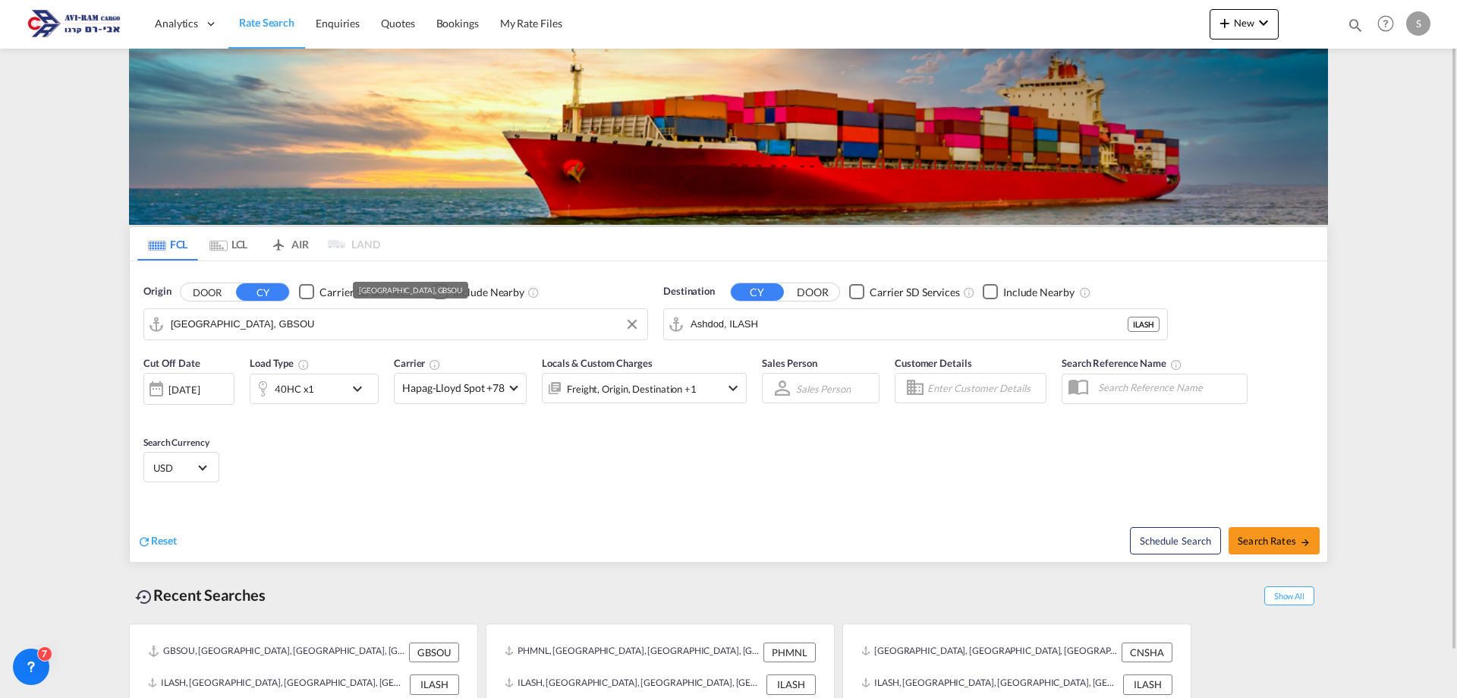
click at [338, 328] on input "[GEOGRAPHIC_DATA], GBSOU" at bounding box center [405, 324] width 469 height 23
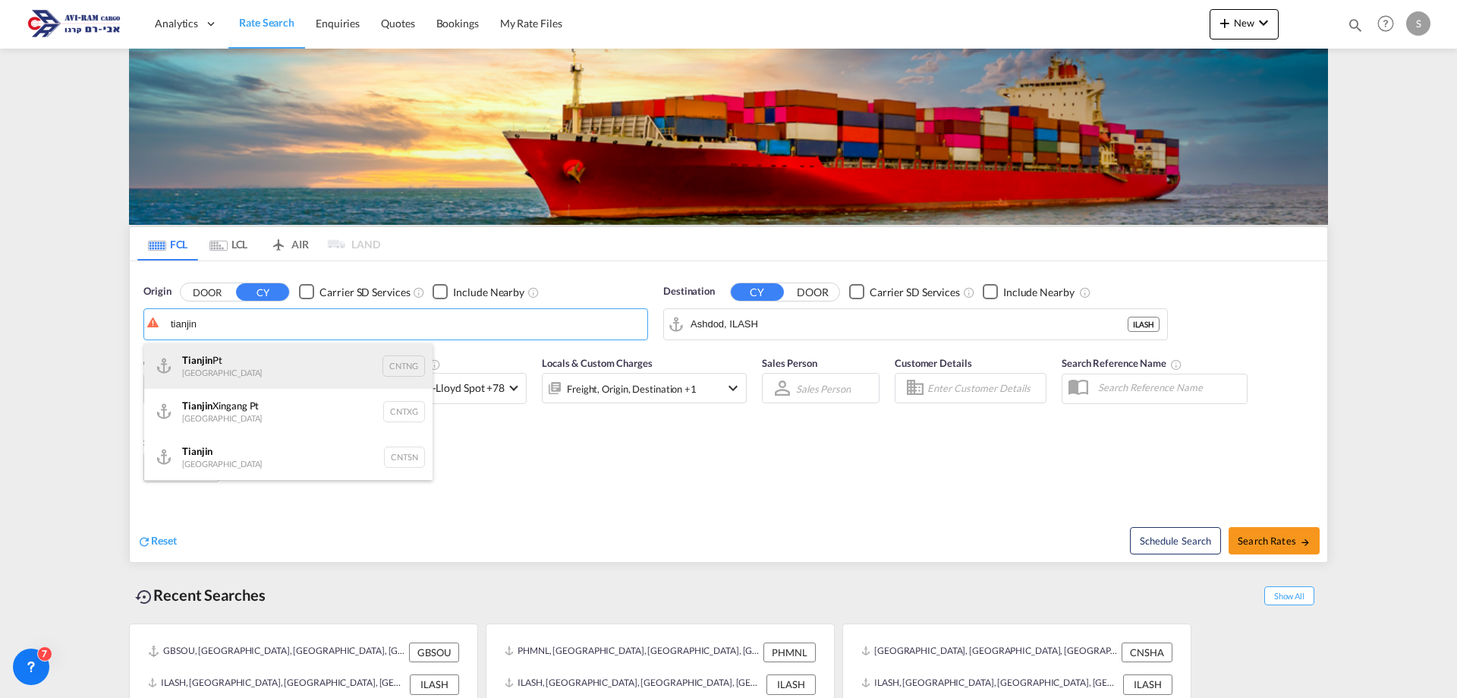
click at [291, 382] on div "Tianjin Pt China CNTNG" at bounding box center [288, 366] width 288 height 46
type input "Tianjin Pt, CNTNG"
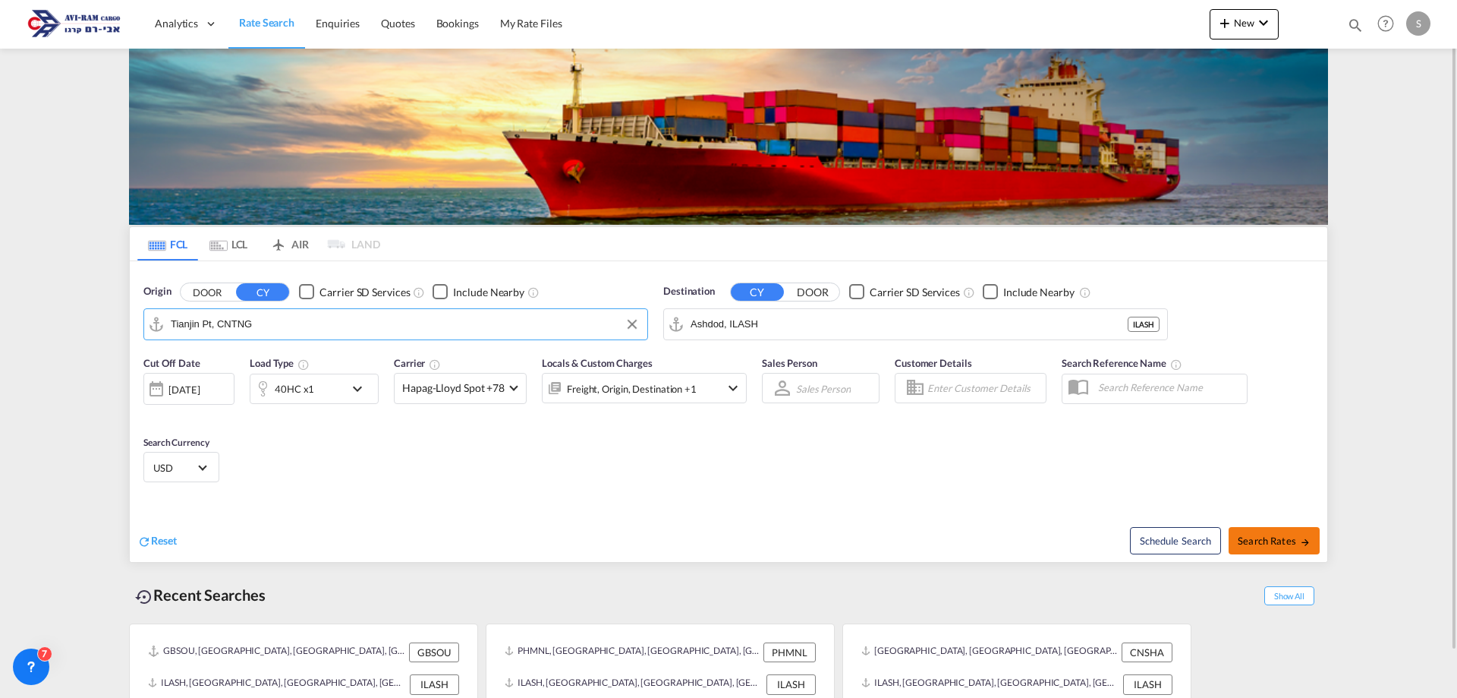
click at [1304, 544] on md-icon "icon-arrow-right" at bounding box center [1305, 542] width 11 height 11
type input "CNTNG to ILASH / [DATE]"
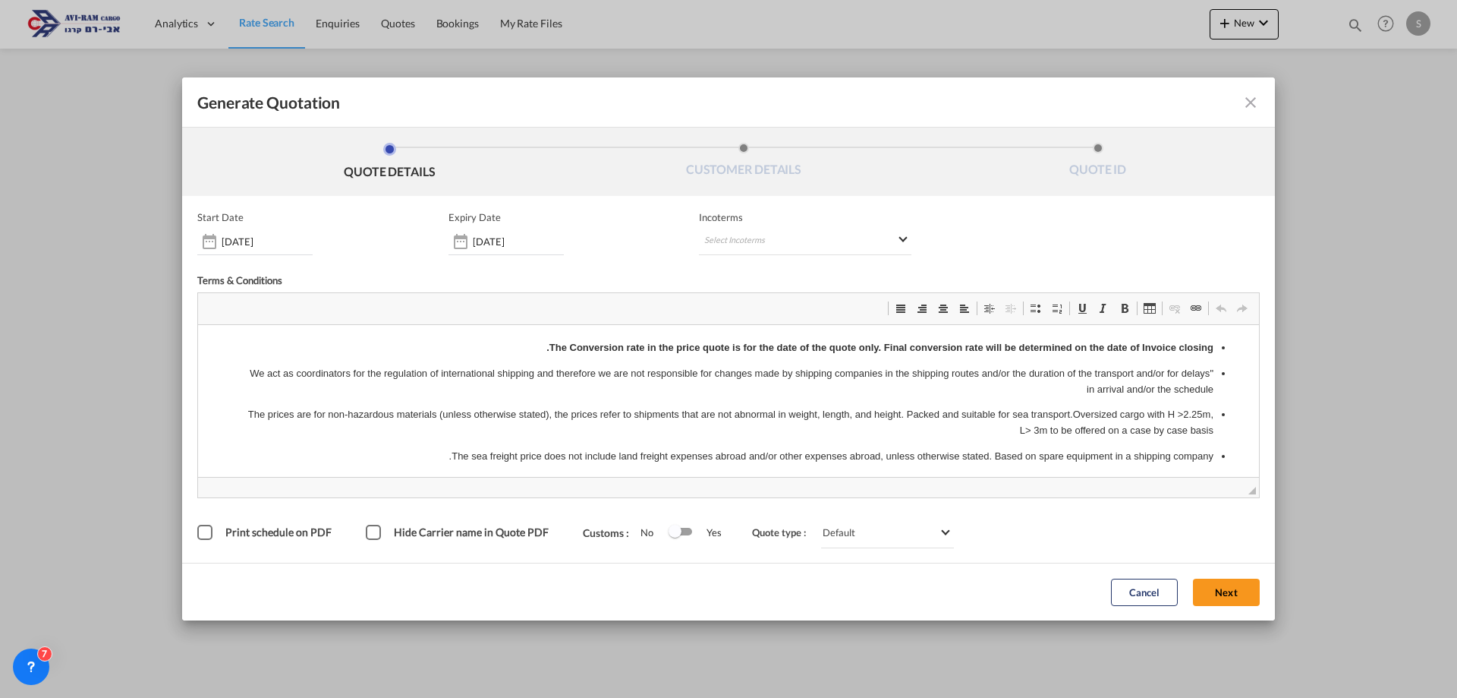
click at [216, 241] on div "Generate QuotationQUOTE ..." at bounding box center [209, 241] width 24 height 30
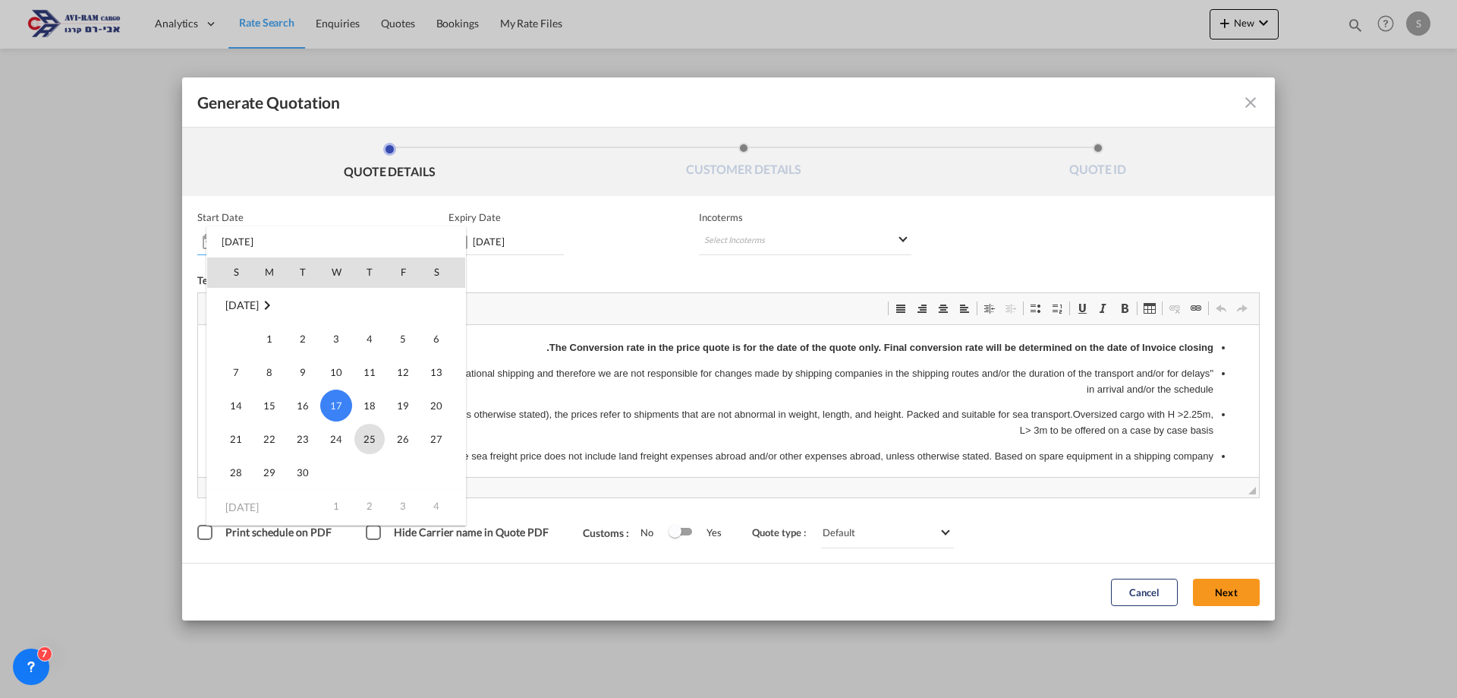
click at [369, 437] on span "25" at bounding box center [369, 439] width 30 height 30
type input "[DATE]"
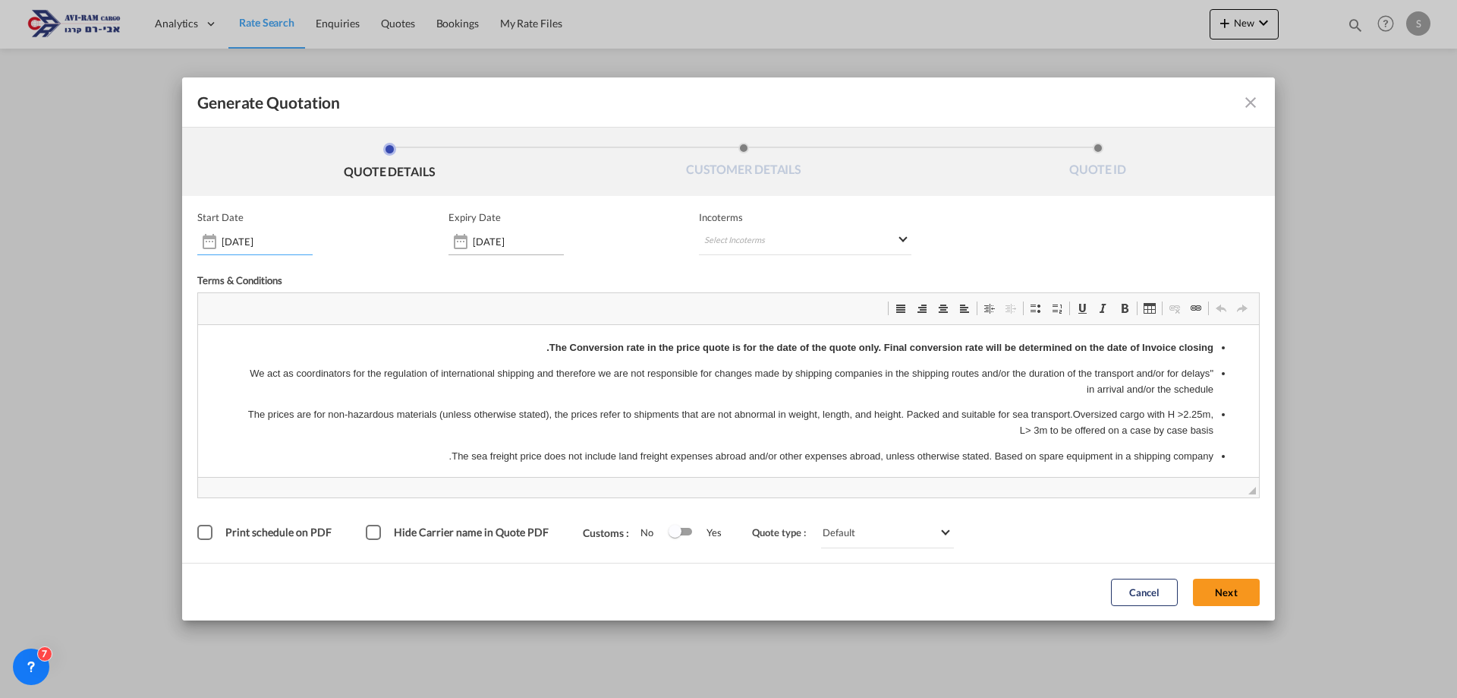
click at [492, 254] on div "[DATE]" at bounding box center [506, 241] width 115 height 27
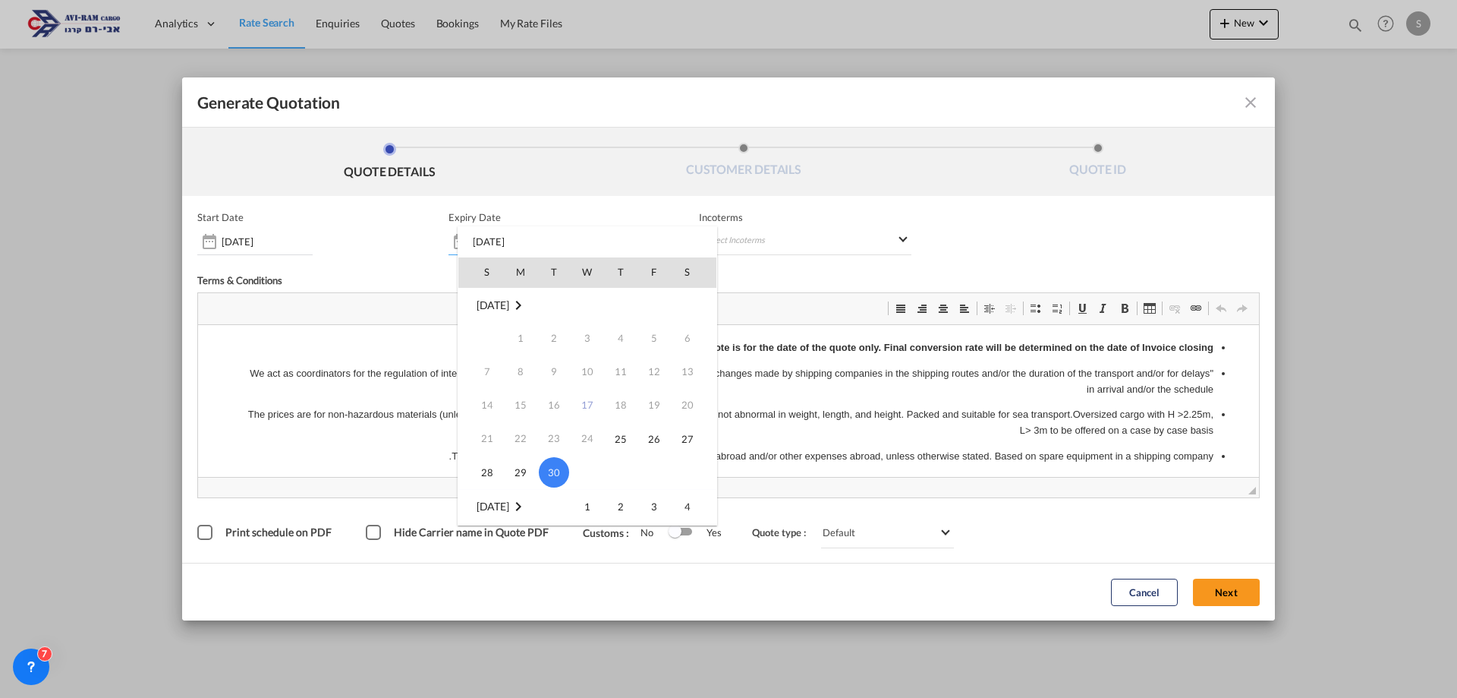
scroll to position [152, 0]
click at [554, 427] on span "14" at bounding box center [554, 421] width 30 height 30
type input "[DATE]"
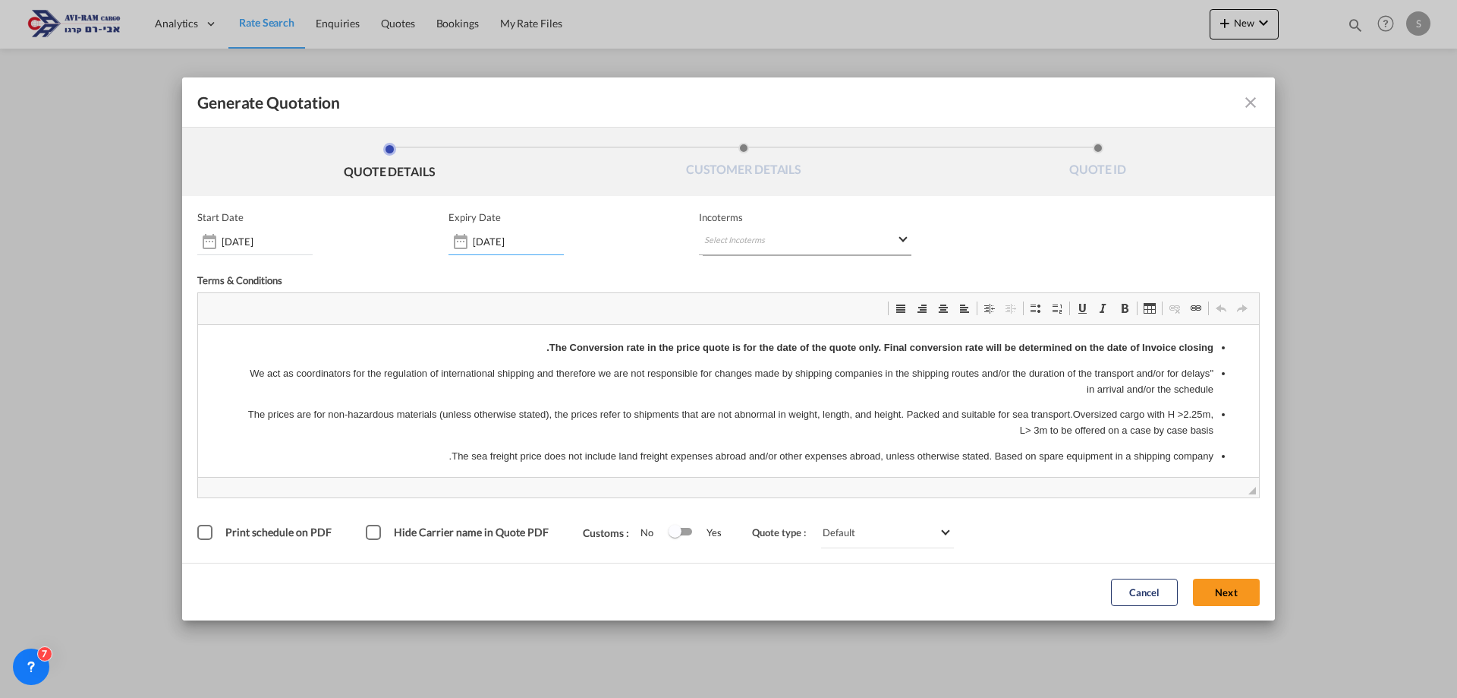
click at [825, 246] on md-select "Select Incoterms DAP - import Delivered at Place DDP - export Delivery Duty Pai…" at bounding box center [805, 241] width 213 height 27
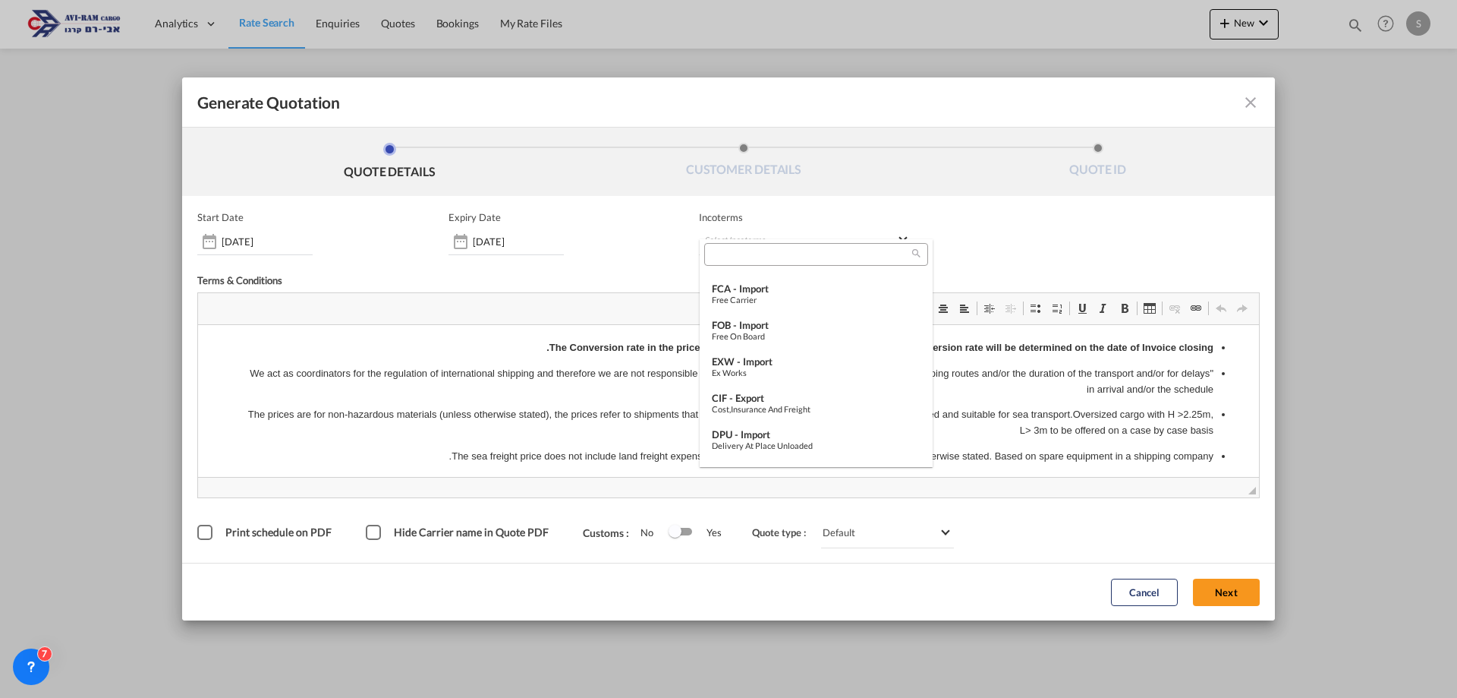
scroll to position [172, 0]
click at [772, 327] on div "FOB - import" at bounding box center [816, 328] width 209 height 12
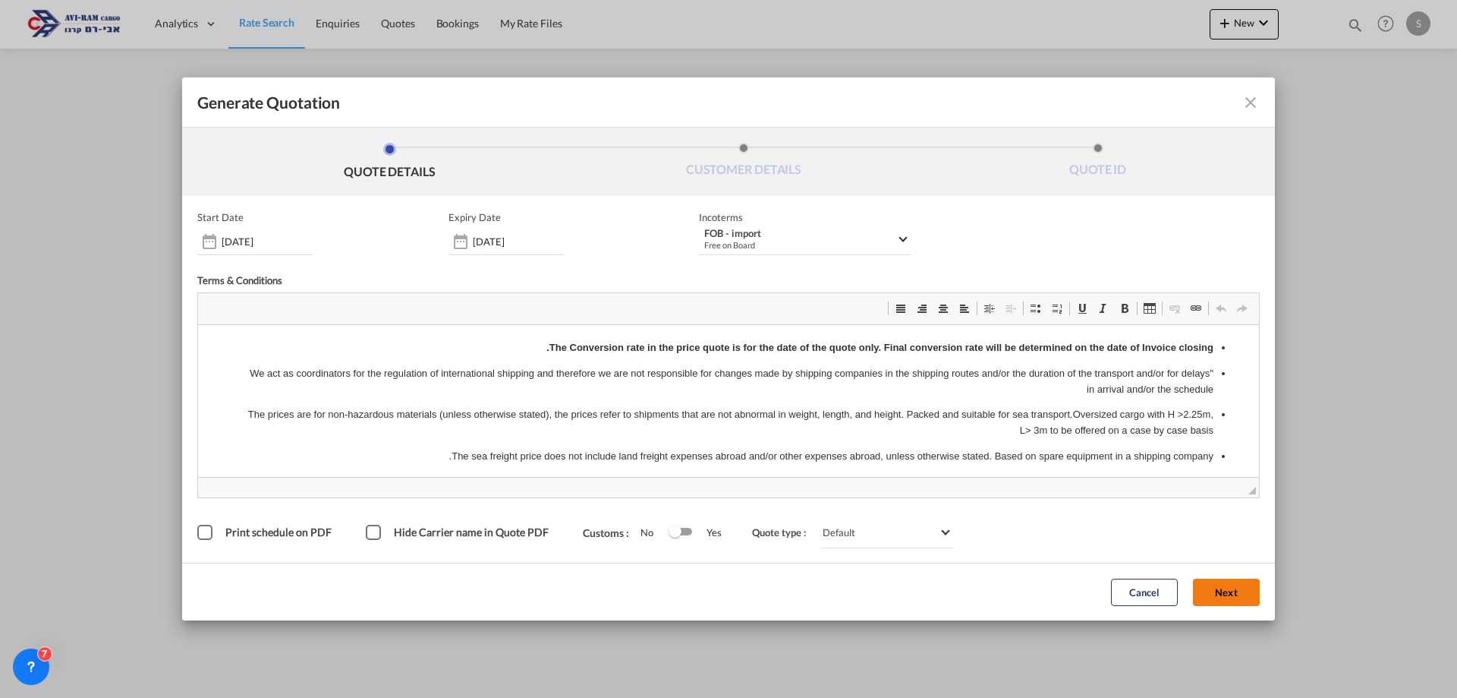
click at [1215, 598] on button "Next" at bounding box center [1226, 591] width 67 height 27
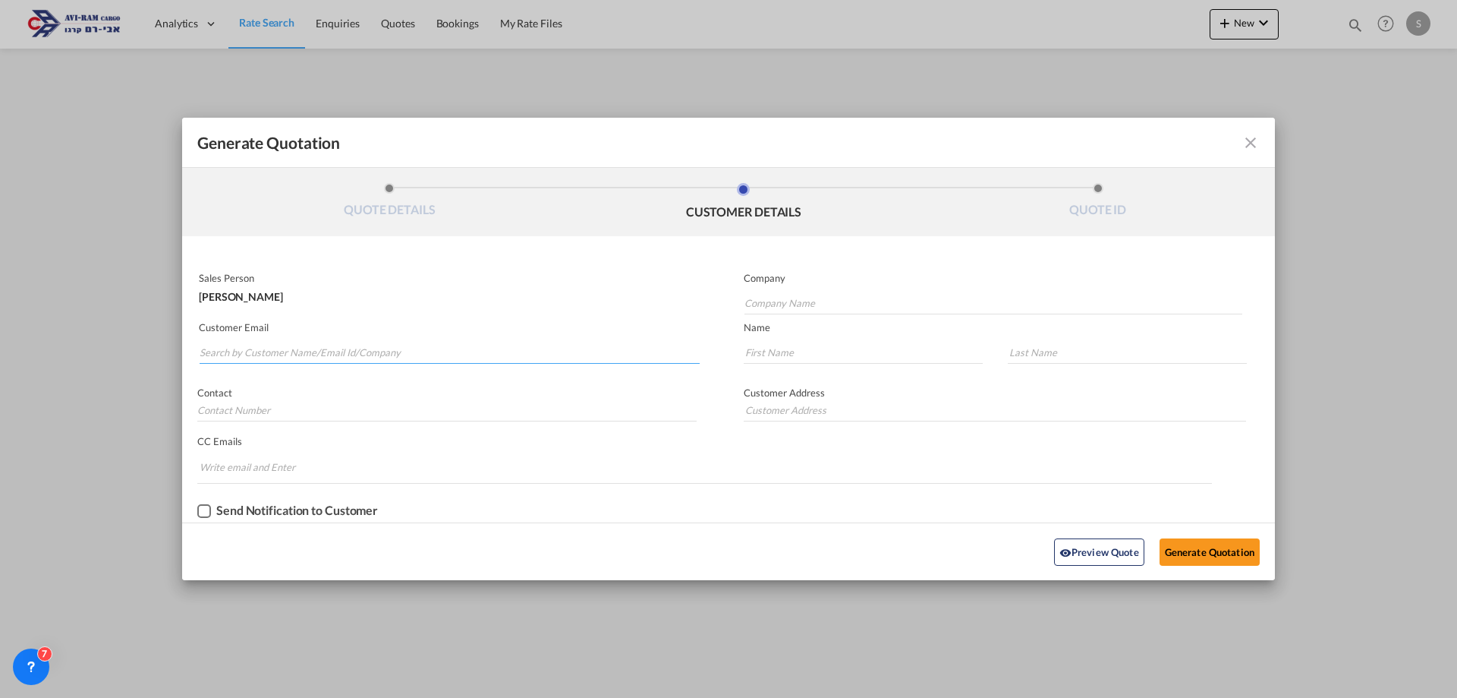
click at [373, 348] on input "Search by Customer Name/Email Id/Company" at bounding box center [450, 352] width 500 height 23
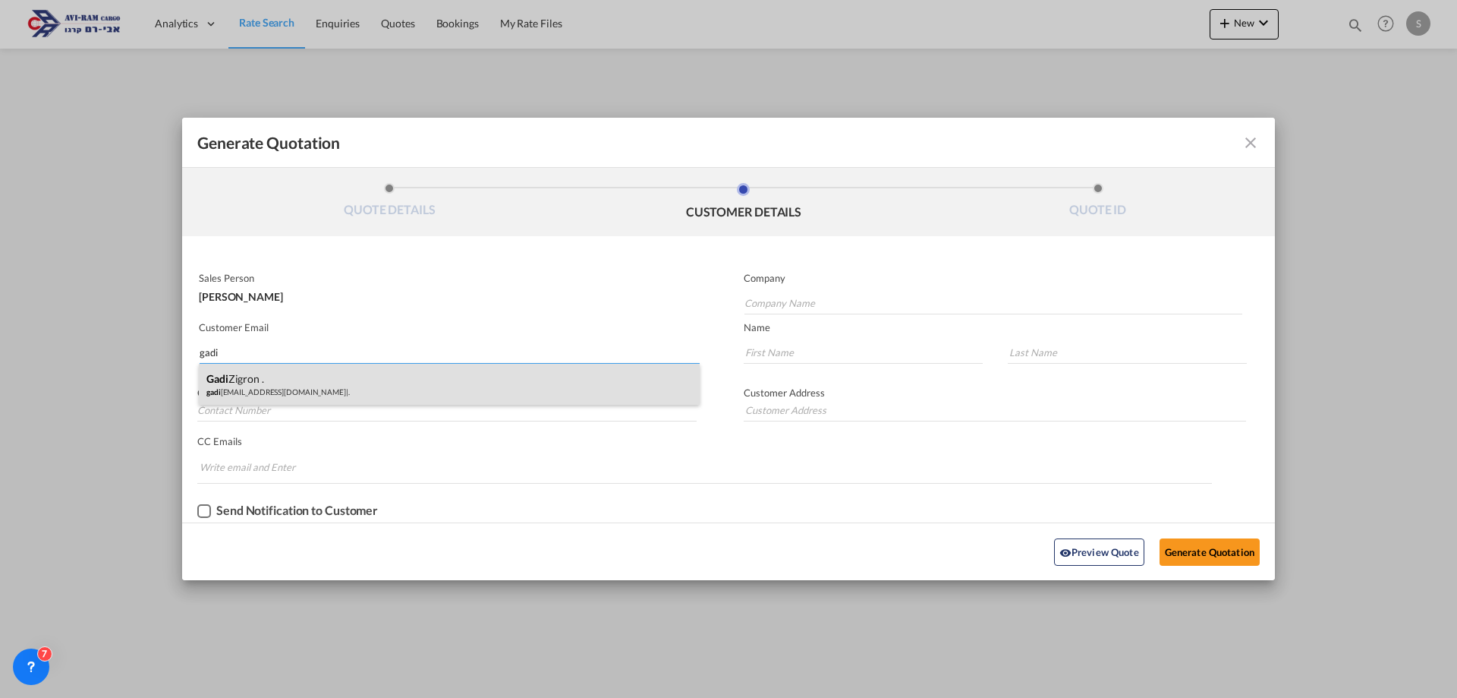
type input "gadi"
click at [366, 385] on div "[PERSON_NAME] . gadi [EMAIL_ADDRESS][DOMAIN_NAME] | ." at bounding box center [449, 384] width 501 height 41
type input "."
type input "[EMAIL_ADDRESS][DOMAIN_NAME]"
type input "[PERSON_NAME]"
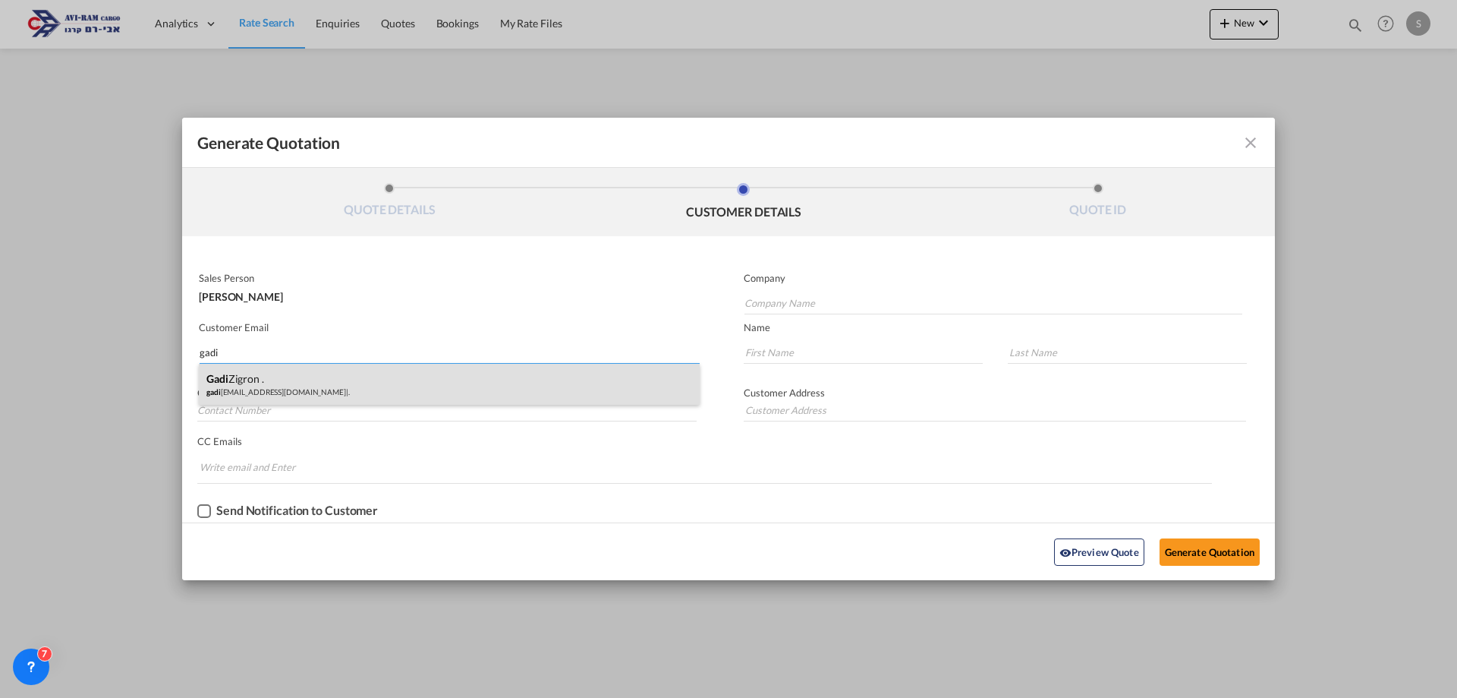
type input "."
type input "GADI"
type input "."
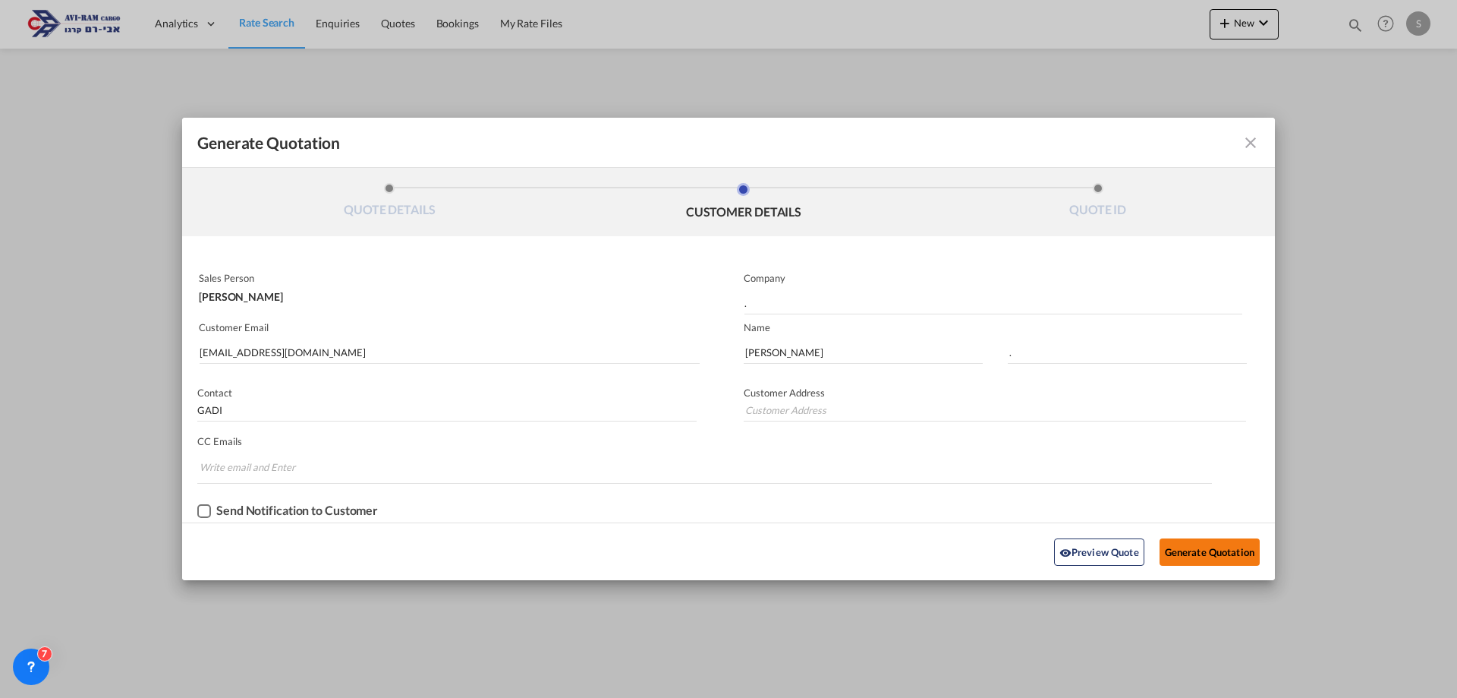
click at [1219, 549] on button "Generate Quotation" at bounding box center [1210, 551] width 100 height 27
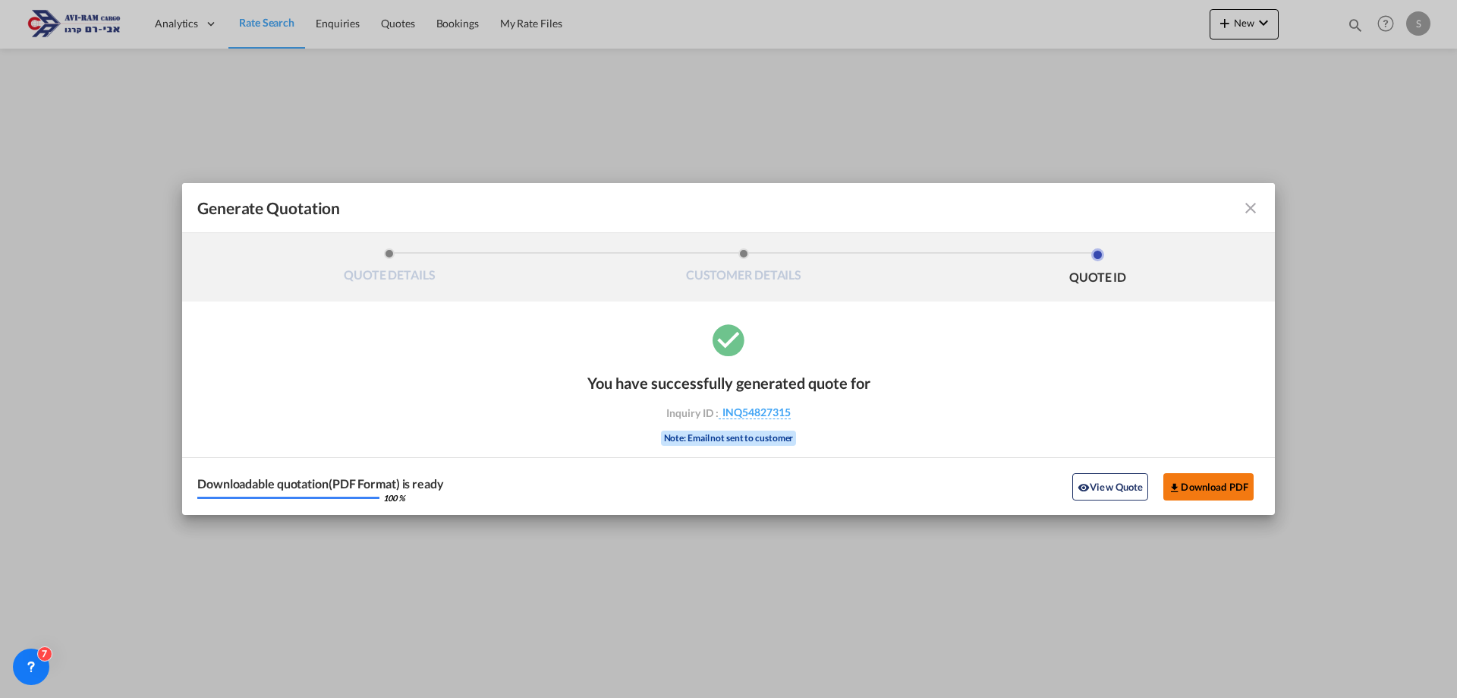
click at [1209, 490] on button "Download PDF" at bounding box center [1209, 486] width 90 height 27
click at [1245, 209] on md-icon "icon-close fg-AAA8AD cursor m-0" at bounding box center [1251, 208] width 18 height 18
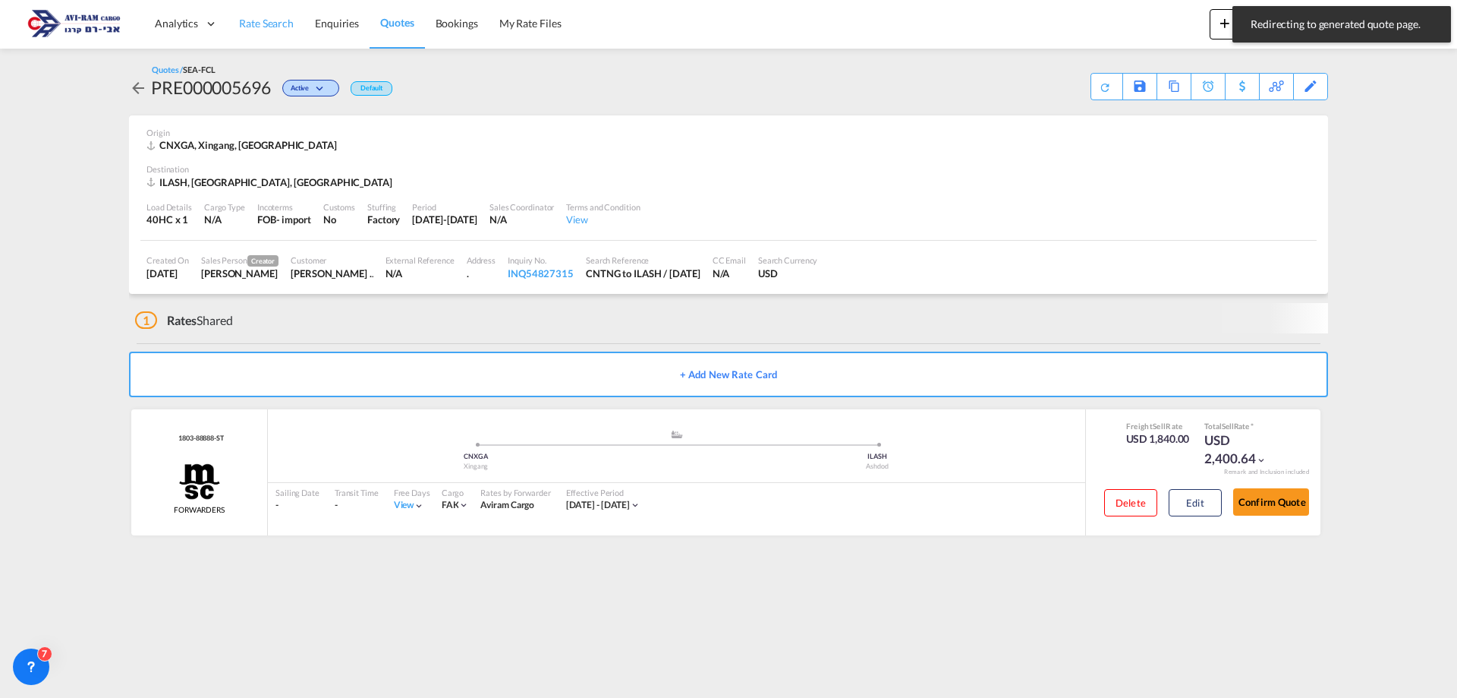
click at [271, 36] on link "Rate Search" at bounding box center [266, 23] width 76 height 49
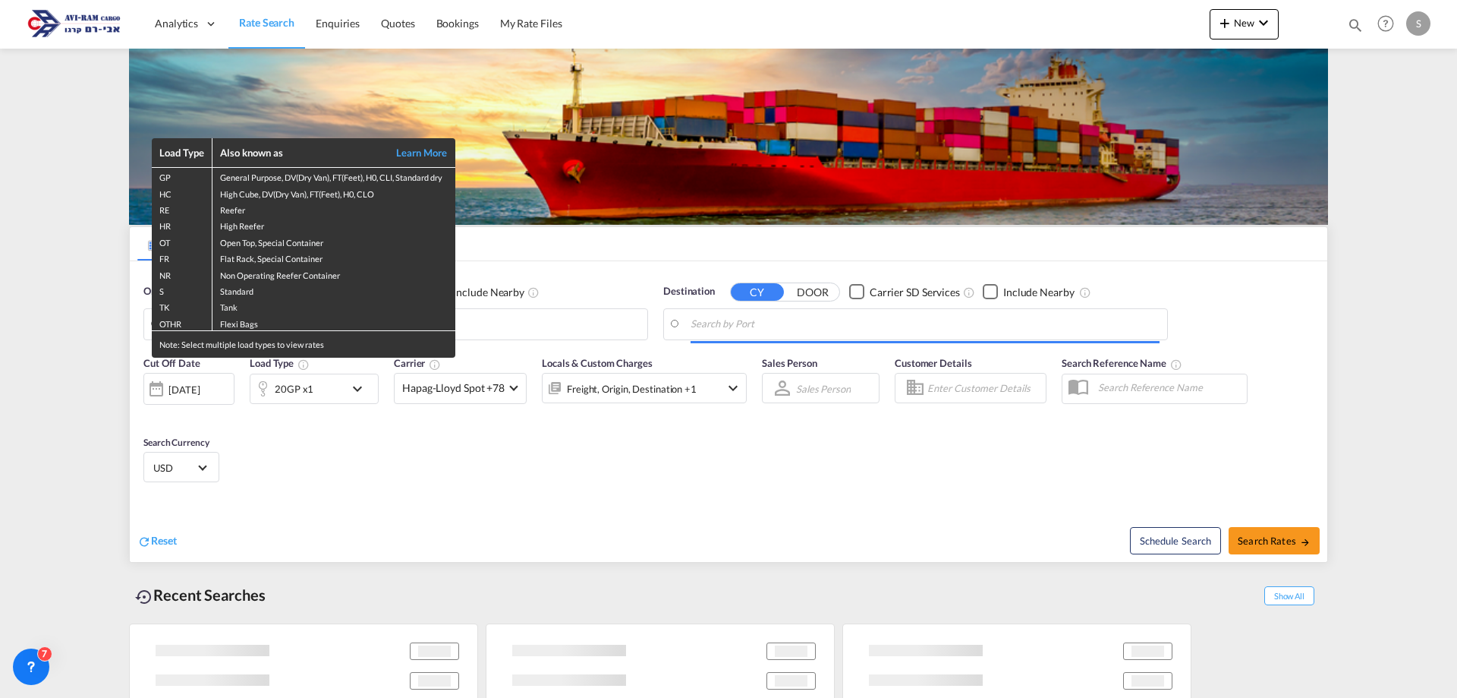
type input "Tianjin Xingang Pt, CNTXG"
type input "Ashdod, ILASH"
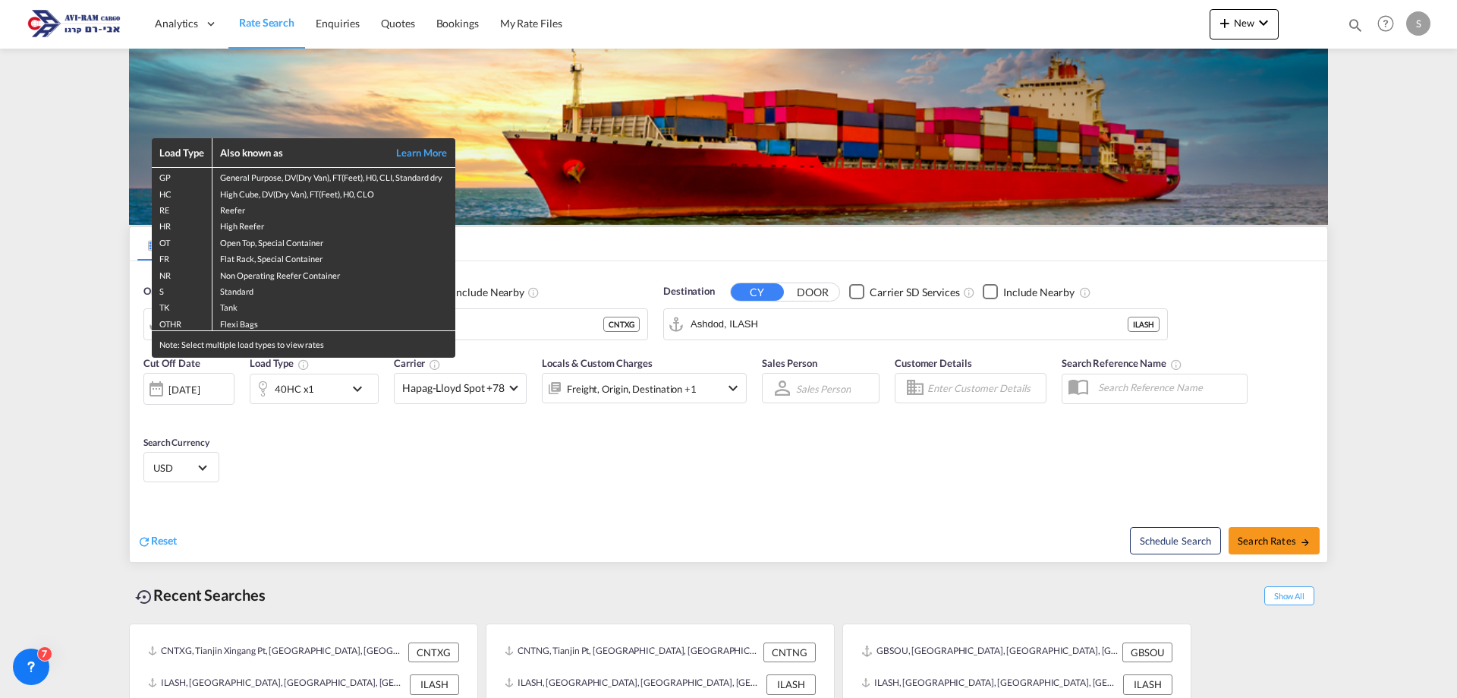
click at [506, 326] on div "Load Type Also known as Learn More GP General Purpose, DV(Dry Van), FT(Feet), H…" at bounding box center [728, 349] width 1457 height 698
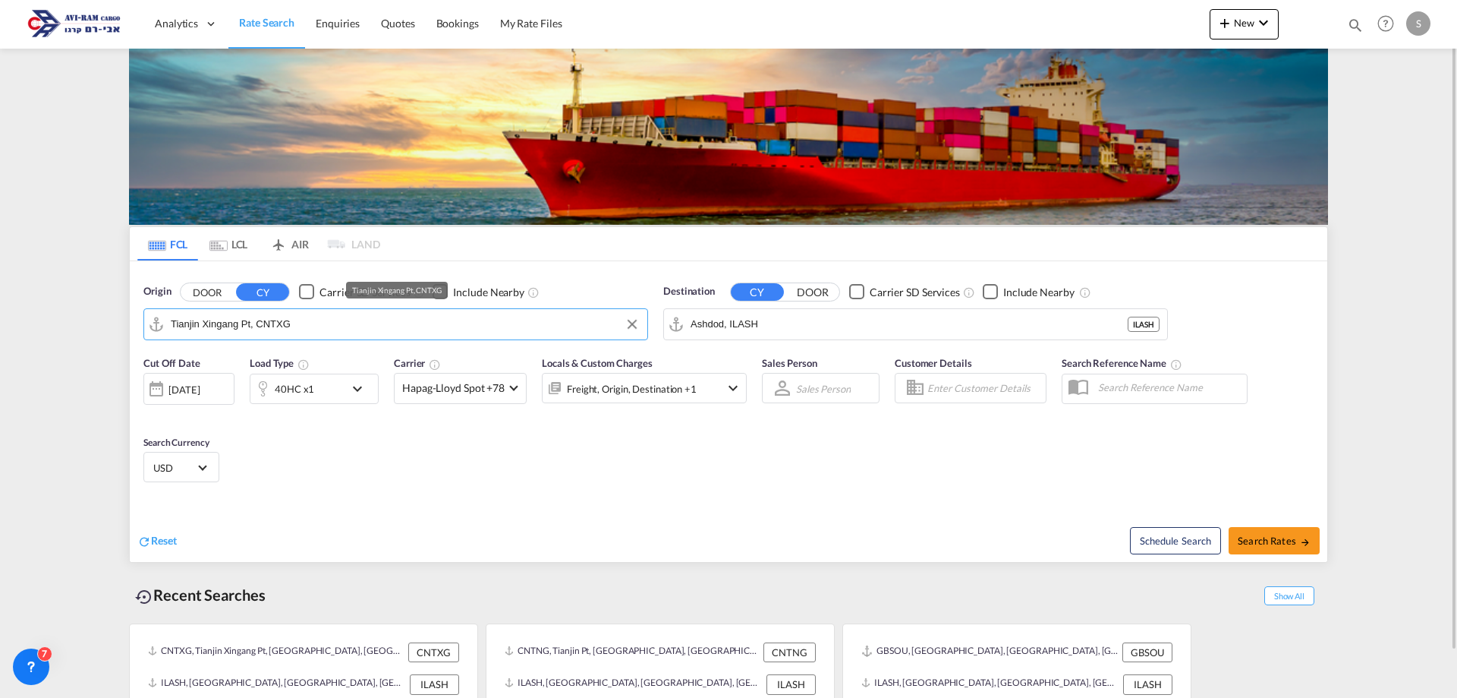
click at [506, 328] on input "Tianjin Xingang Pt, CNTXG" at bounding box center [405, 324] width 469 height 23
type input "מ"
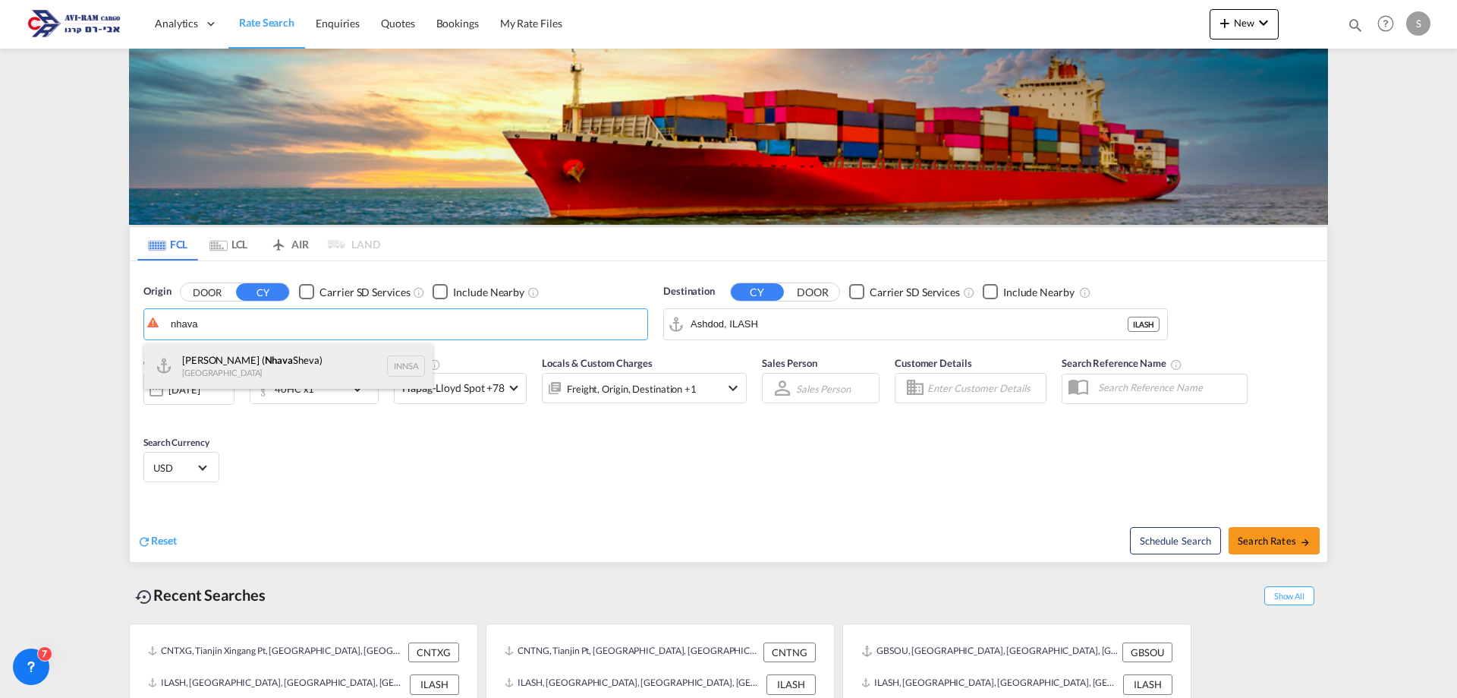
click at [291, 352] on div "[PERSON_NAME] ( [PERSON_NAME]) [GEOGRAPHIC_DATA] INNSA" at bounding box center [288, 366] width 288 height 46
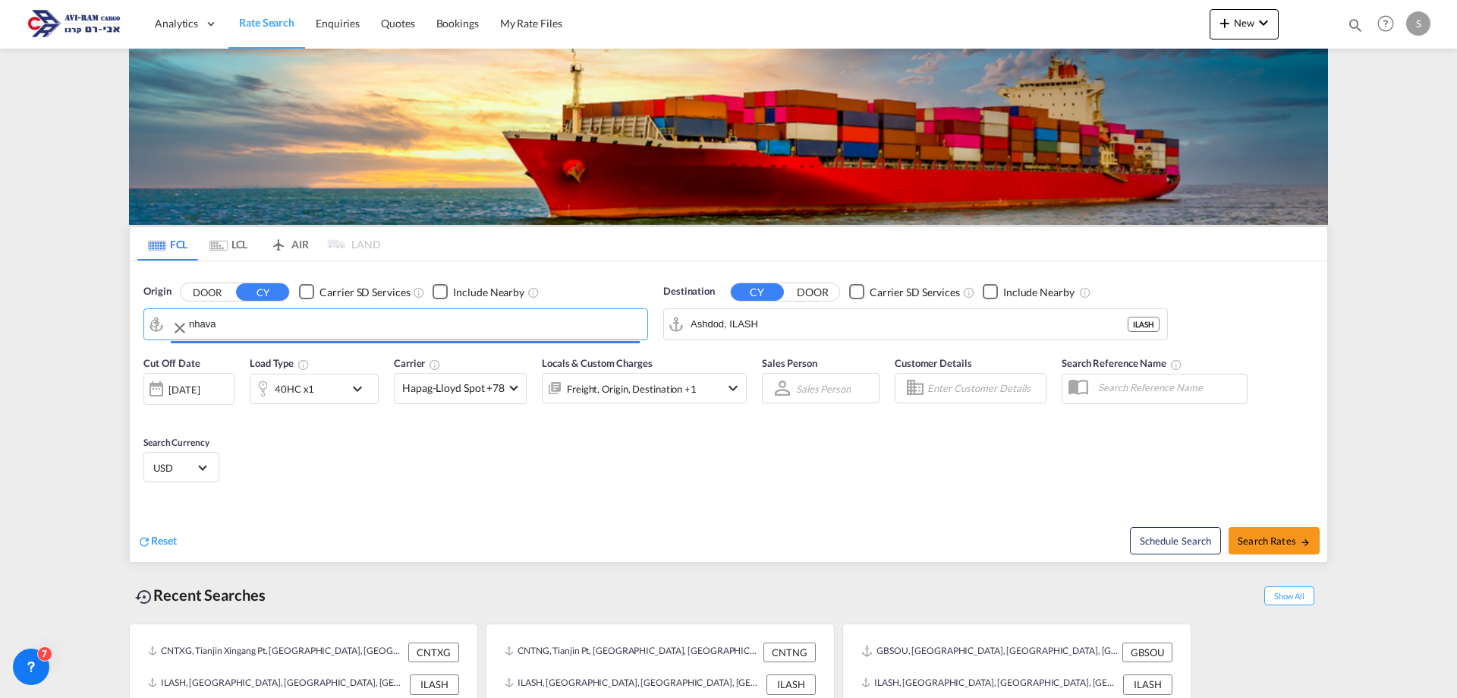
type input "[PERSON_NAME] ([PERSON_NAME]), [GEOGRAPHIC_DATA]"
click at [322, 392] on div "40HC x1" at bounding box center [297, 388] width 94 height 30
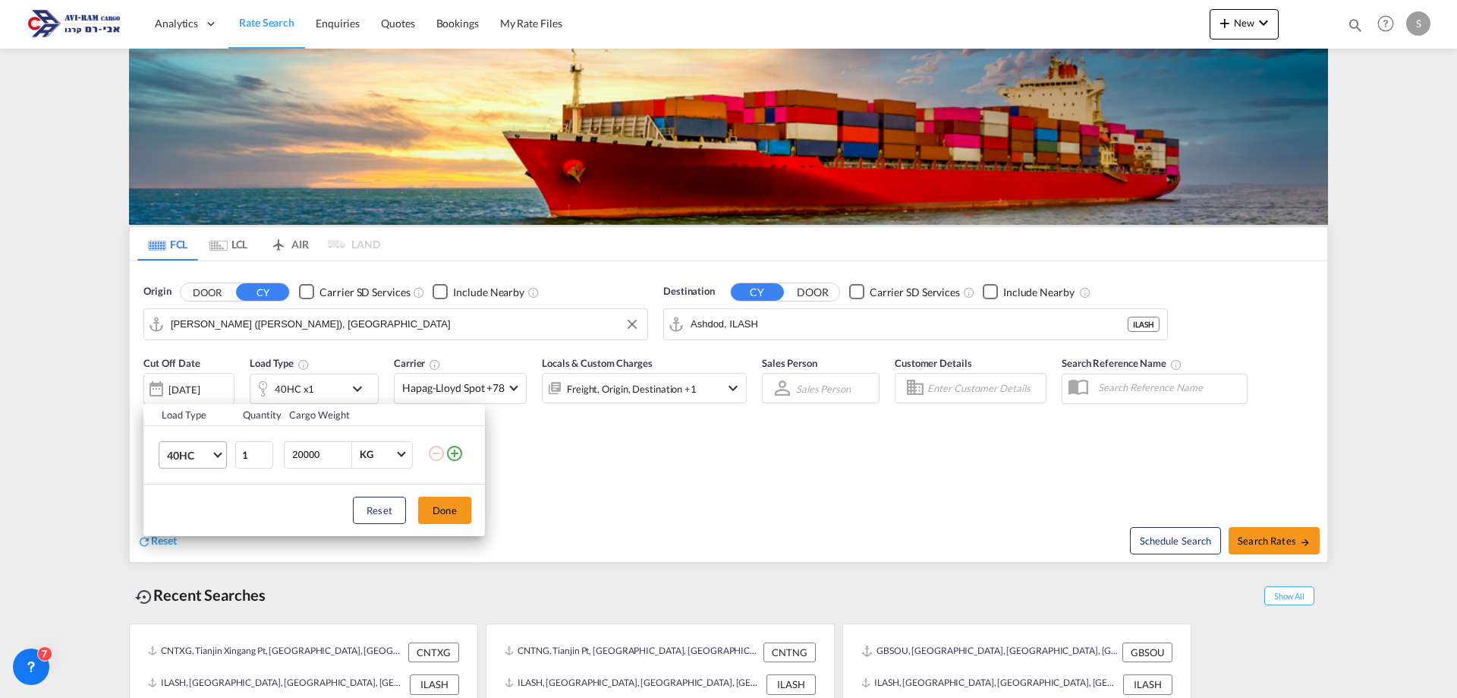
click at [190, 449] on span "40HC" at bounding box center [189, 455] width 44 height 15
click at [200, 373] on md-option "20GP" at bounding box center [206, 382] width 103 height 36
drag, startPoint x: 326, startPoint y: 458, endPoint x: 274, endPoint y: 452, distance: 52.6
click at [274, 452] on tr "20GP 1 20000 KG KG" at bounding box center [314, 454] width 342 height 58
type input "5000"
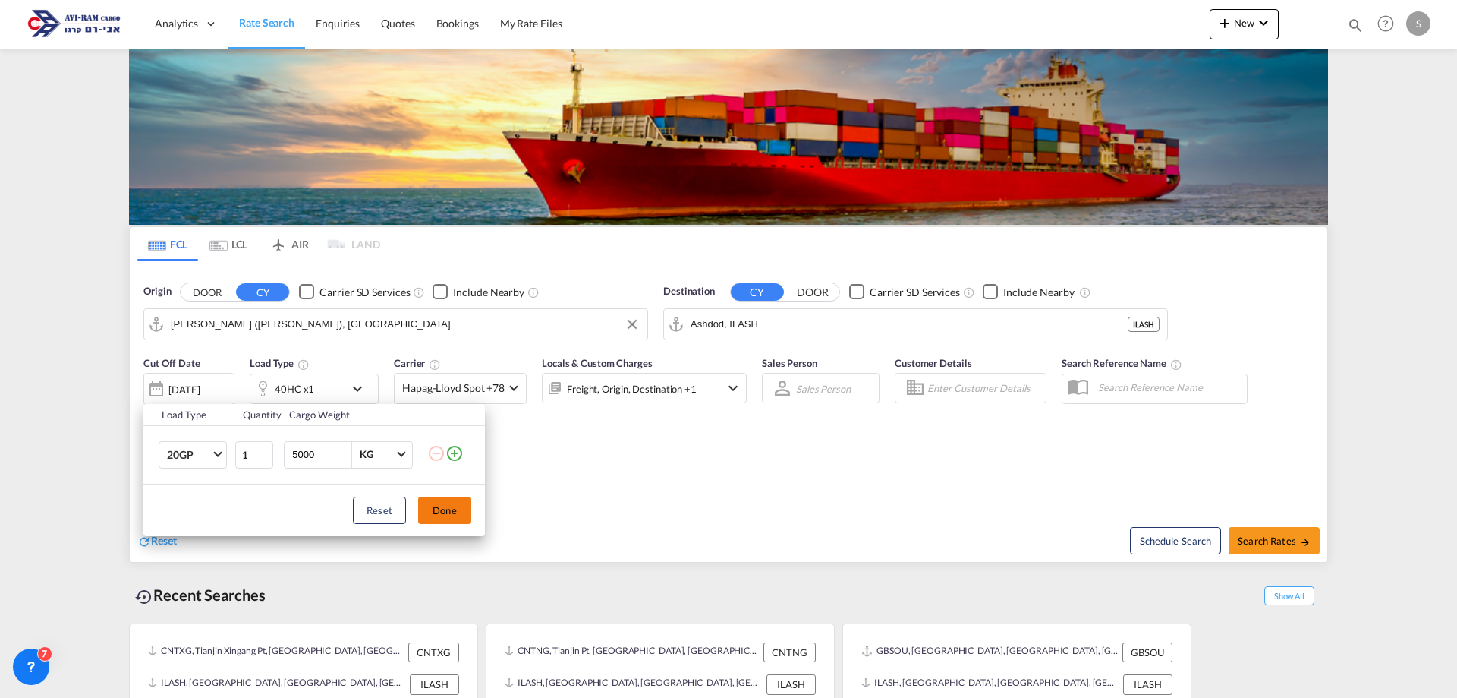
click at [440, 511] on button "Done" at bounding box center [444, 509] width 53 height 27
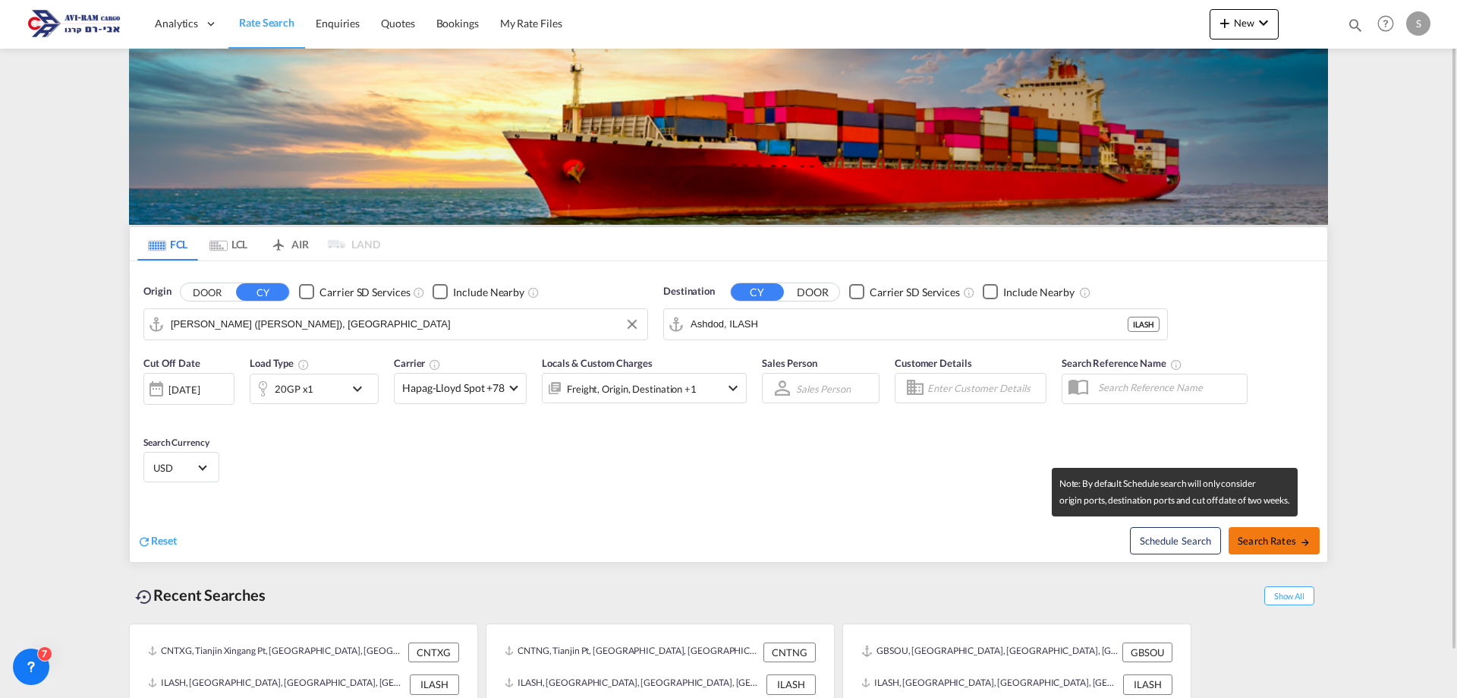
click at [1251, 537] on span "Search Rates" at bounding box center [1274, 540] width 73 height 12
type input "INNSA to ILASH / [DATE]"
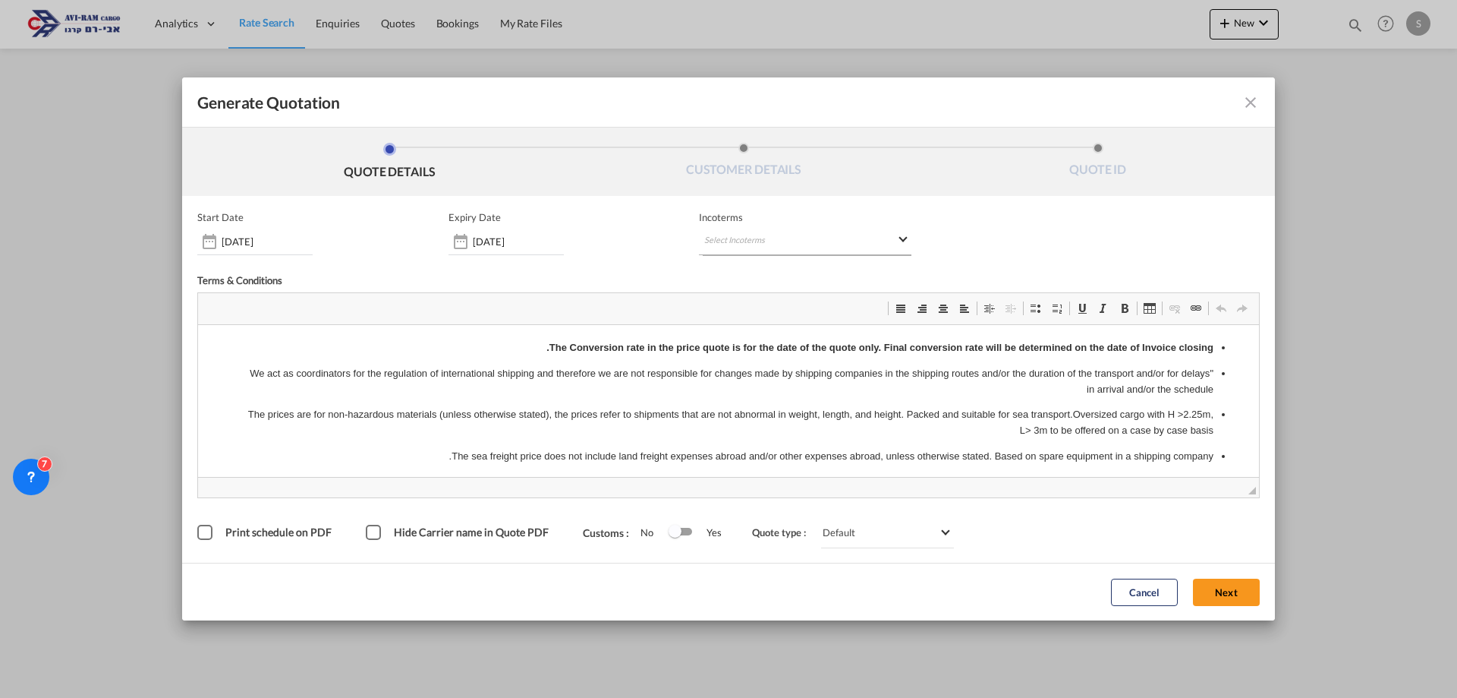
click at [718, 239] on md-select "Select Incoterms DAP - import Delivered at Place DDP - export Delivery Duty Pai…" at bounding box center [805, 241] width 213 height 27
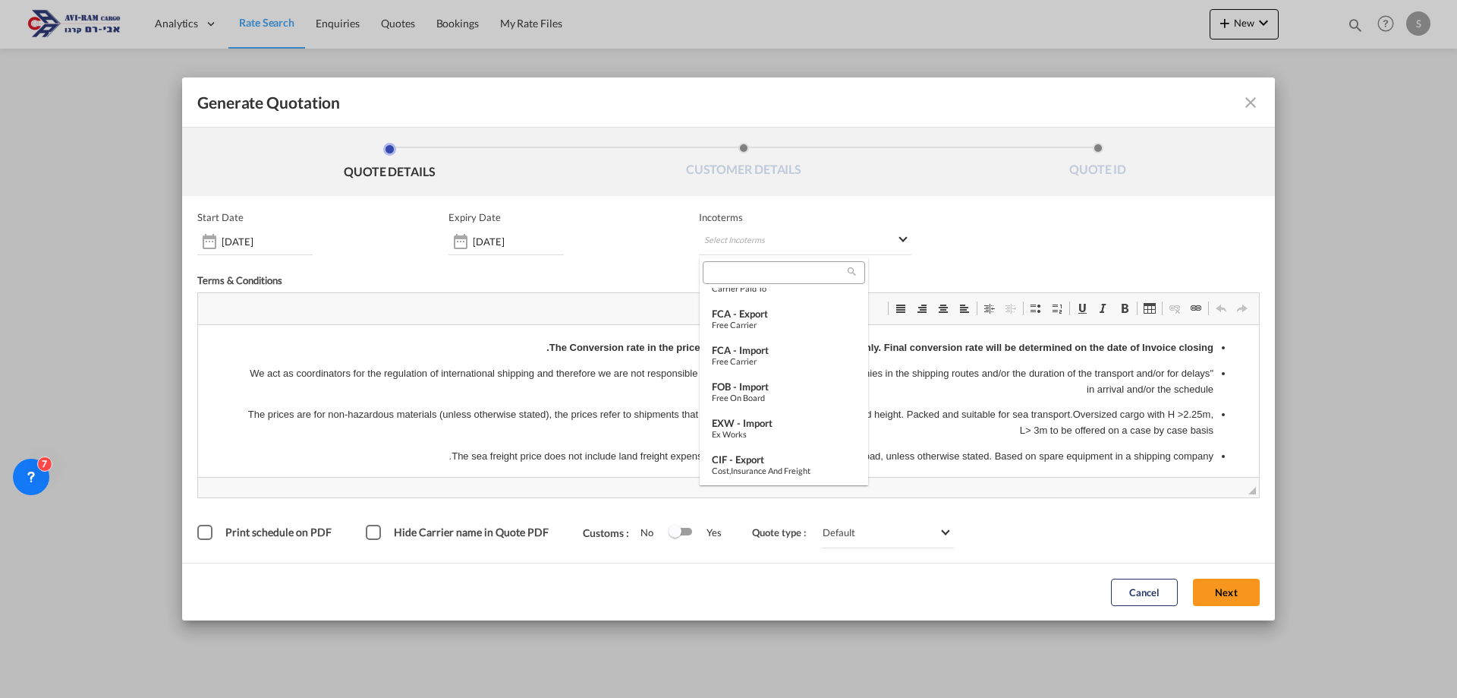
scroll to position [135, 0]
click at [783, 380] on div "FOB - import" at bounding box center [784, 383] width 144 height 12
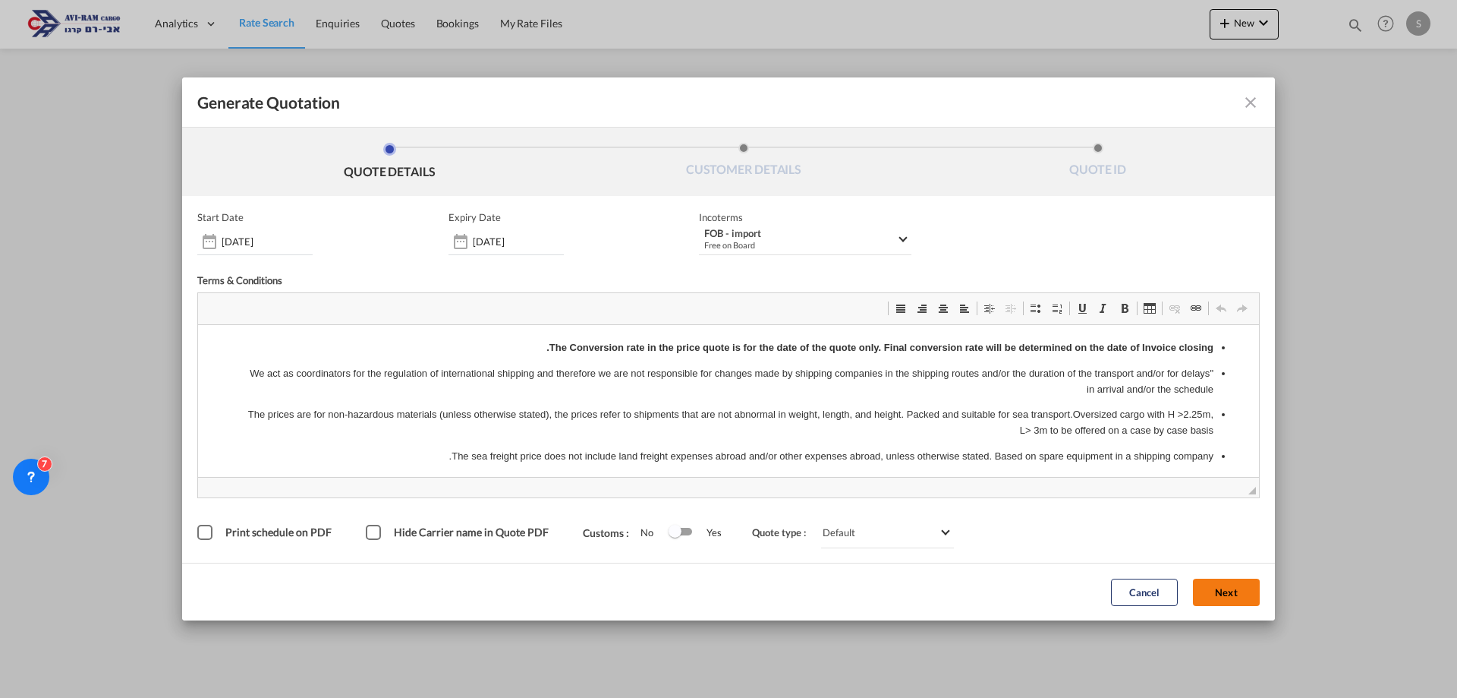
click at [1236, 591] on button "Next" at bounding box center [1226, 591] width 67 height 27
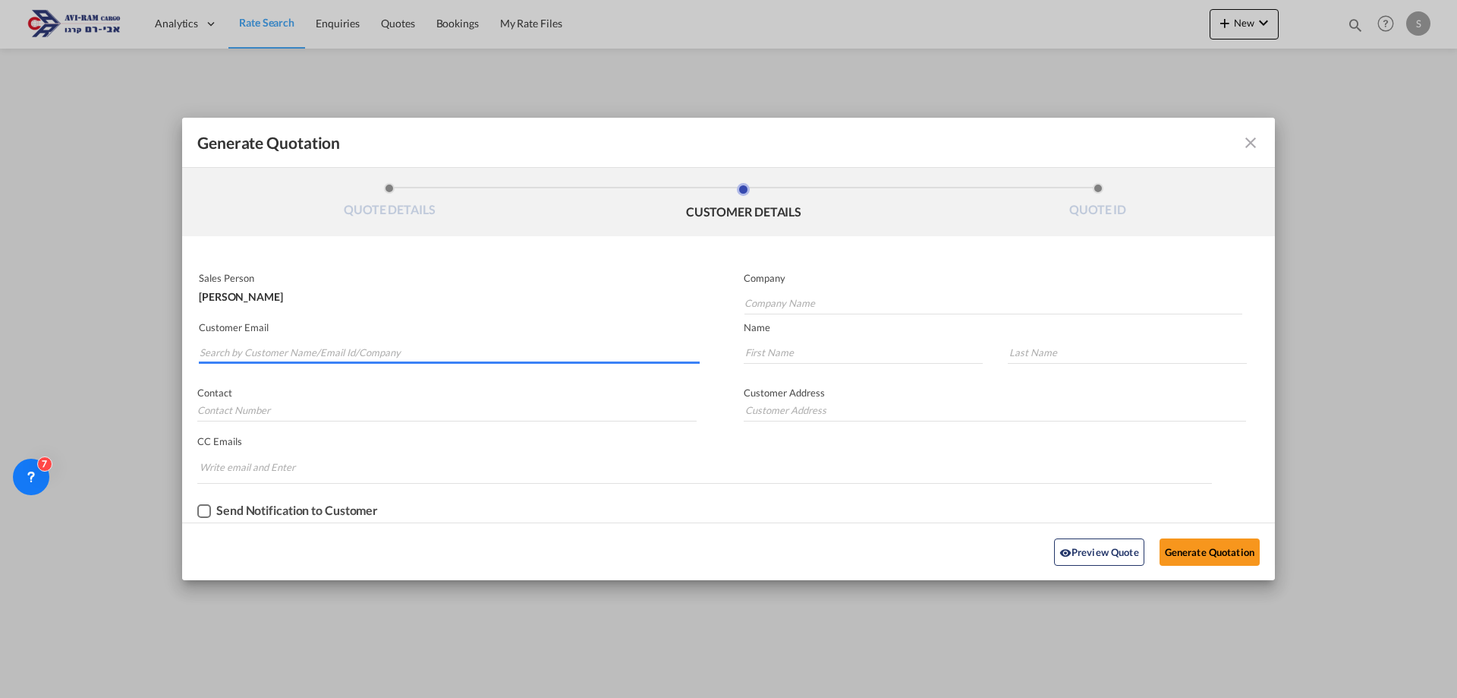
click at [417, 345] on input "Search by Customer Name/Email Id/Company" at bounding box center [450, 352] width 500 height 23
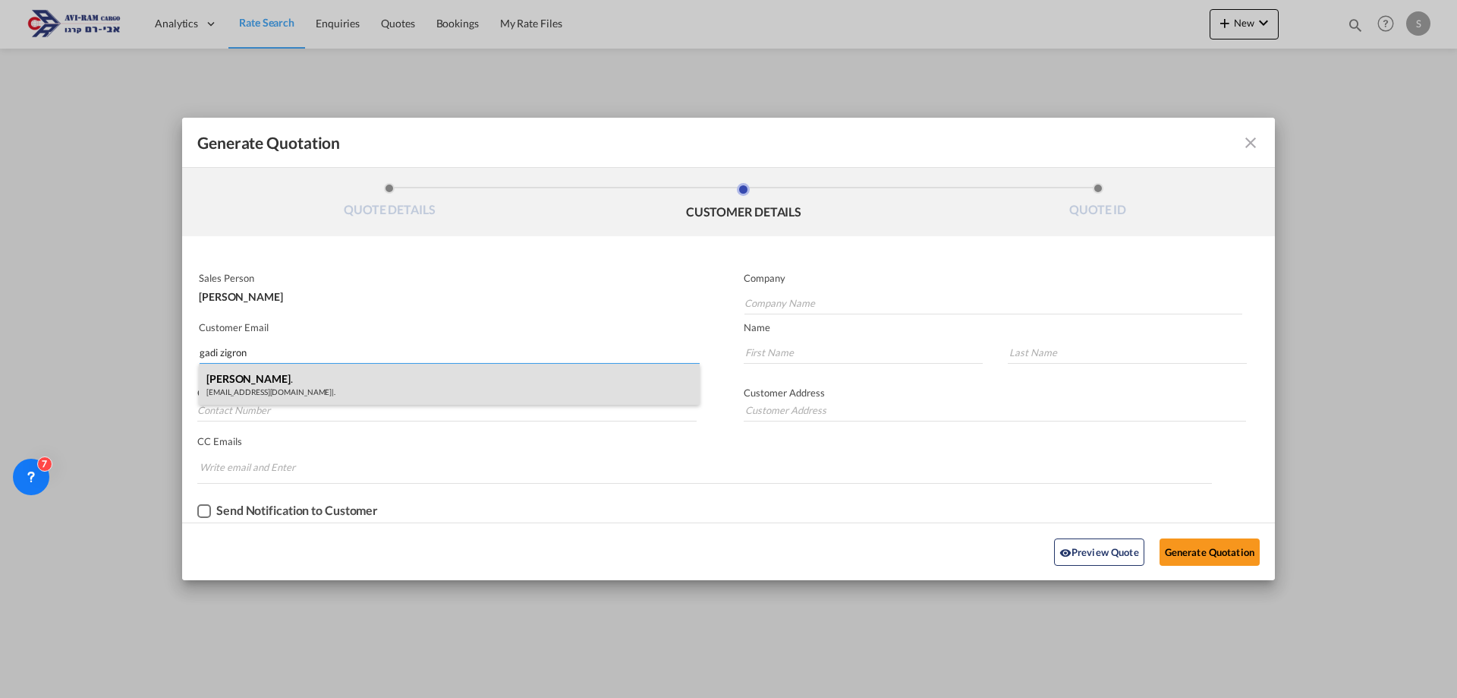
type input "gadi zigron"
click at [355, 387] on div "[PERSON_NAME] . [EMAIL_ADDRESS][DOMAIN_NAME] | ." at bounding box center [449, 384] width 501 height 41
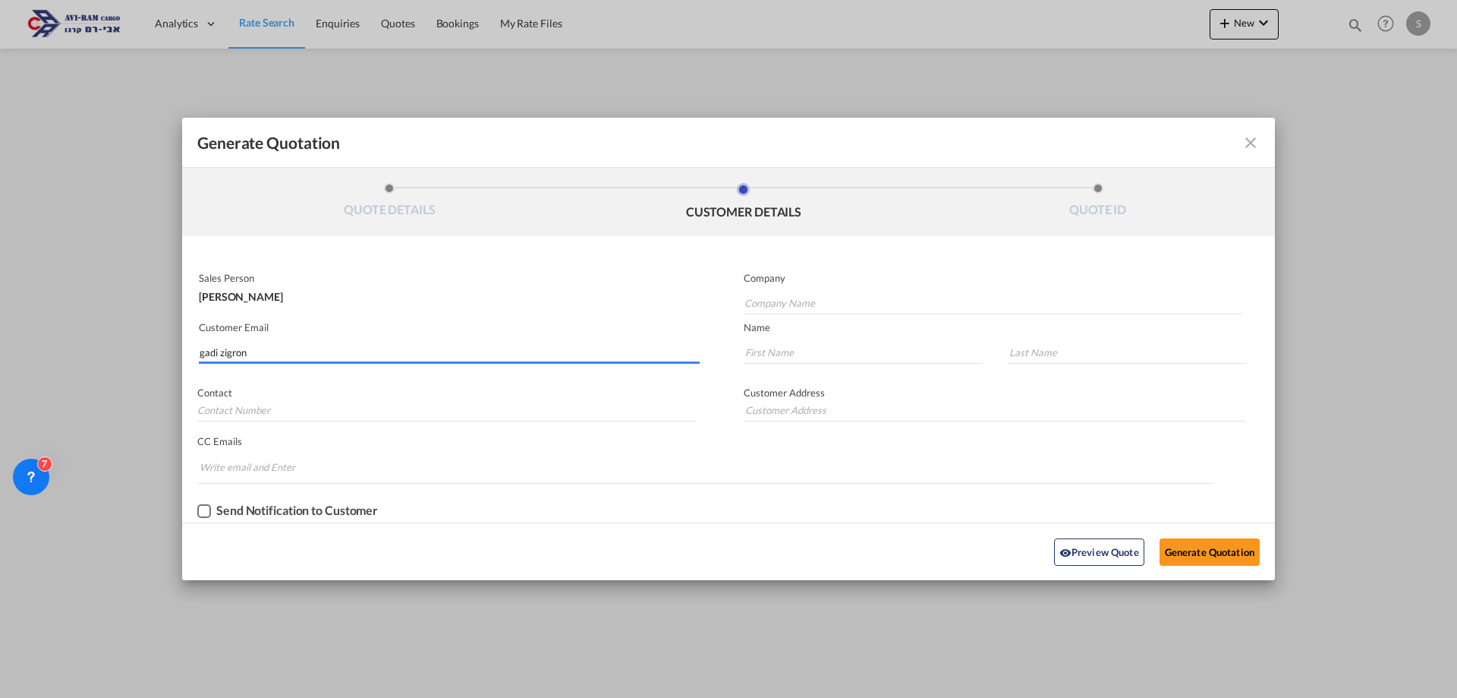
type input "."
type input "[EMAIL_ADDRESS][DOMAIN_NAME]"
type input "[PERSON_NAME]"
type input "."
type input "GADI"
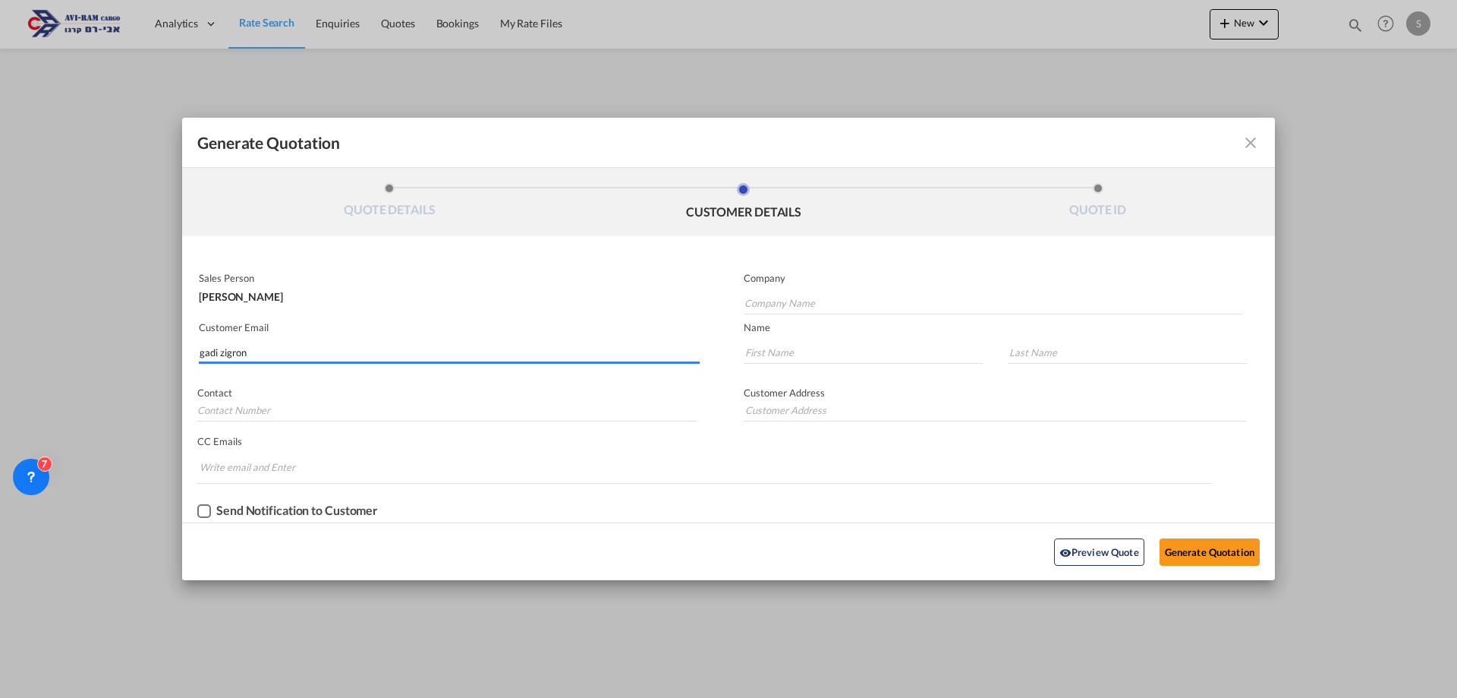
type input "."
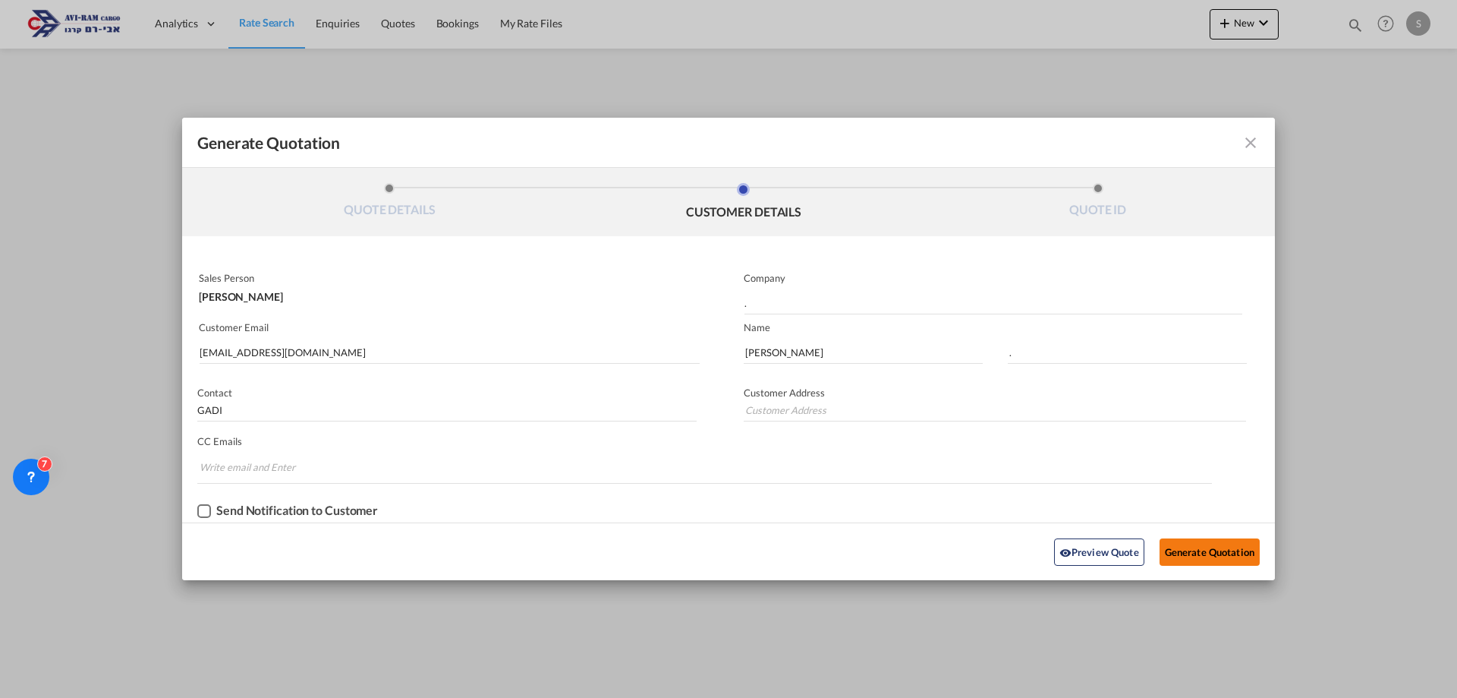
click at [1230, 553] on button "Generate Quotation" at bounding box center [1210, 551] width 100 height 27
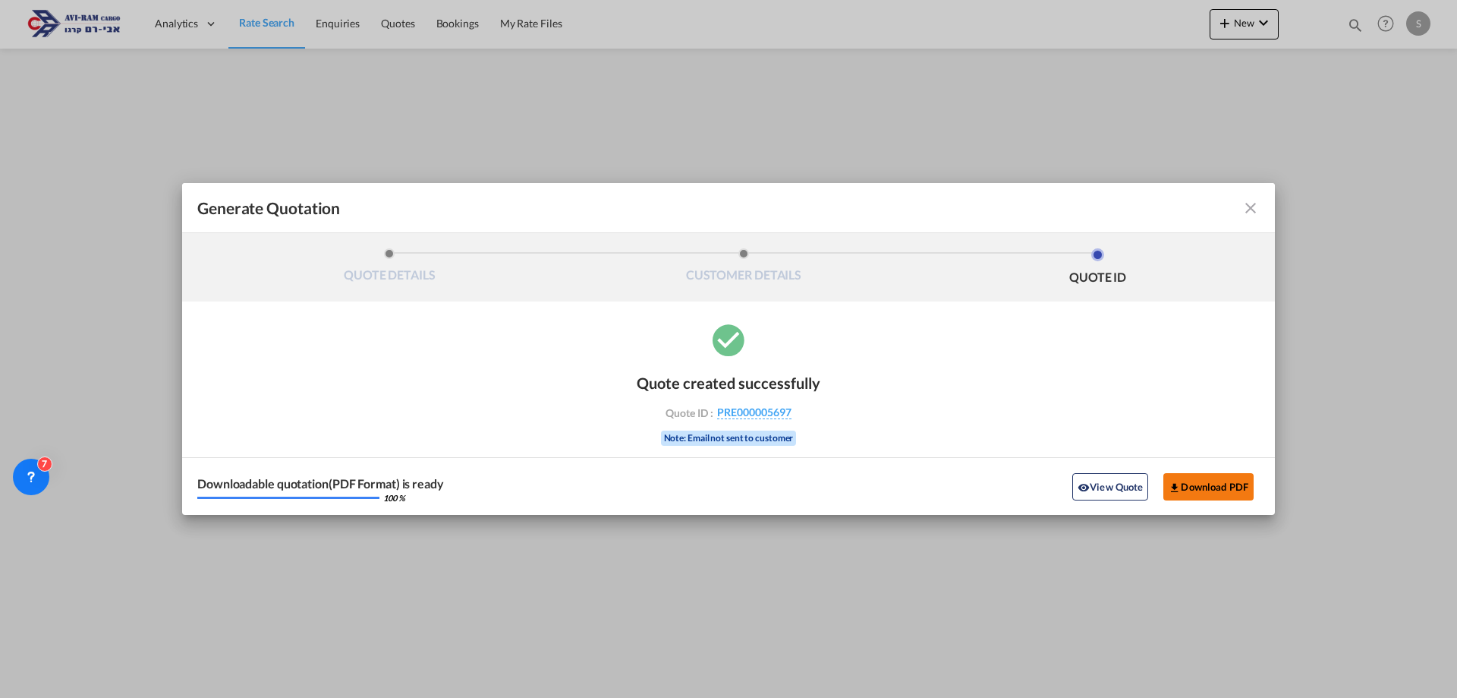
click at [1209, 479] on button "Download PDF" at bounding box center [1209, 486] width 90 height 27
click at [1255, 207] on md-icon "icon-close fg-AAA8AD cursor m-0" at bounding box center [1251, 208] width 18 height 18
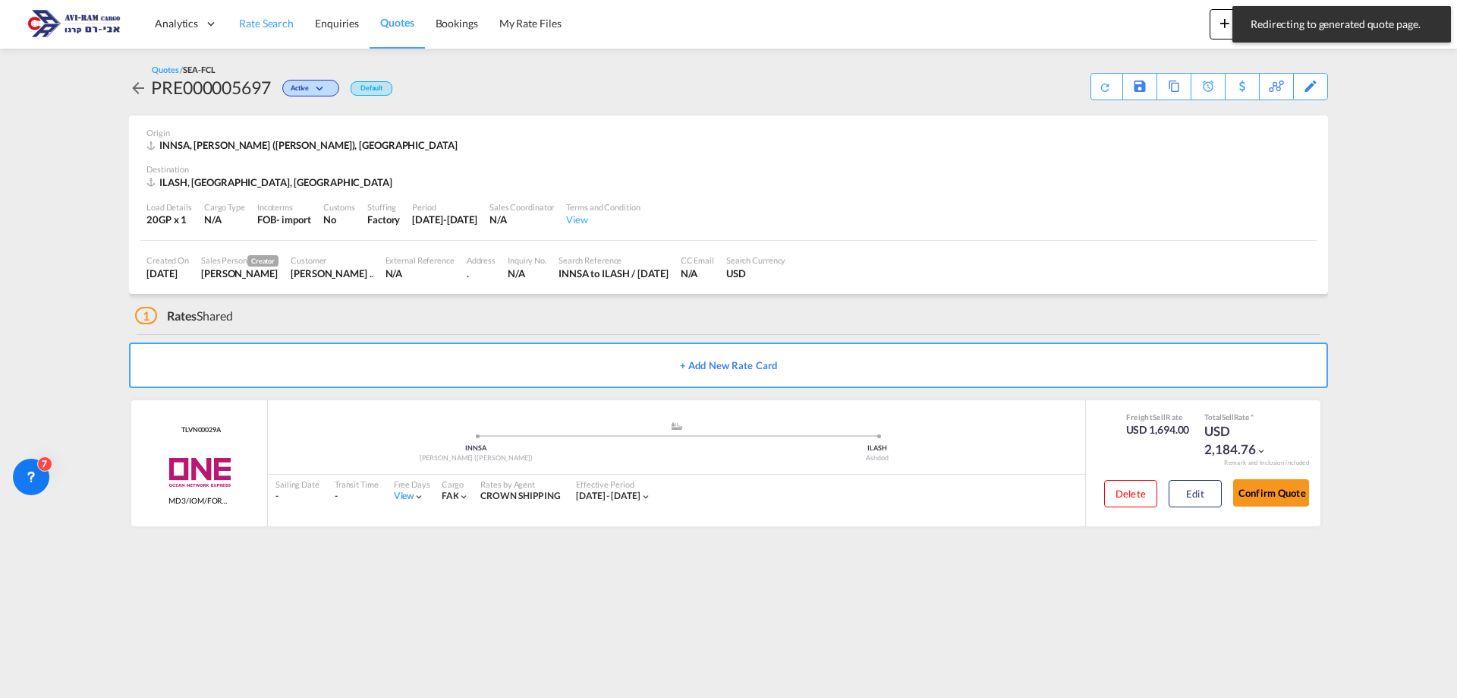
click at [279, 40] on link "Rate Search" at bounding box center [266, 23] width 76 height 49
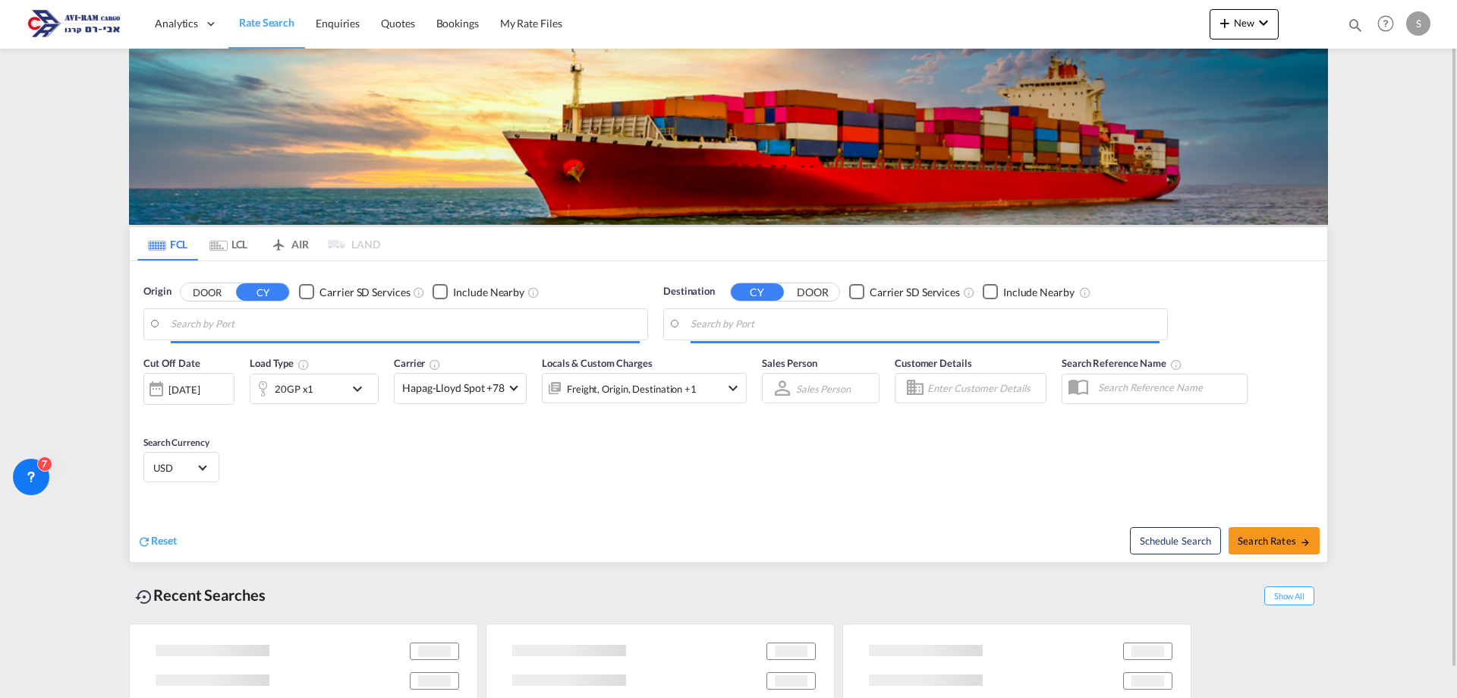
type input "[PERSON_NAME] ([PERSON_NAME]), [GEOGRAPHIC_DATA]"
type input "Ashdod, ILASH"
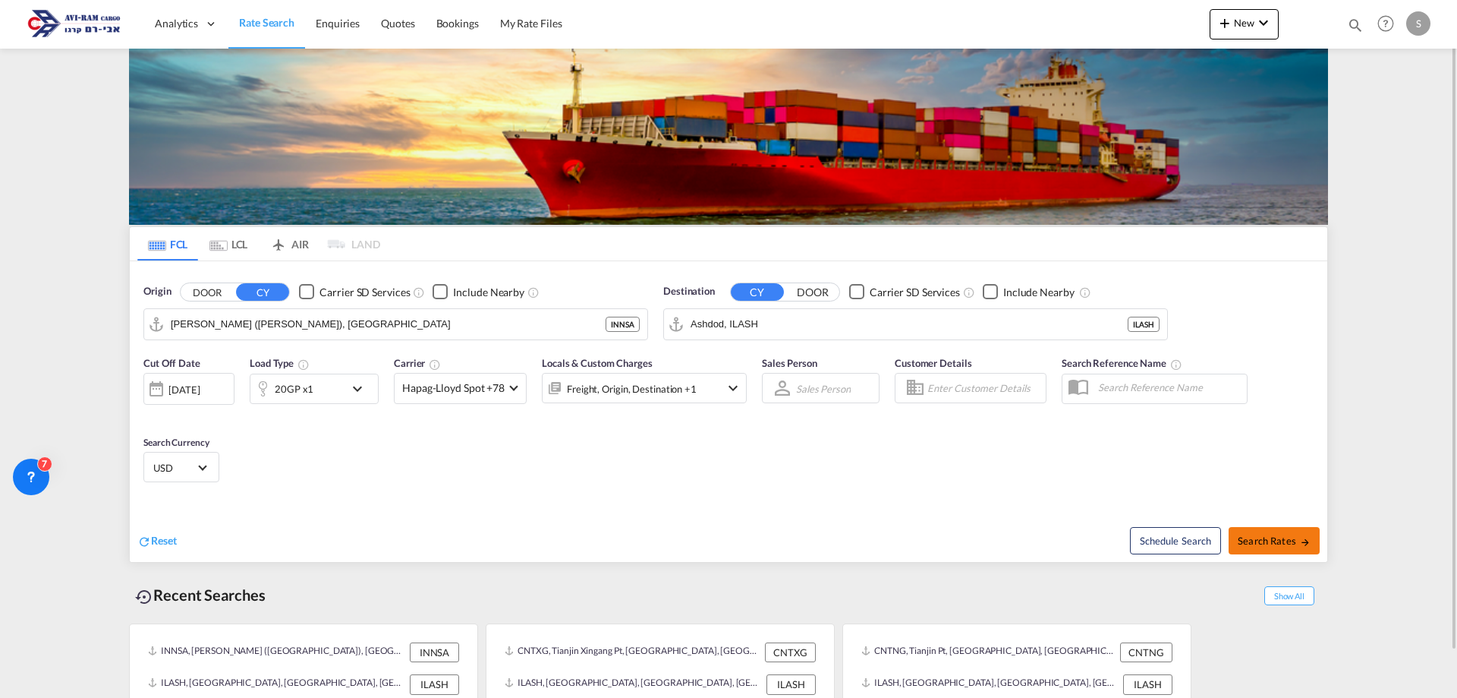
click at [1280, 530] on button "Search Rates" at bounding box center [1274, 540] width 91 height 27
type input "INNSA to ILASH / [DATE]"
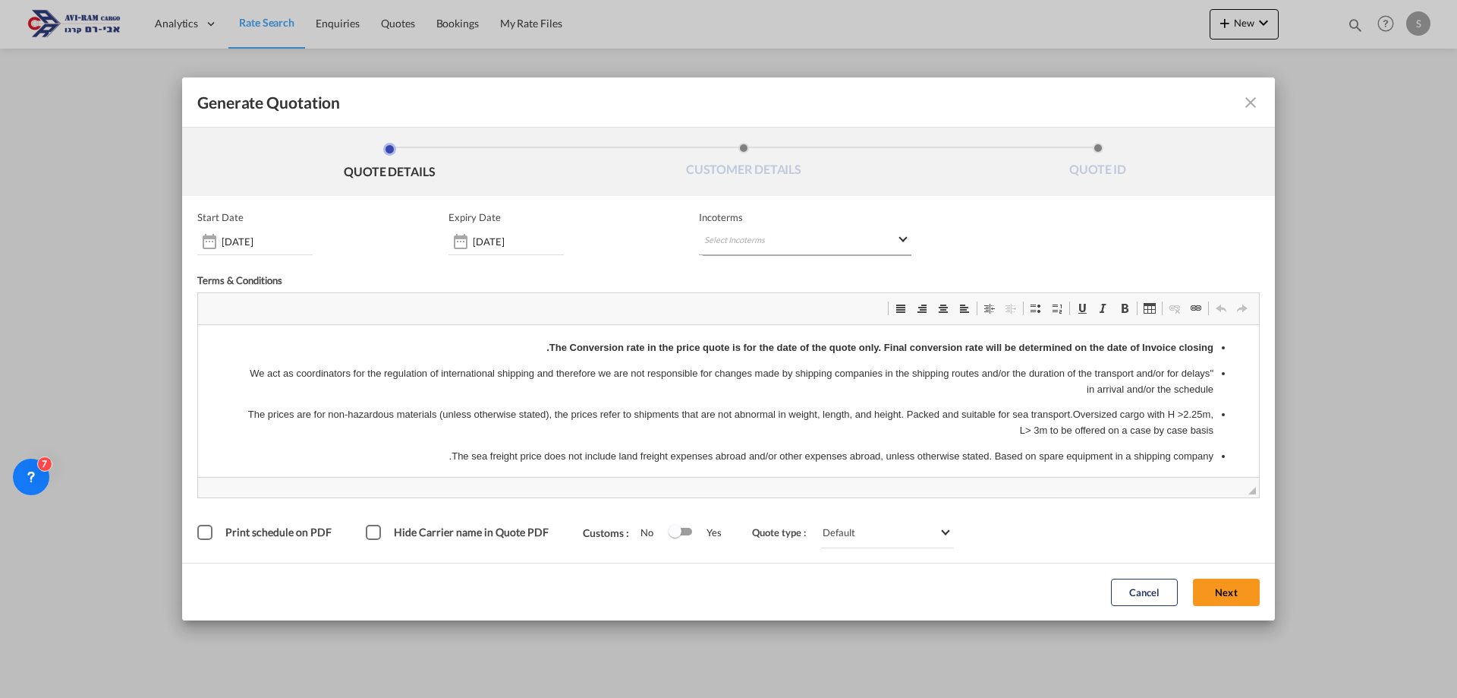
click at [736, 230] on md-select "Select Incoterms DAP - import Delivered at Place DDP - export Delivery Duty Pai…" at bounding box center [805, 241] width 213 height 27
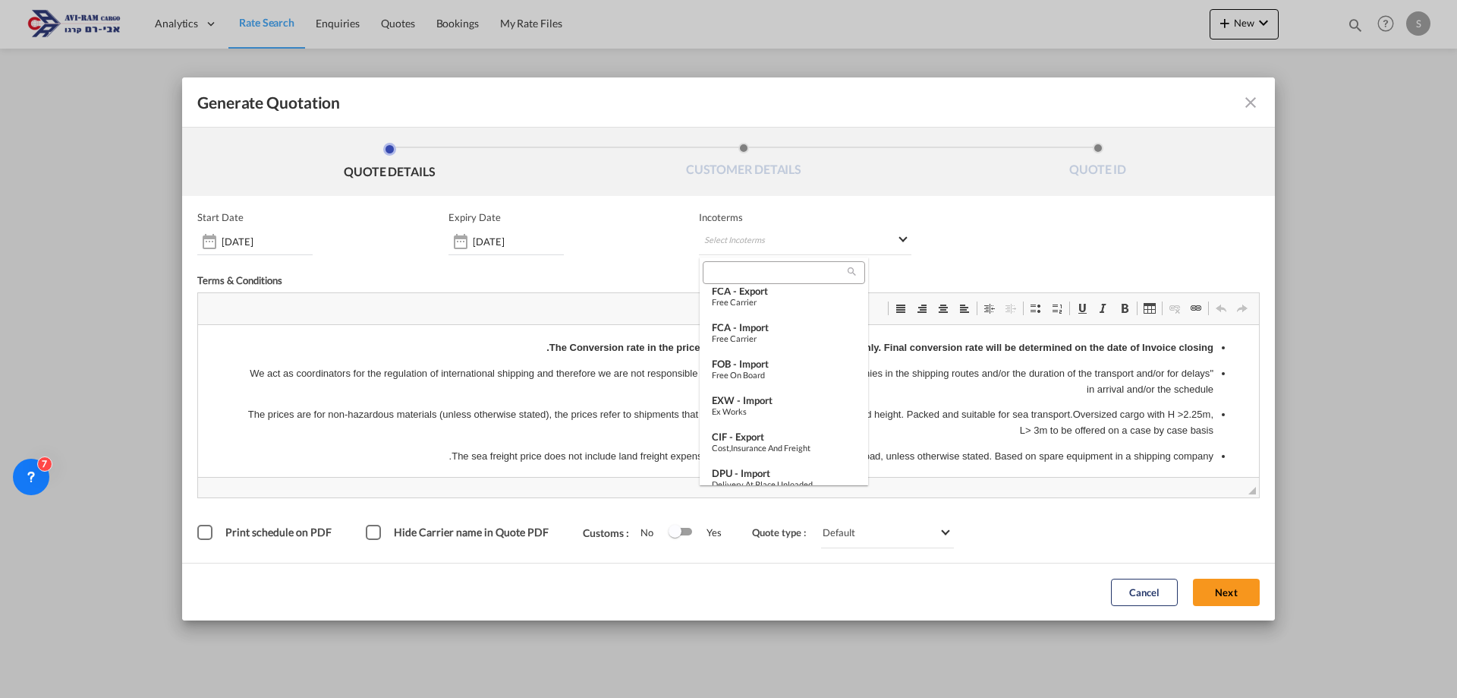
scroll to position [169, 0]
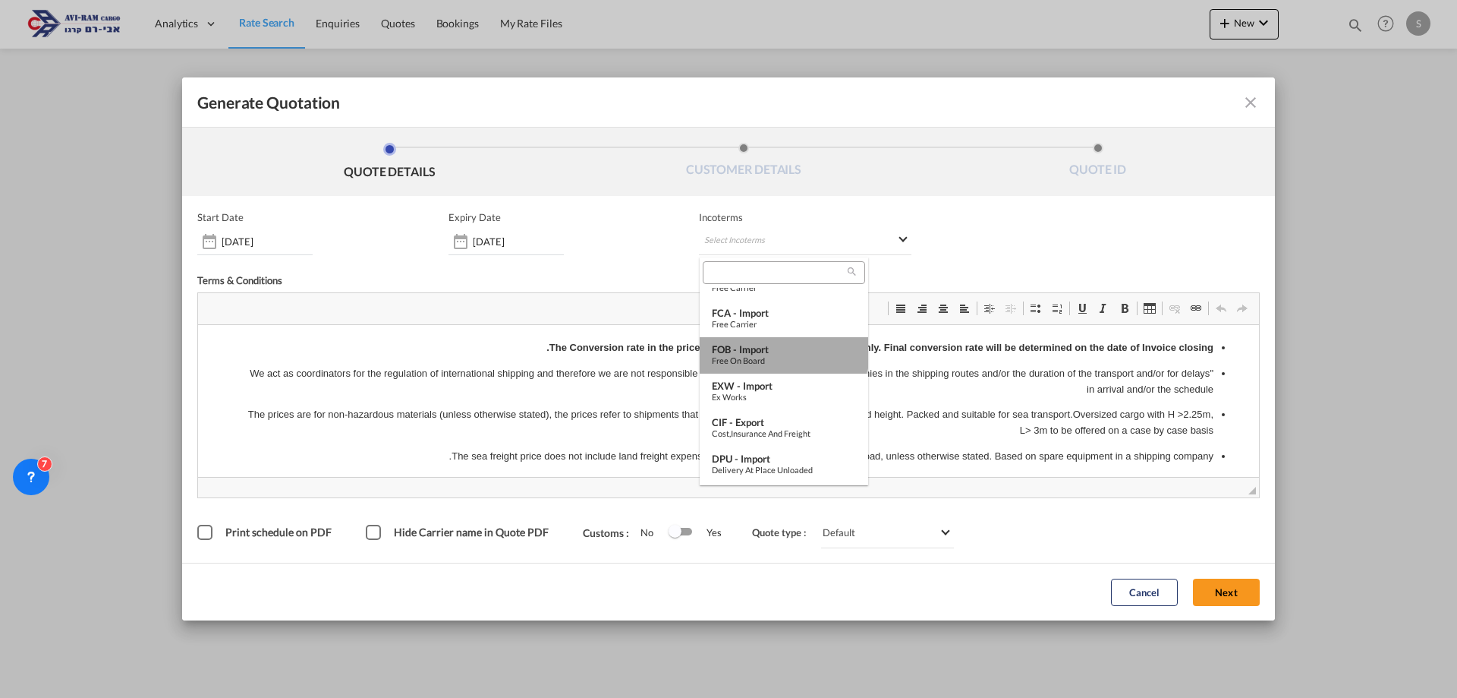
click at [783, 345] on div "FOB - import" at bounding box center [784, 349] width 144 height 12
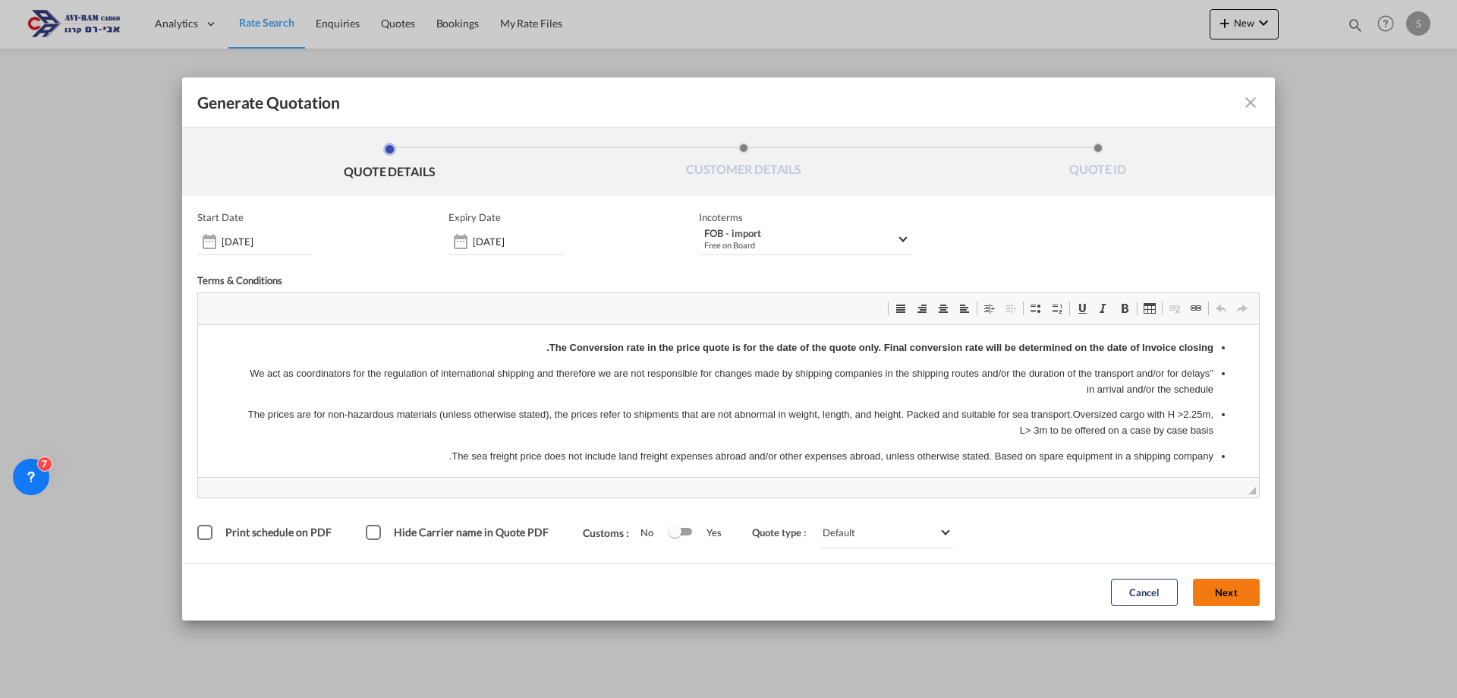
click at [1215, 581] on button "Next" at bounding box center [1226, 591] width 67 height 27
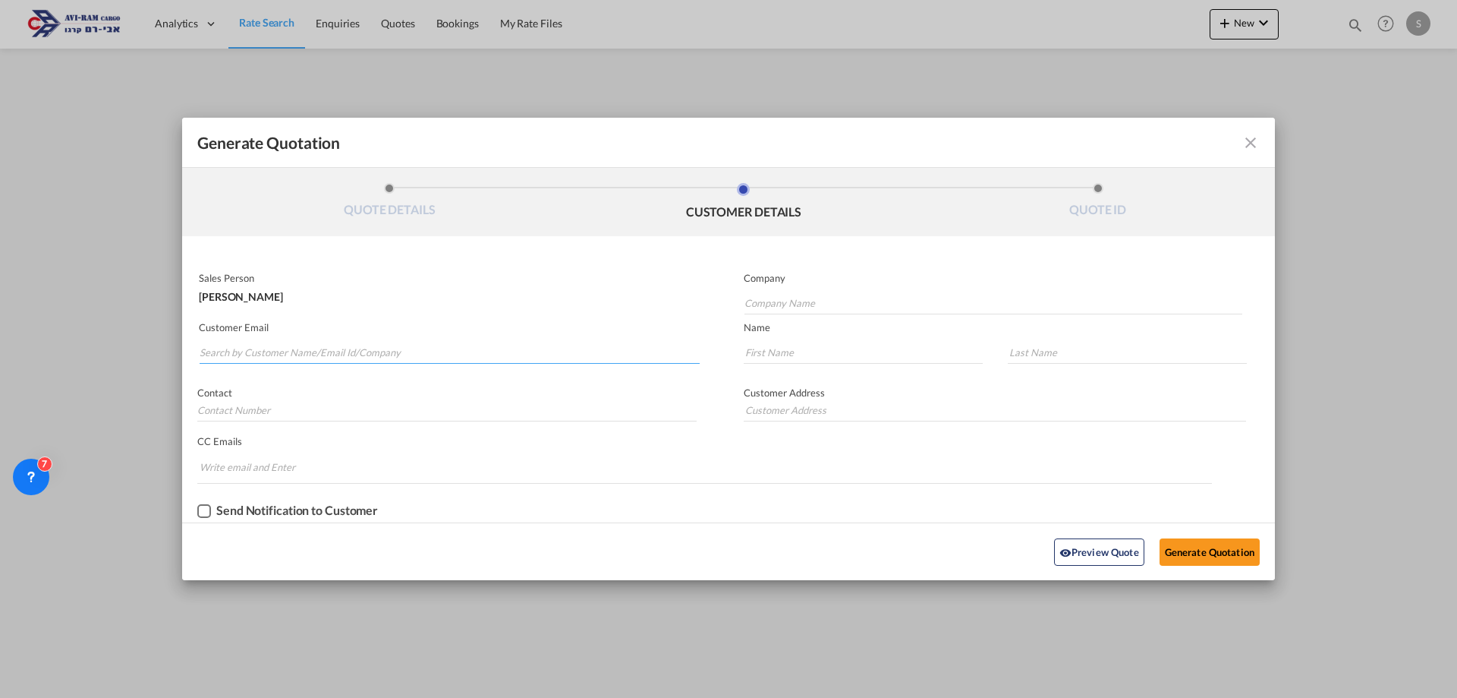
click at [458, 342] on input "Search by Customer Name/Email Id/Company" at bounding box center [450, 352] width 500 height 23
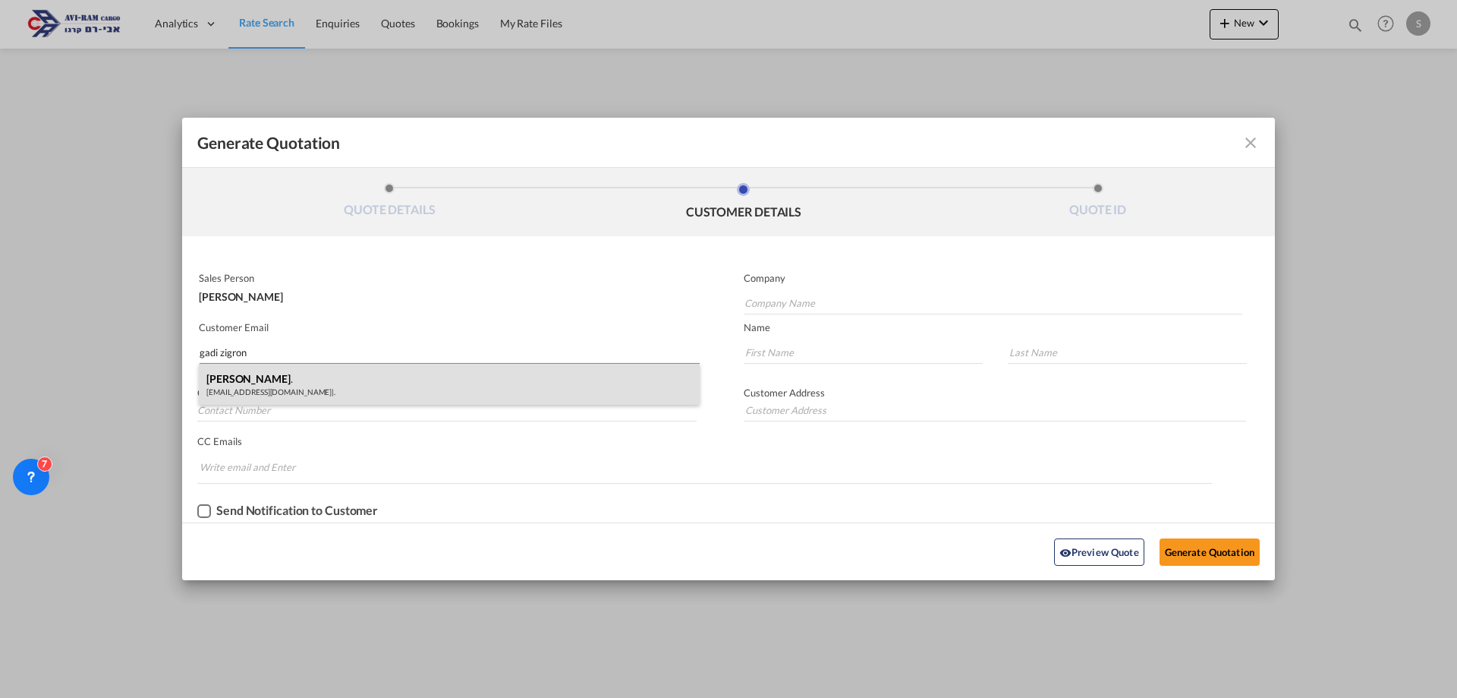
type input "gadi zigron"
click at [393, 378] on div "[PERSON_NAME] . [EMAIL_ADDRESS][DOMAIN_NAME] | ." at bounding box center [449, 384] width 501 height 41
type input "."
type input "[EMAIL_ADDRESS][DOMAIN_NAME]"
type input "[PERSON_NAME]"
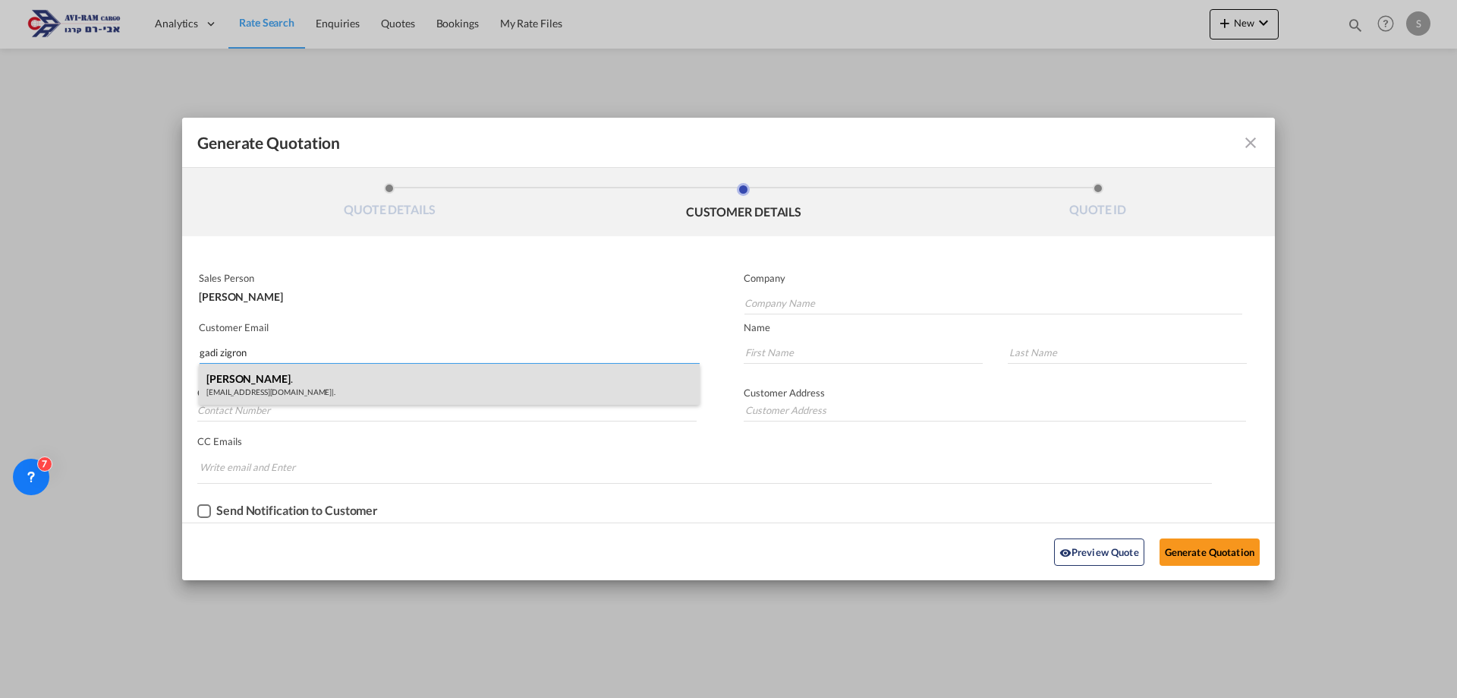
type input "."
type input "GADI"
type input "."
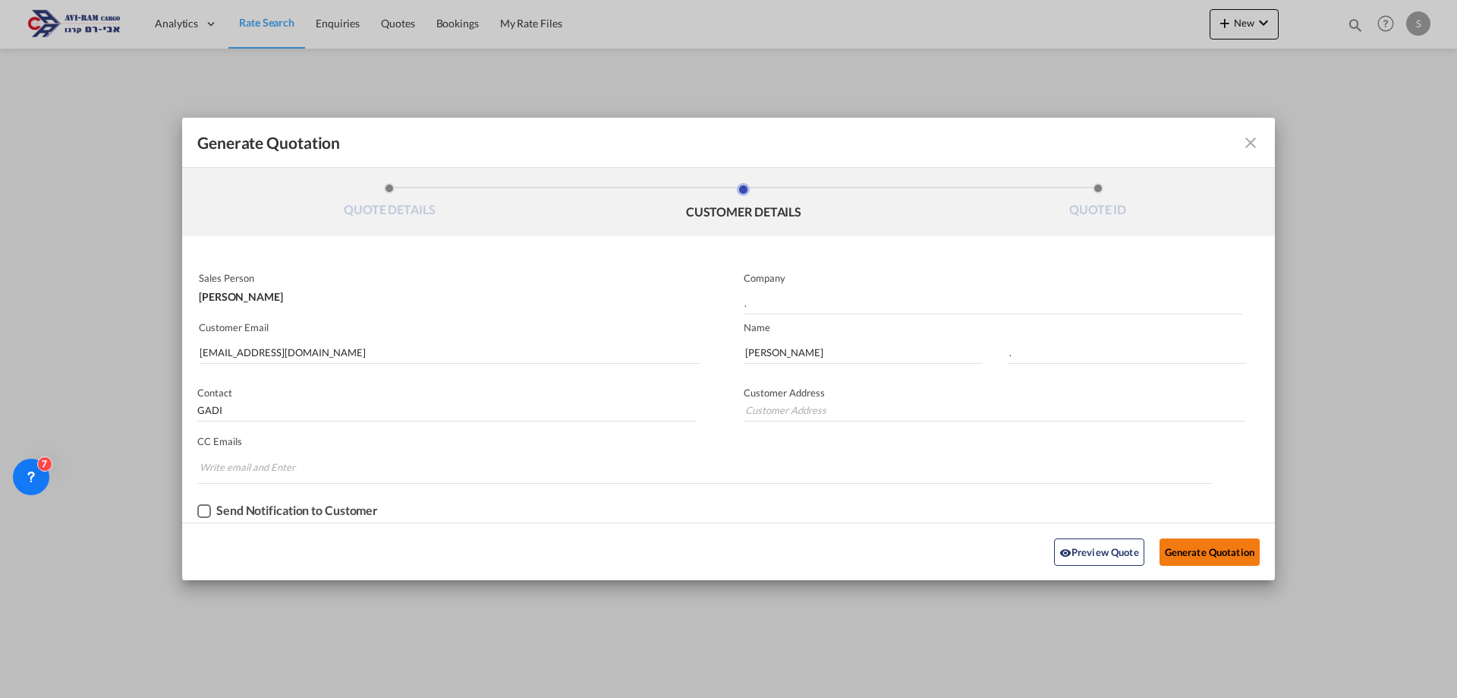
click at [1223, 551] on button "Generate Quotation" at bounding box center [1210, 551] width 100 height 27
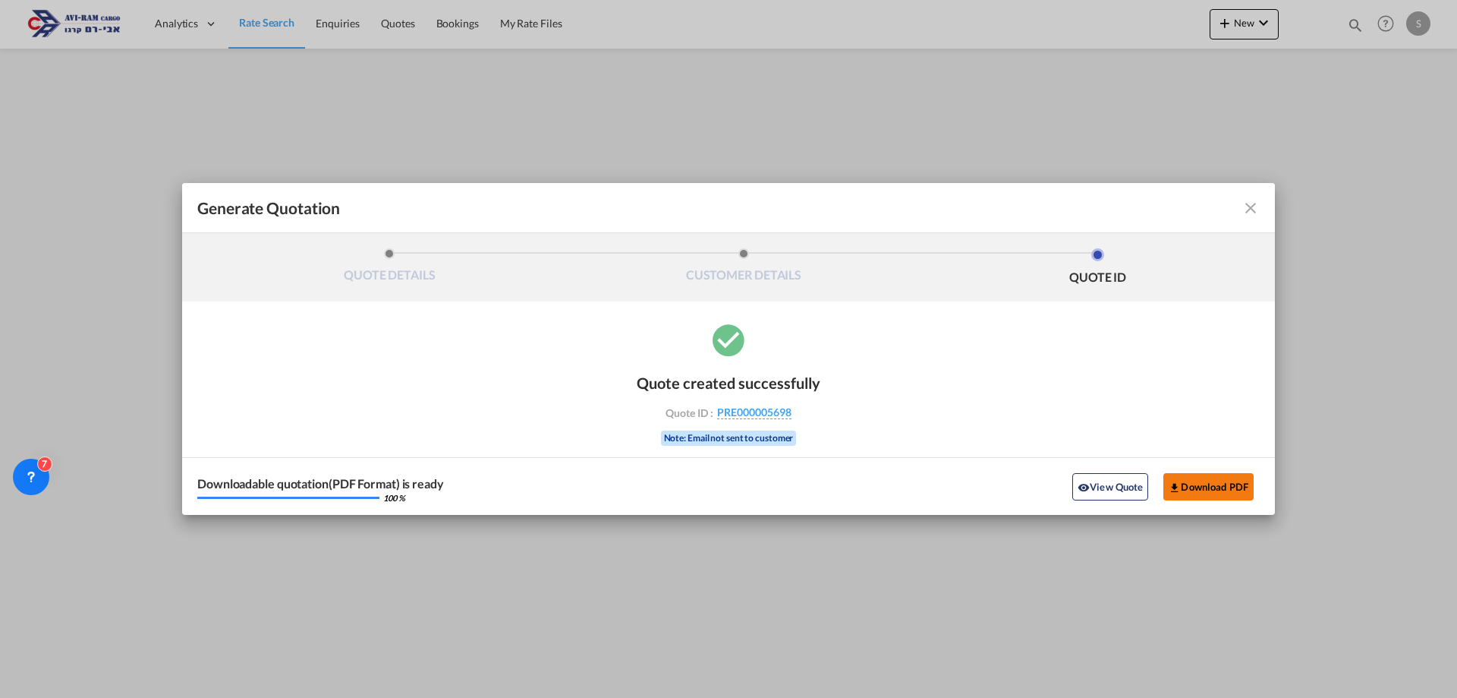
click at [1248, 477] on button "Download PDF" at bounding box center [1209, 486] width 90 height 27
